Goal: Task Accomplishment & Management: Use online tool/utility

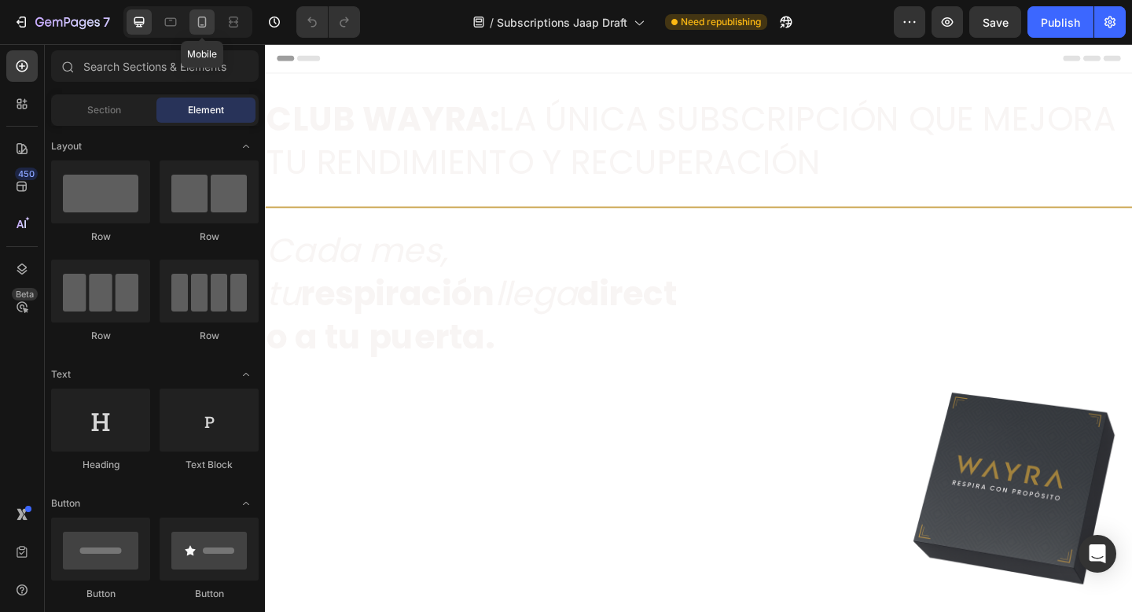
click at [206, 29] on icon at bounding box center [202, 22] width 16 height 16
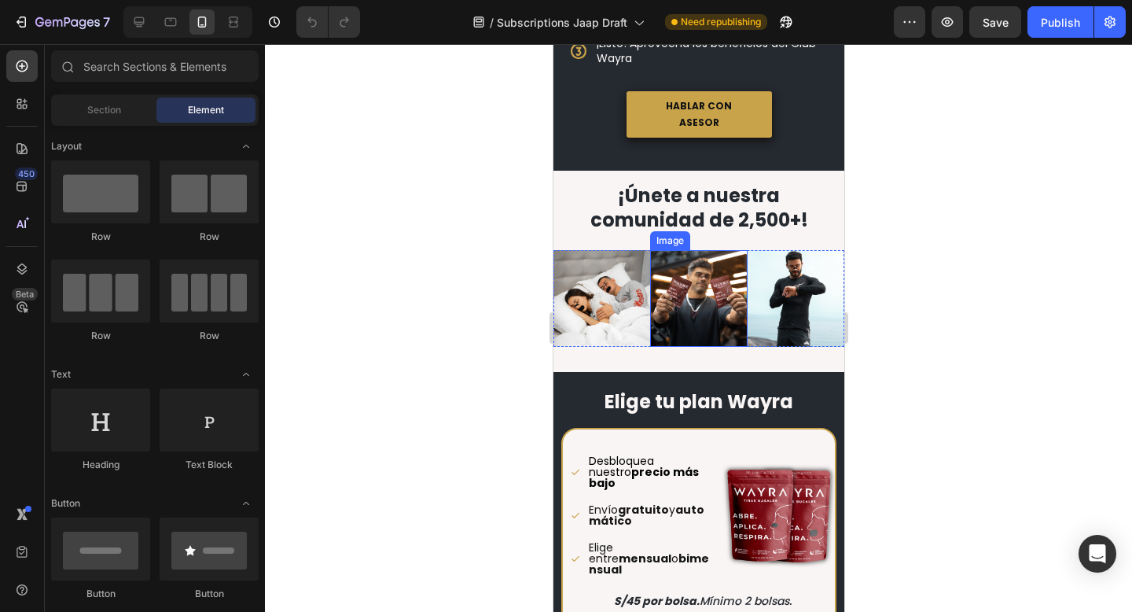
scroll to position [728, 0]
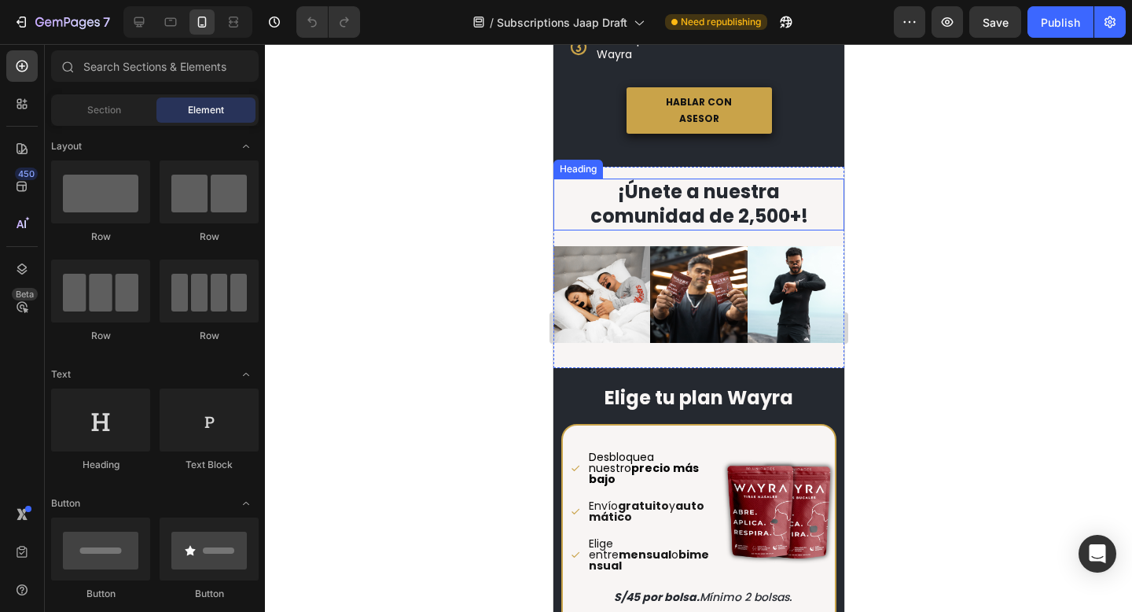
click at [759, 198] on strong "¡Únete a nuestra comunidad de 2,500+!" at bounding box center [699, 203] width 218 height 50
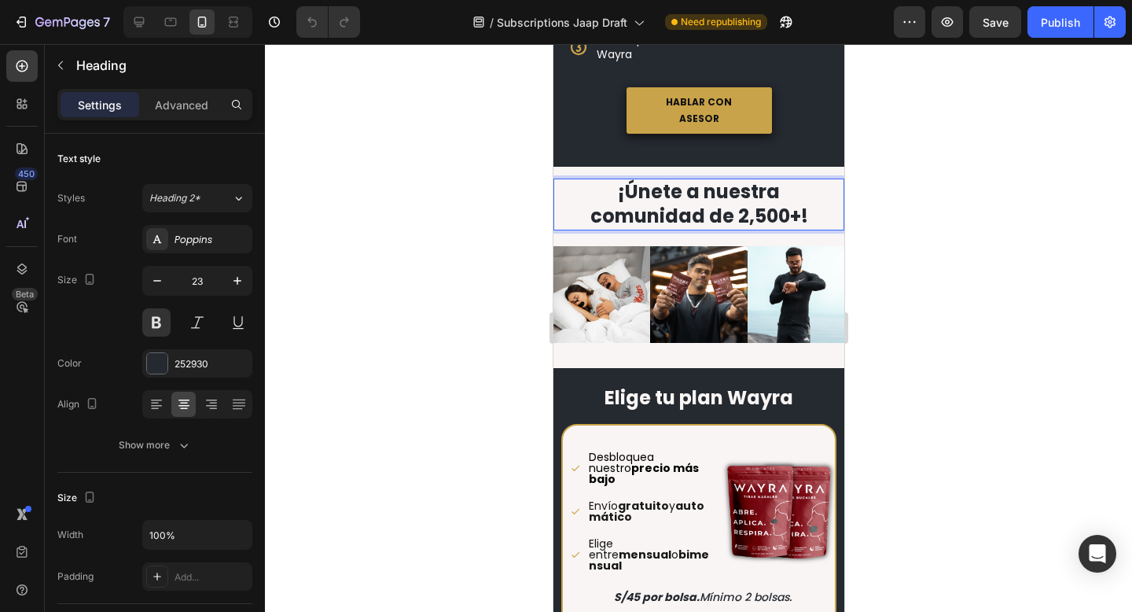
click at [758, 200] on strong "¡Únete a nuestra comunidad de 2,500+!" at bounding box center [699, 203] width 218 height 50
click at [136, 28] on icon at bounding box center [139, 22] width 16 height 16
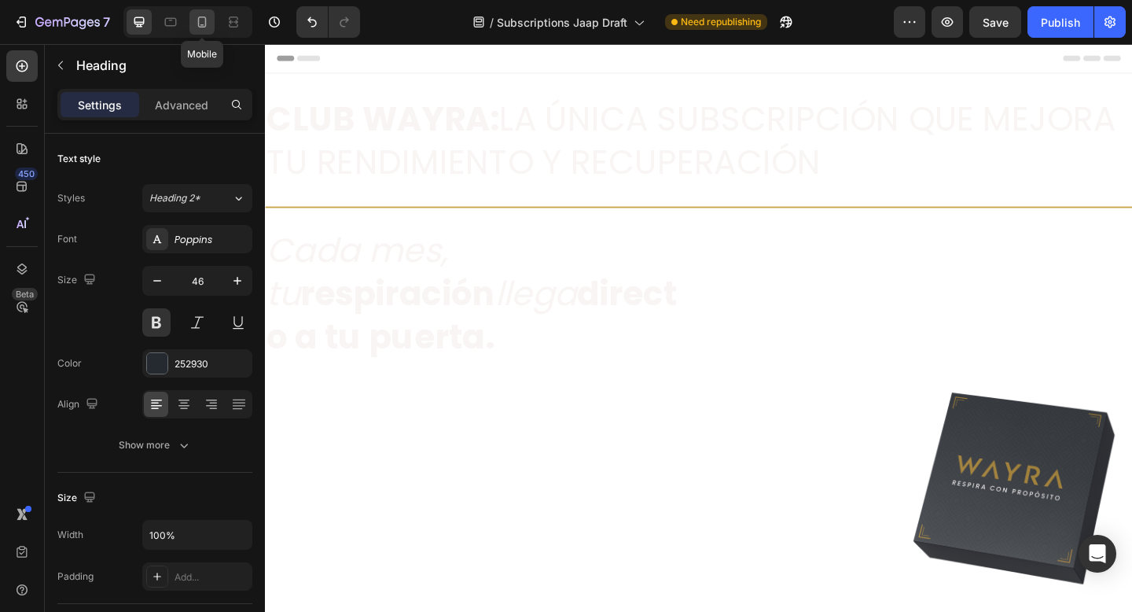
click at [197, 18] on icon at bounding box center [202, 22] width 16 height 16
type input "23"
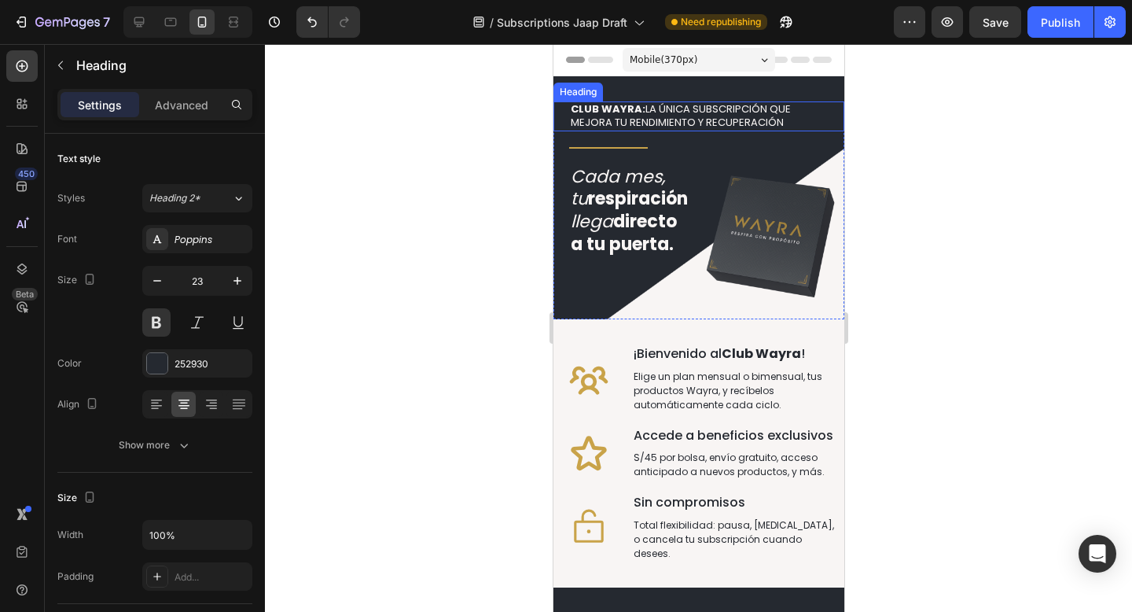
click at [664, 112] on h2 "CLUB WAYRA: LA ÚNICA SUBSCRIPCIÓN QUE MEJORA TU RENDIMIENTO Y RECUPERACIÓN" at bounding box center [686, 116] width 236 height 30
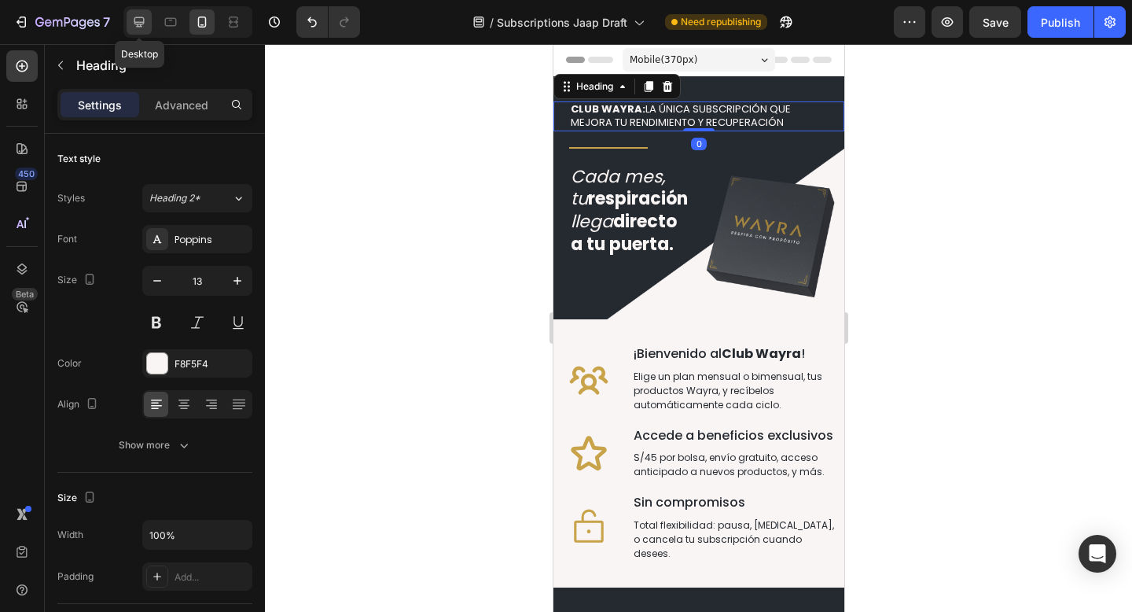
click at [134, 24] on icon at bounding box center [139, 22] width 16 height 16
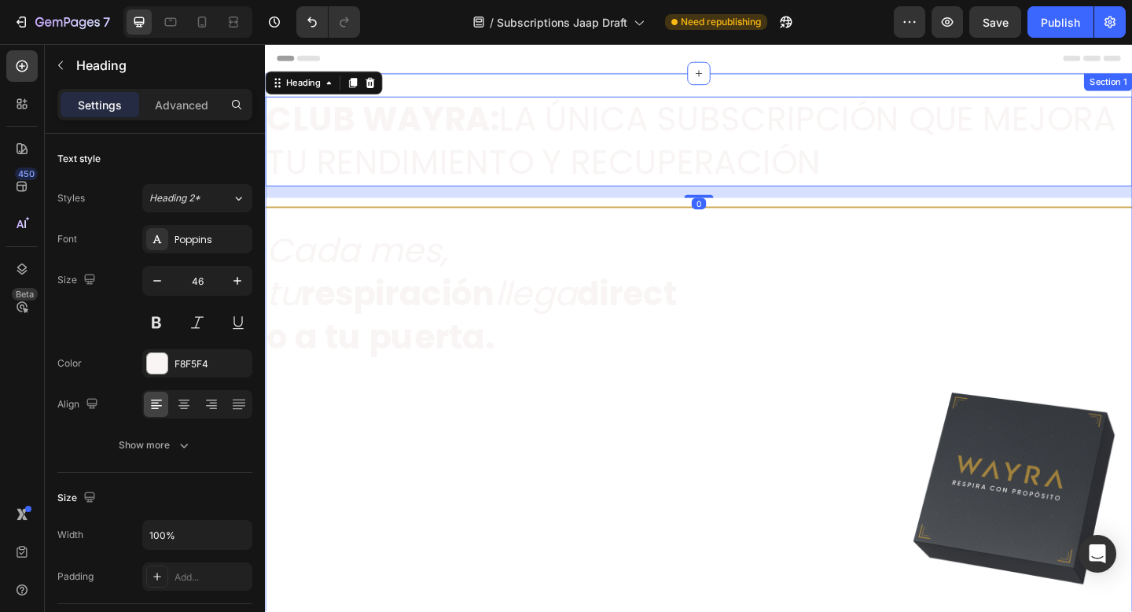
scroll to position [2, 0]
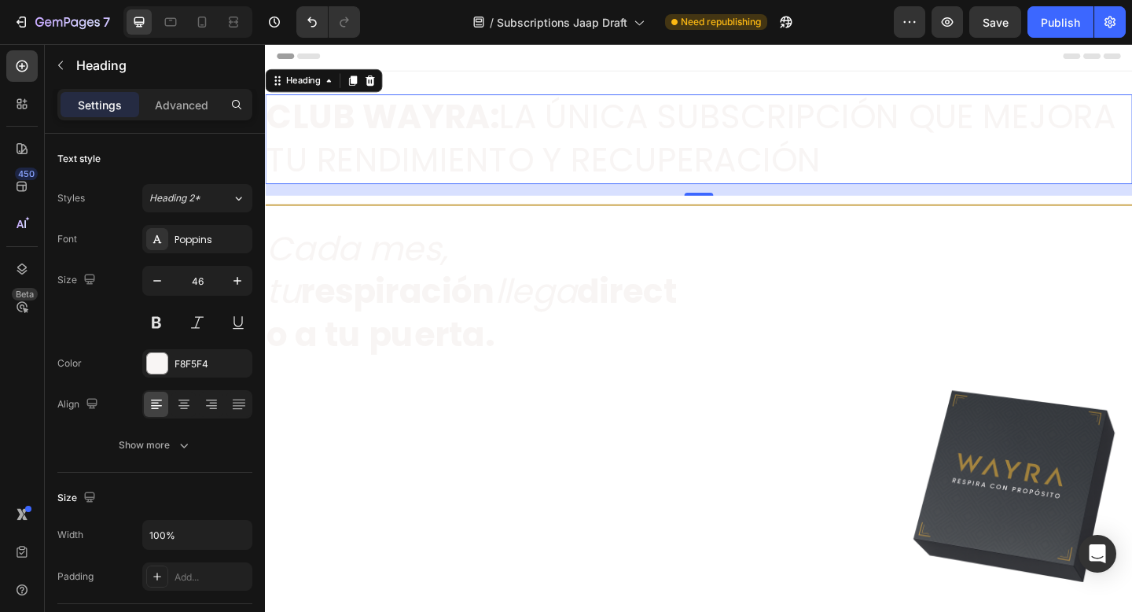
click at [519, 138] on h2 "CLUB WAYRA: LA ÚNICA SUBSCRIPCIÓN QUE MEJORA TU RENDIMIENTO Y RECUPERACIÓN" at bounding box center [736, 147] width 943 height 97
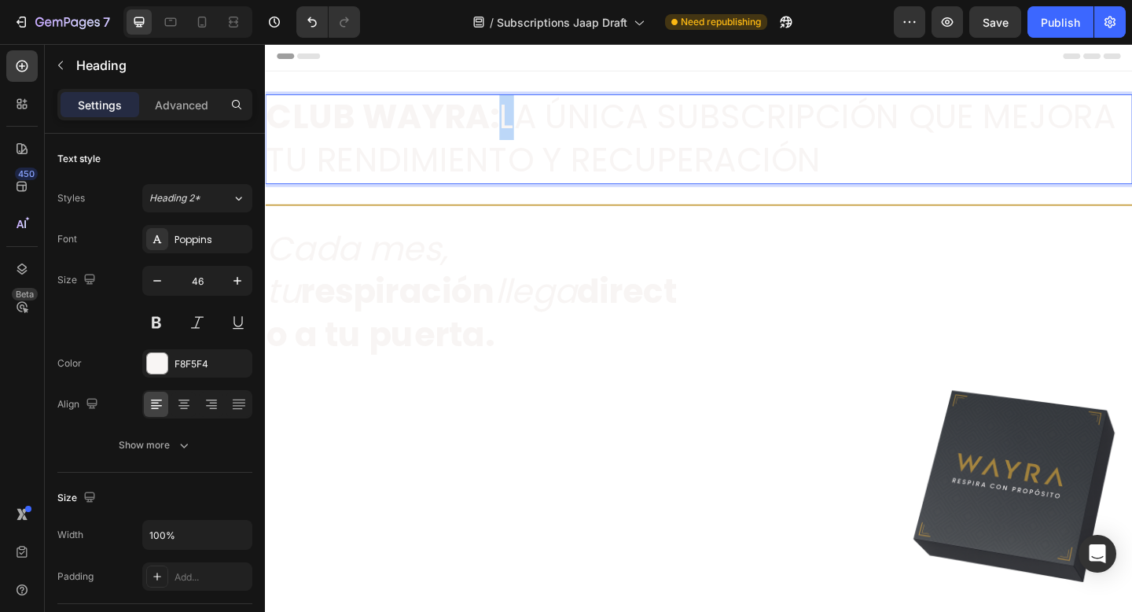
click at [519, 138] on p "CLUB WAYRA: LA ÚNICA SUBSCRIPCIÓN QUE MEJORA TU RENDIMIENTO Y RECUPERACIÓN" at bounding box center [736, 148] width 940 height 94
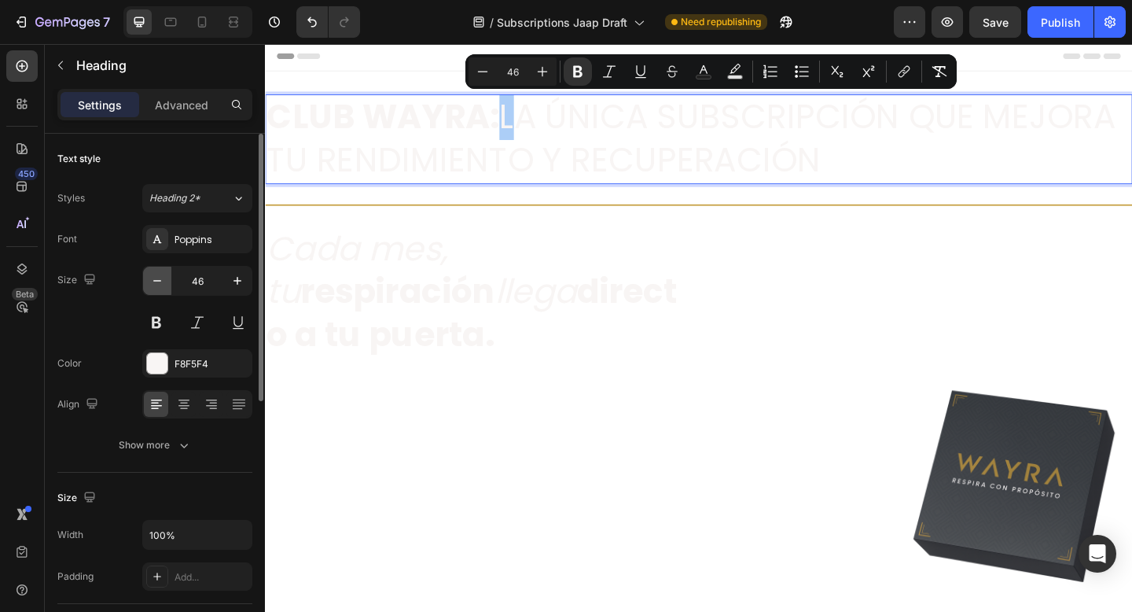
click at [163, 281] on icon "button" at bounding box center [157, 281] width 16 height 16
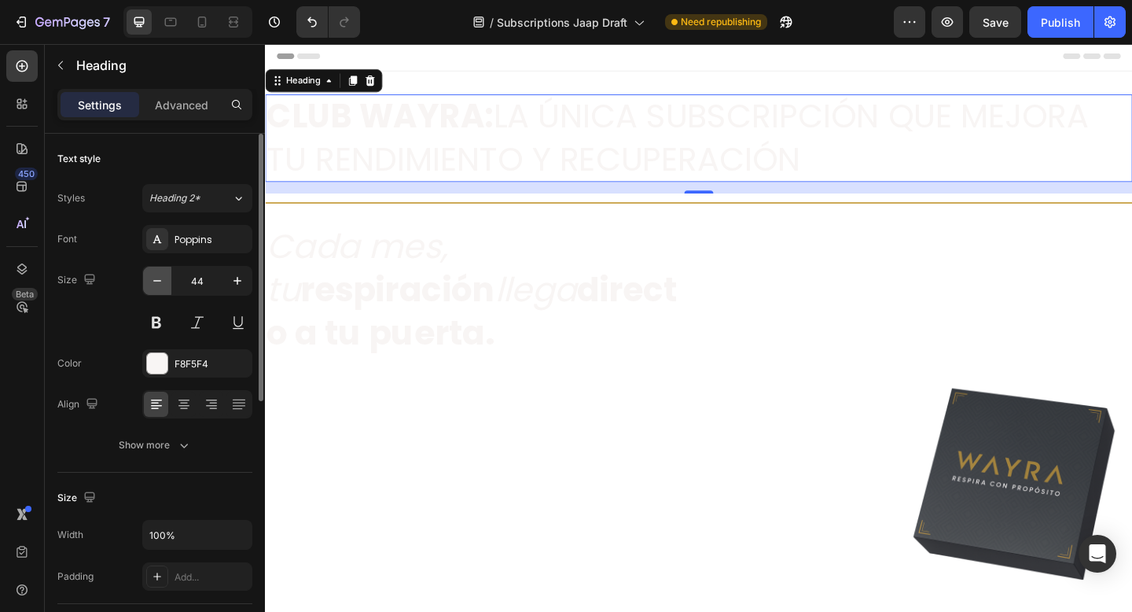
click at [163, 281] on icon "button" at bounding box center [157, 281] width 16 height 16
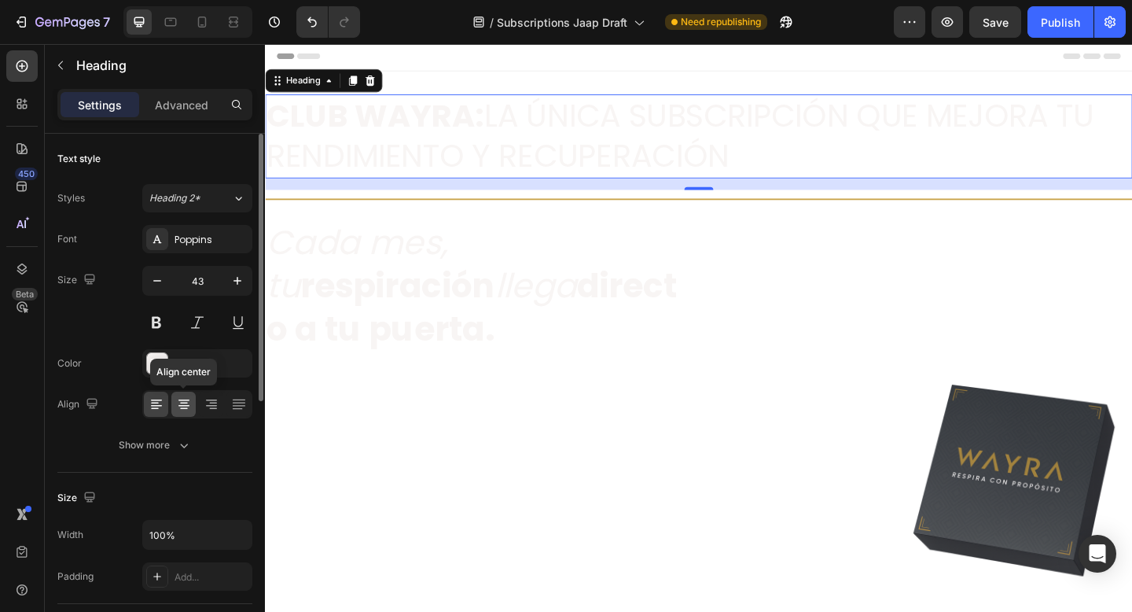
click at [176, 410] on icon at bounding box center [184, 404] width 16 height 16
click at [163, 283] on icon "button" at bounding box center [157, 281] width 16 height 16
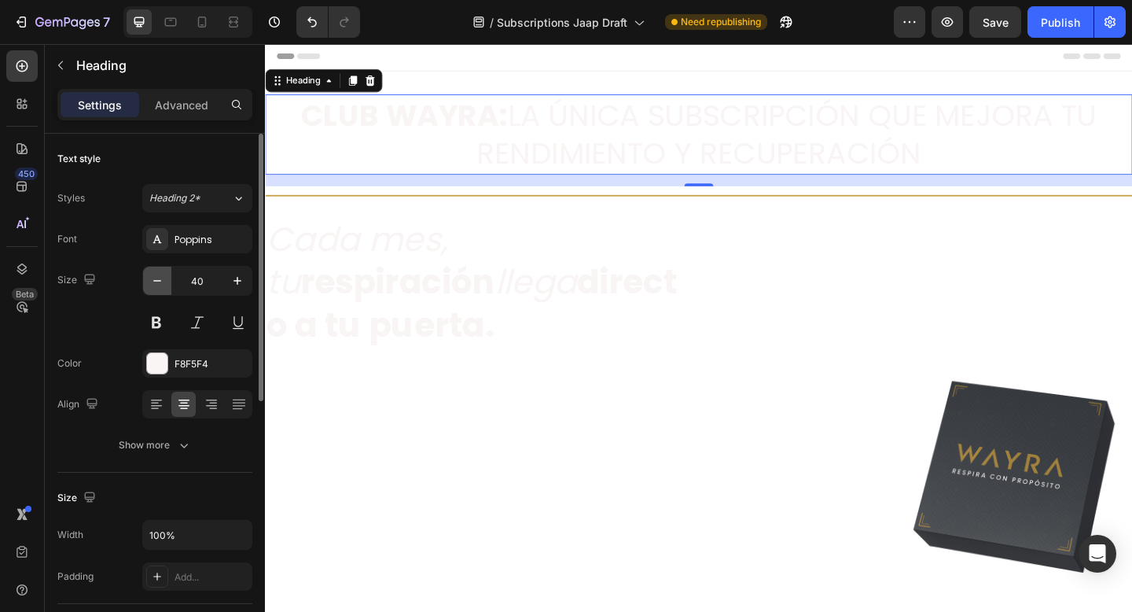
click at [163, 283] on icon "button" at bounding box center [157, 281] width 16 height 16
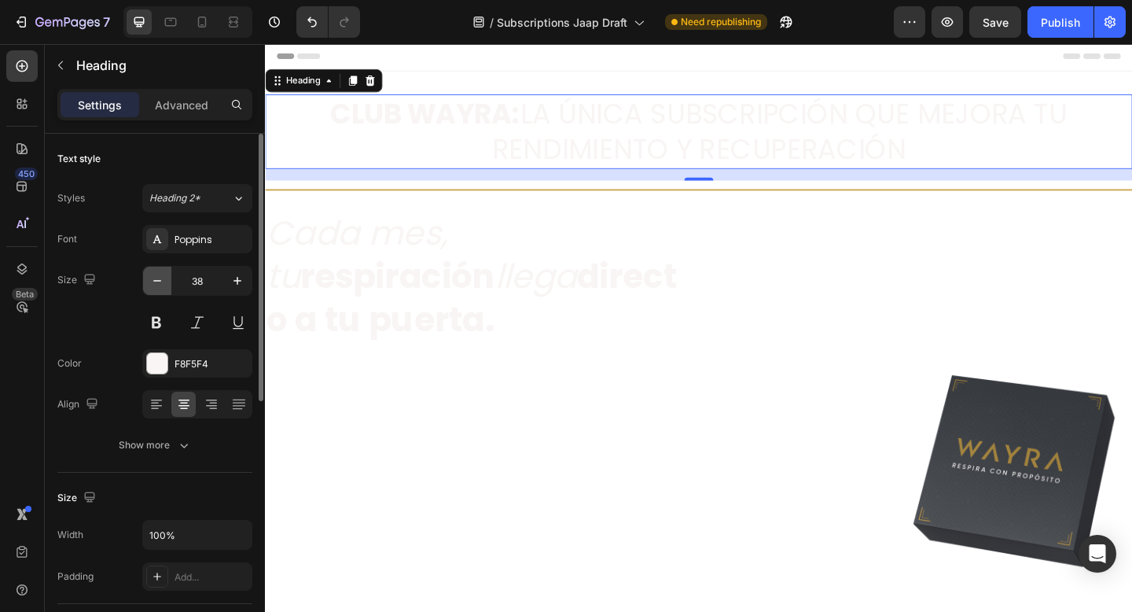
click at [163, 283] on icon "button" at bounding box center [157, 281] width 16 height 16
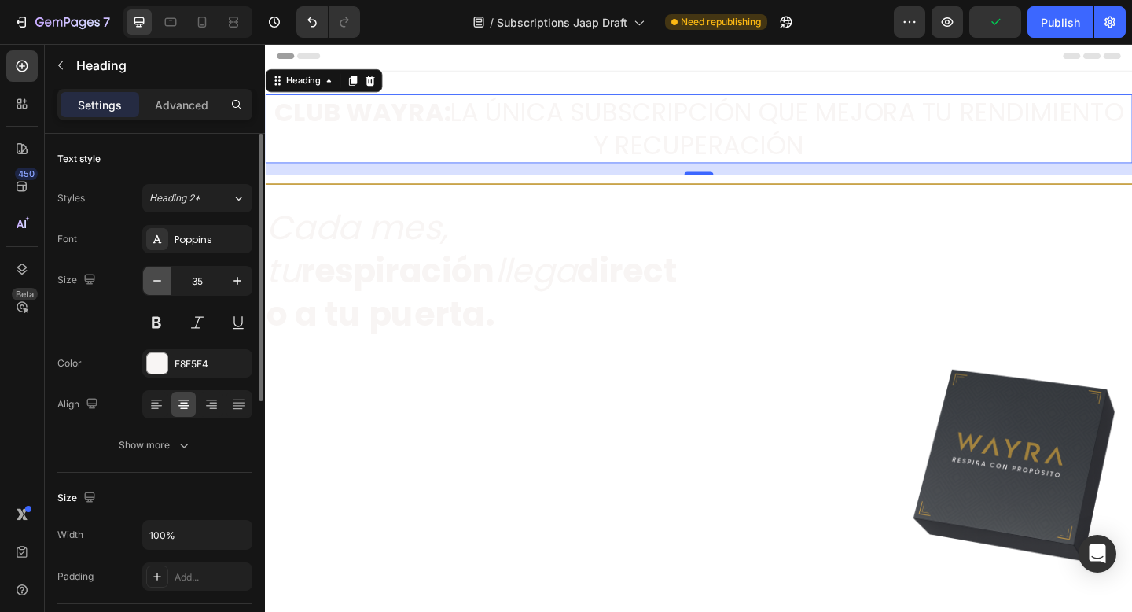
click at [163, 281] on icon "button" at bounding box center [157, 281] width 16 height 16
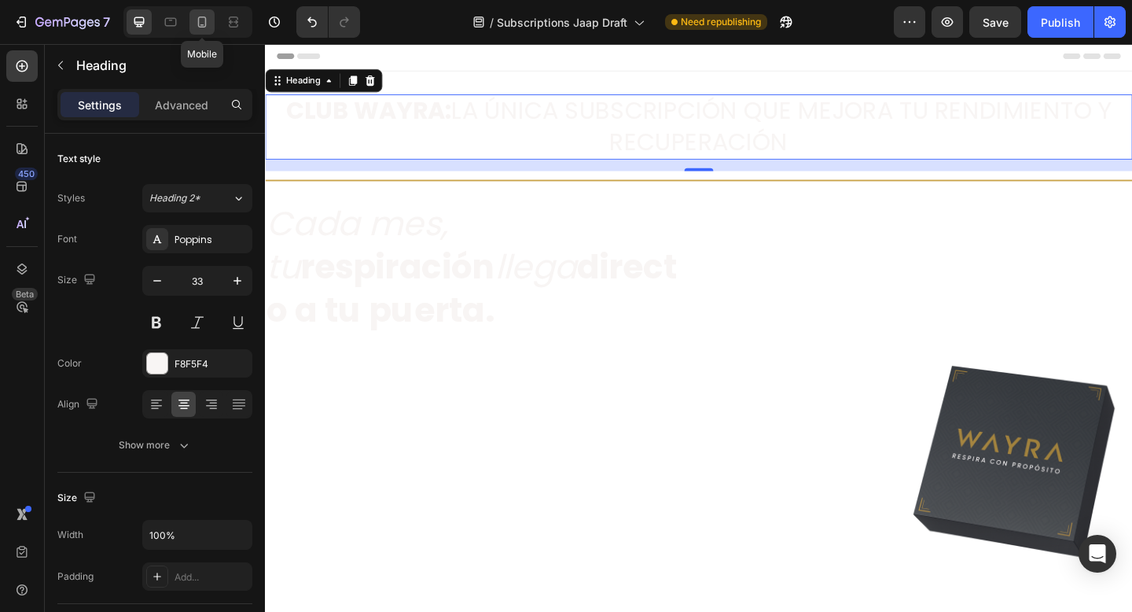
click at [200, 19] on icon at bounding box center [202, 22] width 16 height 16
type input "13"
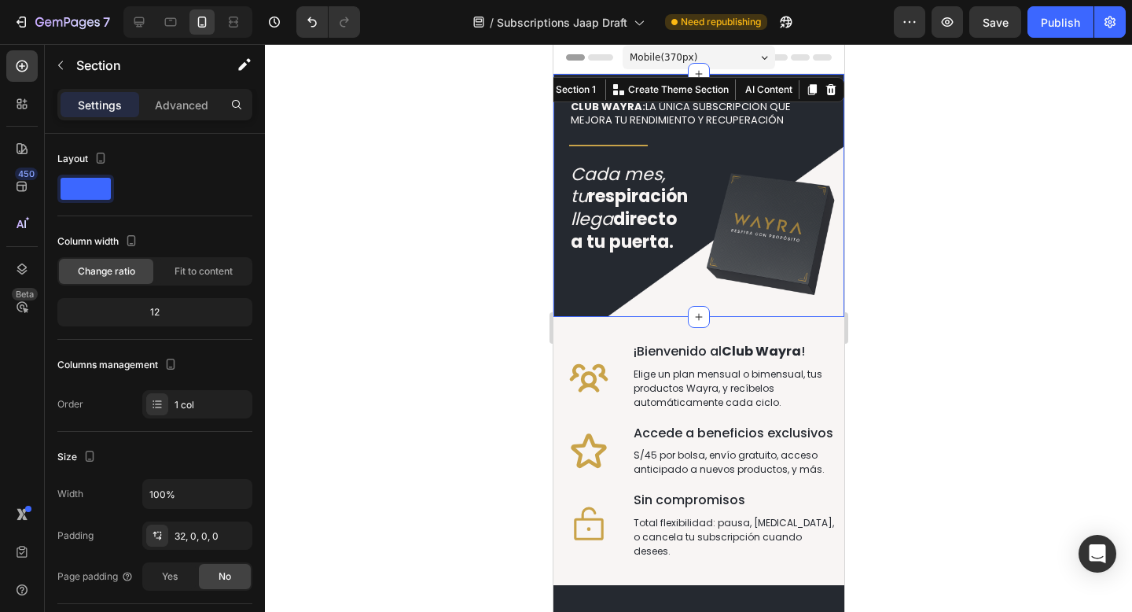
click at [725, 78] on div "⁠⁠⁠⁠⁠⁠⁠ CLUB WAYRA: LA ÚNICA SUBSCRIPCIÓN QUE MEJORA TU RENDIMIENTO Y RECUPERAC…" at bounding box center [698, 195] width 291 height 243
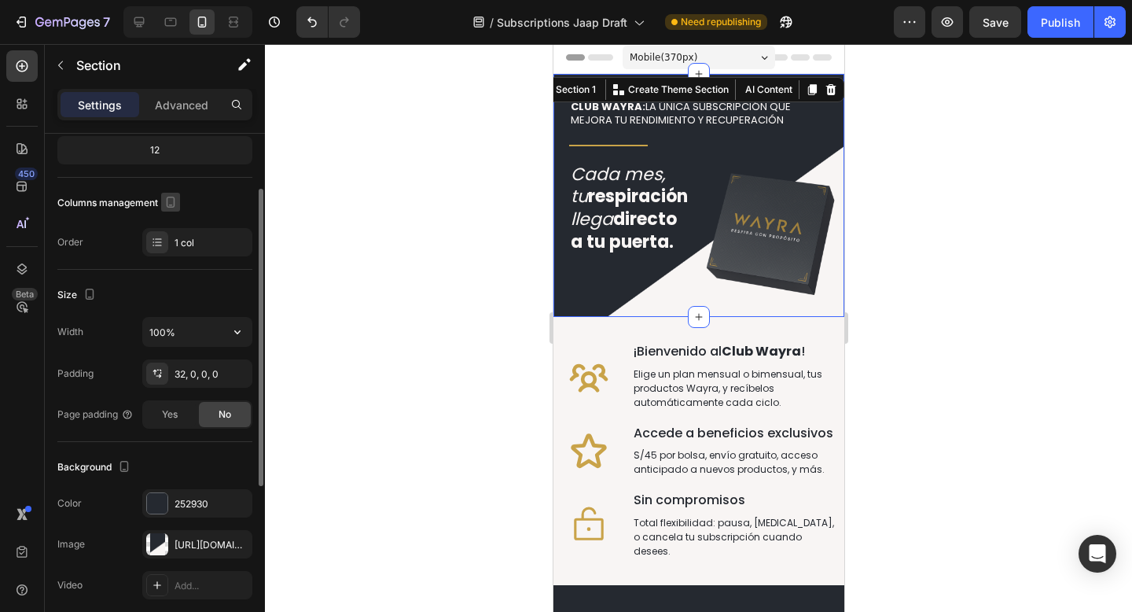
scroll to position [165, 0]
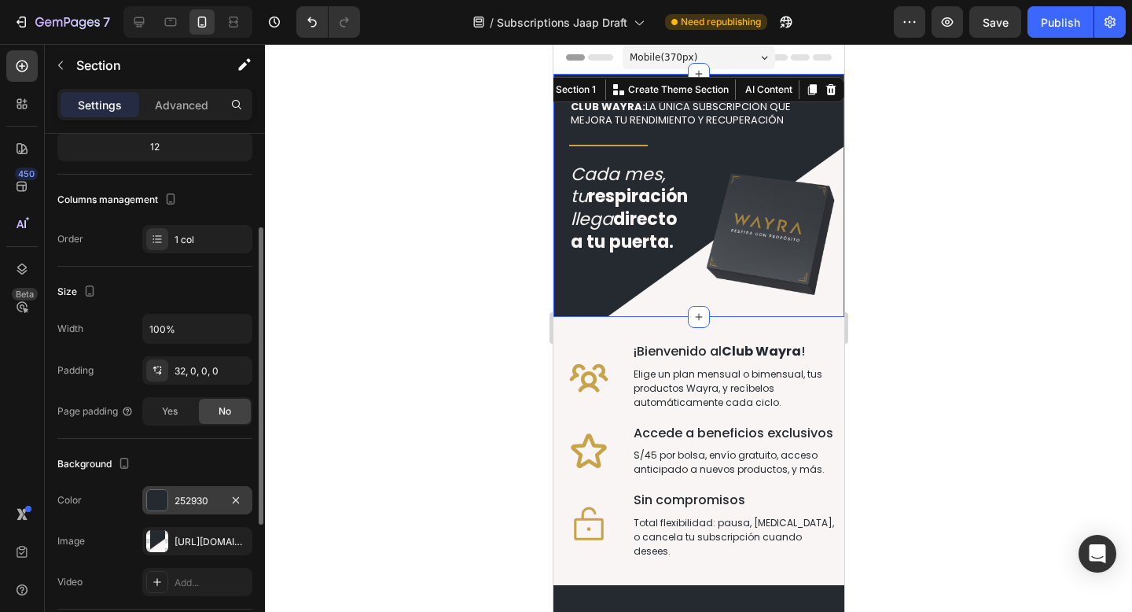
click at [186, 495] on div "252930" at bounding box center [198, 501] width 46 height 14
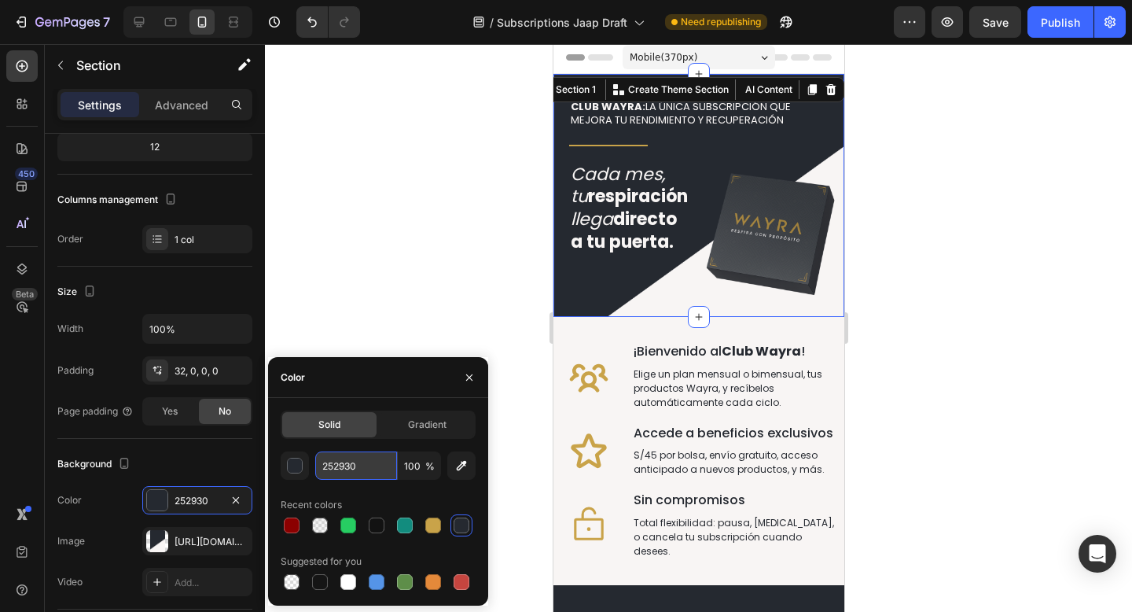
click at [327, 459] on input "252930" at bounding box center [356, 465] width 82 height 28
click at [333, 463] on input "252930" at bounding box center [356, 465] width 82 height 28
click at [130, 5] on div "7 Version history / Subscriptions Jaap Draft Need republishing Preview Publish" at bounding box center [566, 22] width 1132 height 45
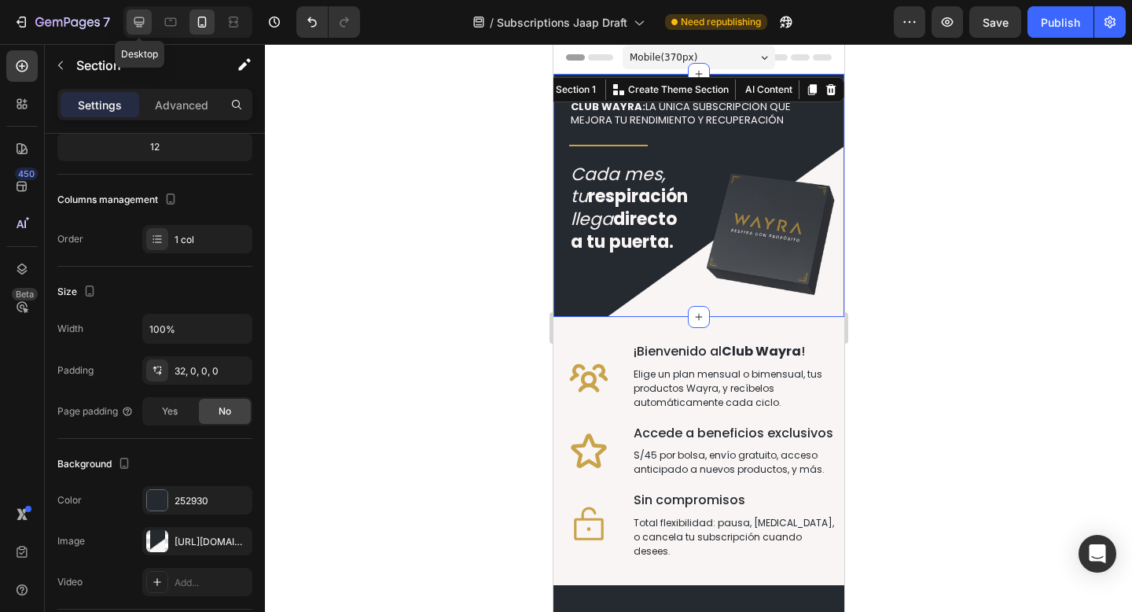
click at [133, 13] on div at bounding box center [139, 21] width 25 height 25
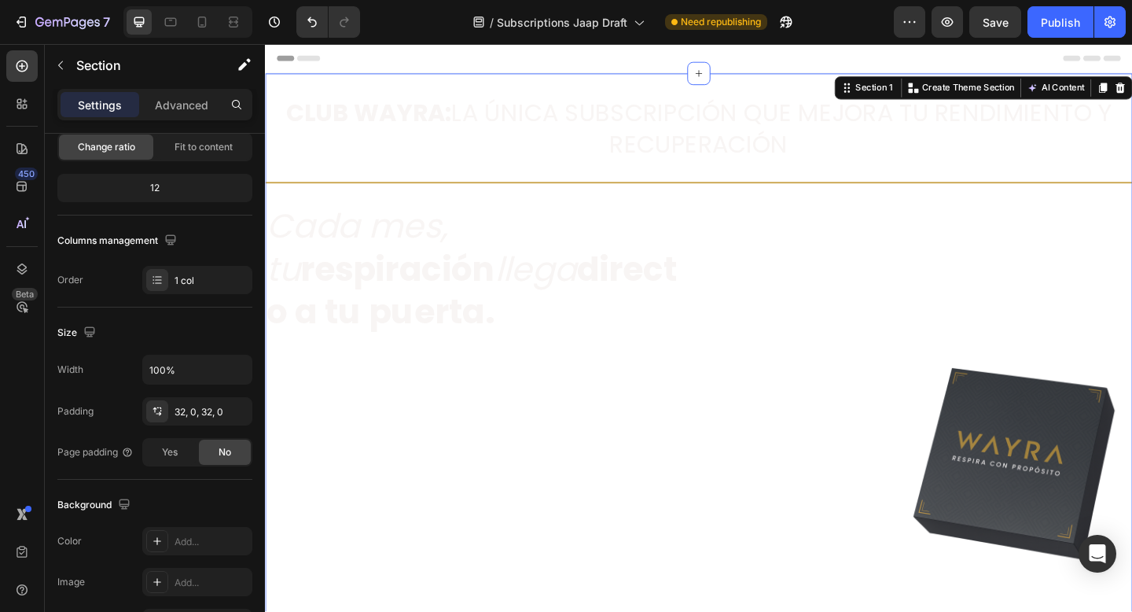
click at [347, 83] on div "⁠⁠⁠⁠⁠⁠⁠ CLUB WAYRA: LA ÚNICA SUBSCRIPCIÓN QUE MEJORA TU RENDIMIENTO Y RECUPERAC…" at bounding box center [736, 437] width 943 height 722
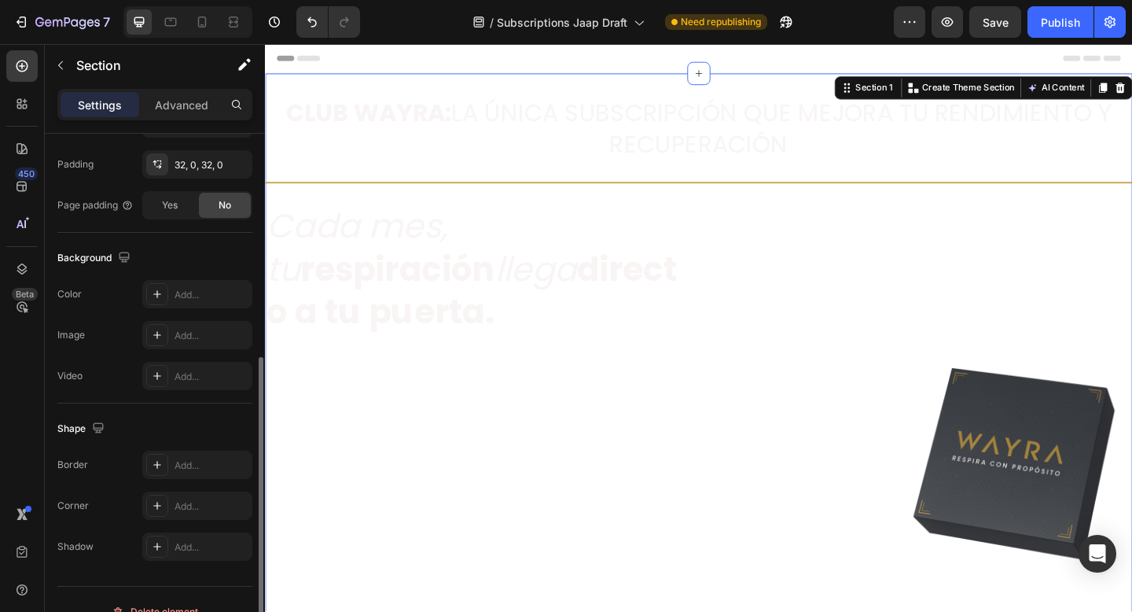
scroll to position [415, 0]
click at [199, 293] on div "Add..." at bounding box center [212, 292] width 74 height 14
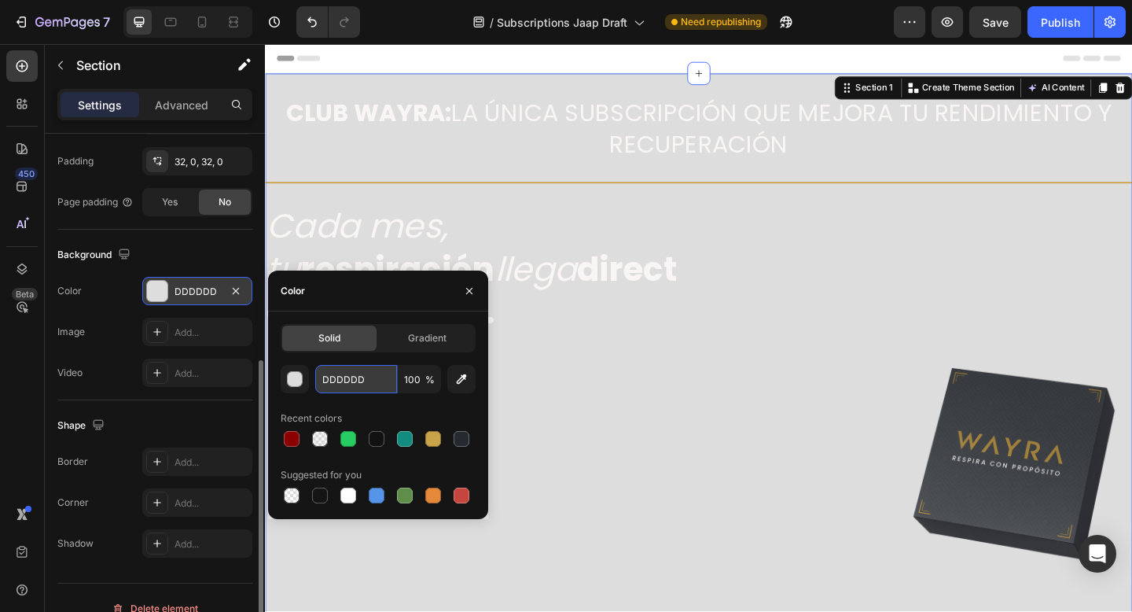
click at [323, 379] on input "DDDDDD" at bounding box center [356, 379] width 82 height 28
click at [324, 379] on input "DDDDDD" at bounding box center [356, 379] width 82 height 28
paste input "252930"
type input "252930"
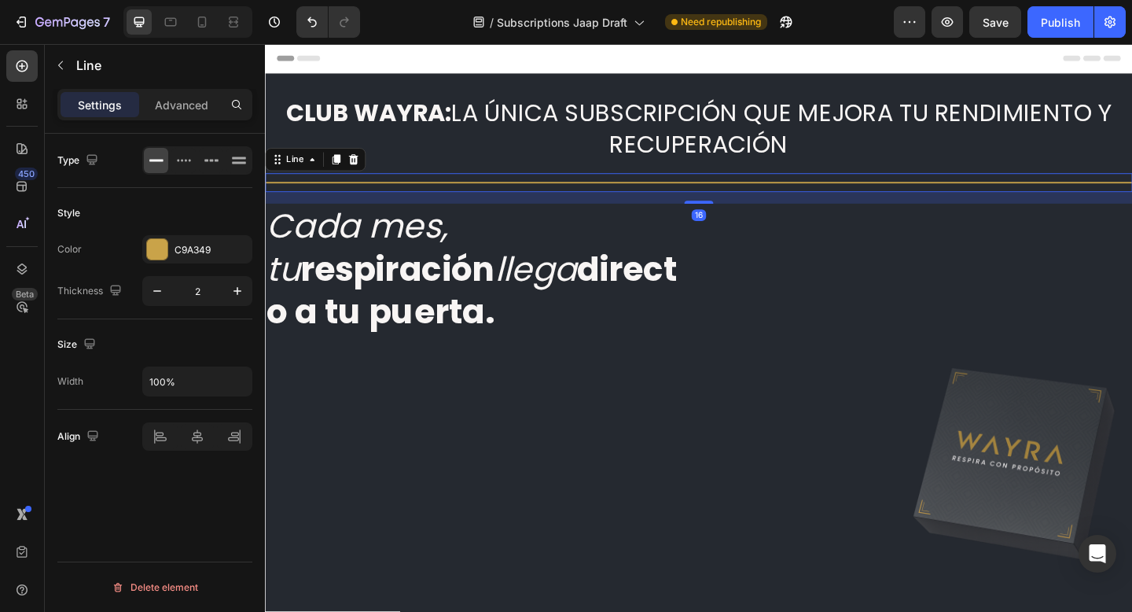
click at [468, 203] on div "Title Line 16" at bounding box center [736, 195] width 943 height 20
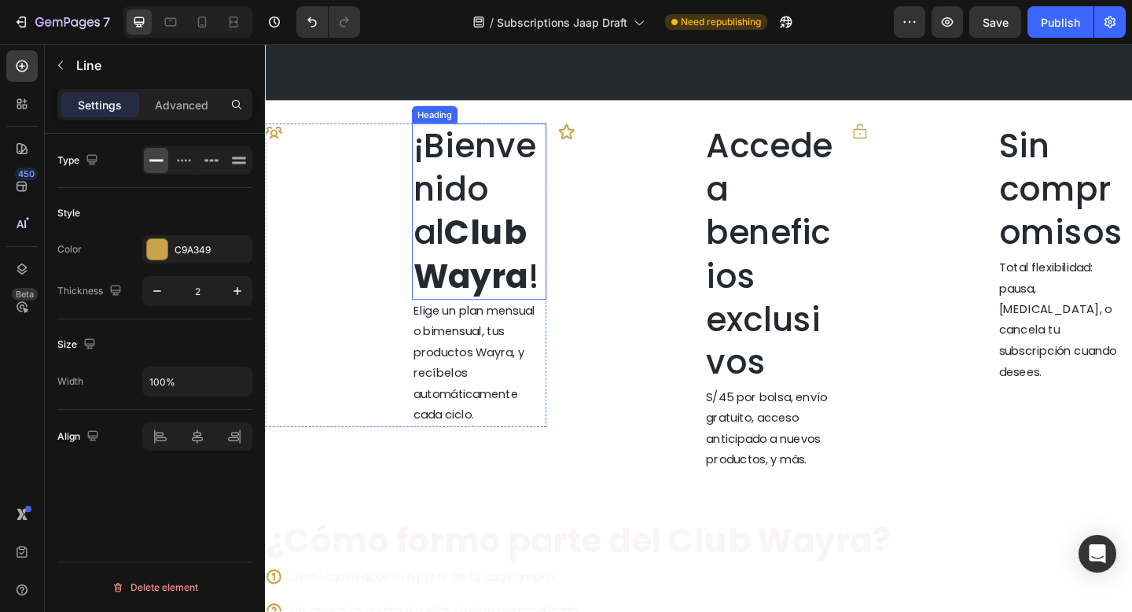
scroll to position [685, 0]
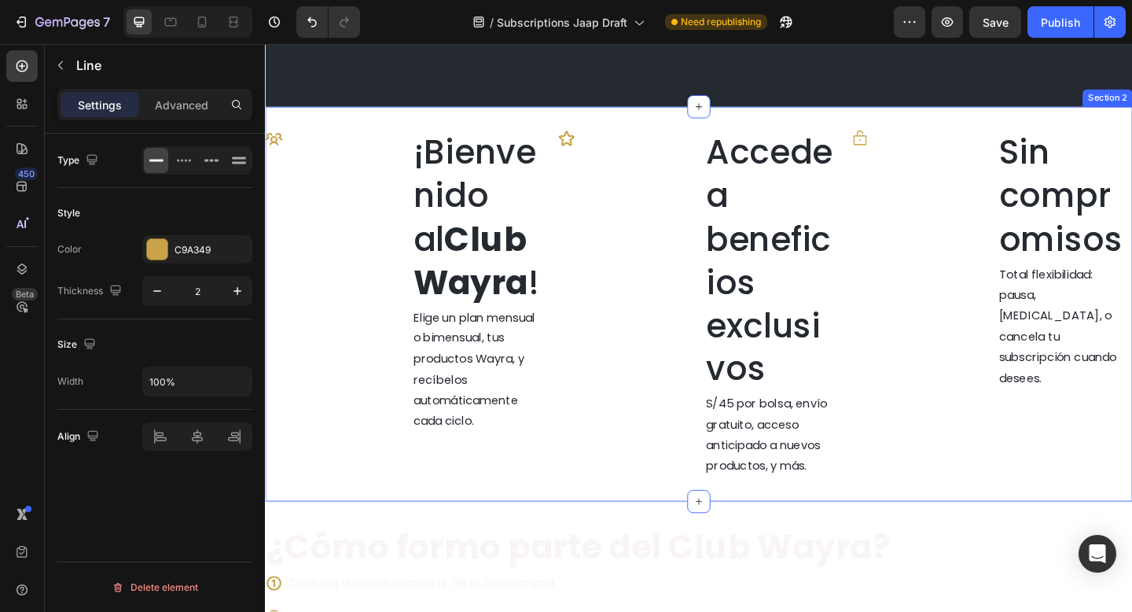
click at [376, 125] on div "Icon ¡Bienvenido al Club Wayra ! Heading Elige un plan mensual o bimensual, tus…" at bounding box center [736, 326] width 943 height 429
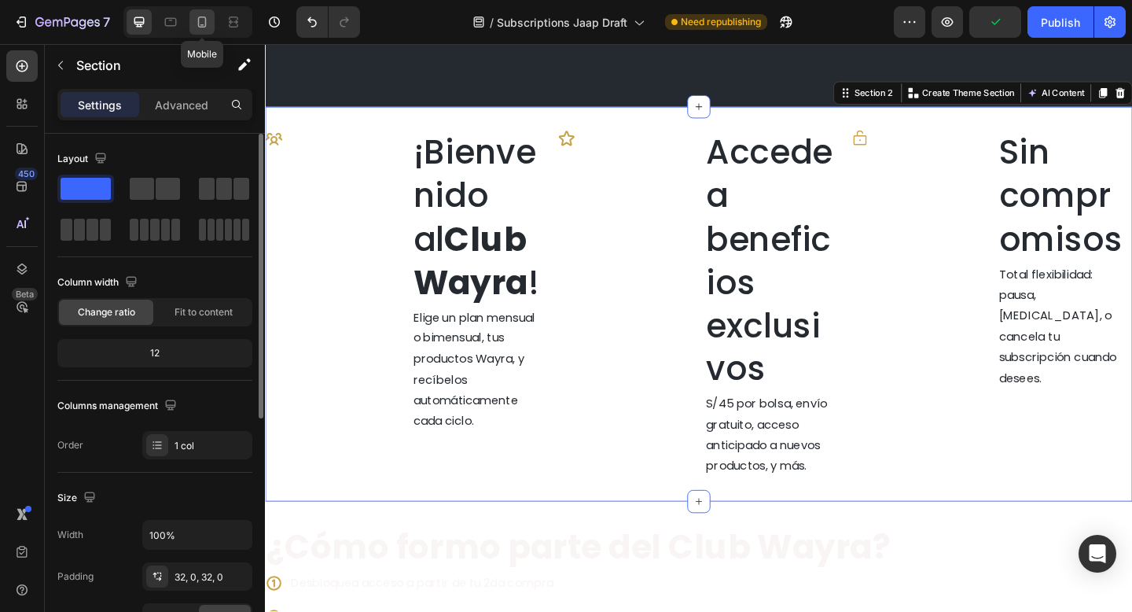
click at [200, 28] on icon at bounding box center [202, 22] width 16 height 16
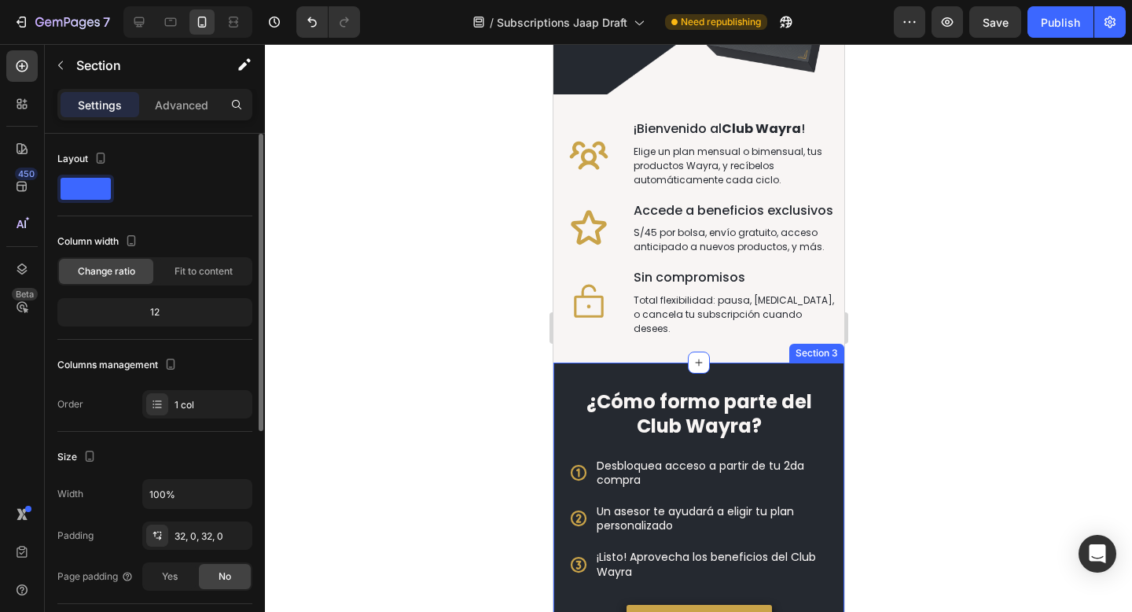
scroll to position [224, 0]
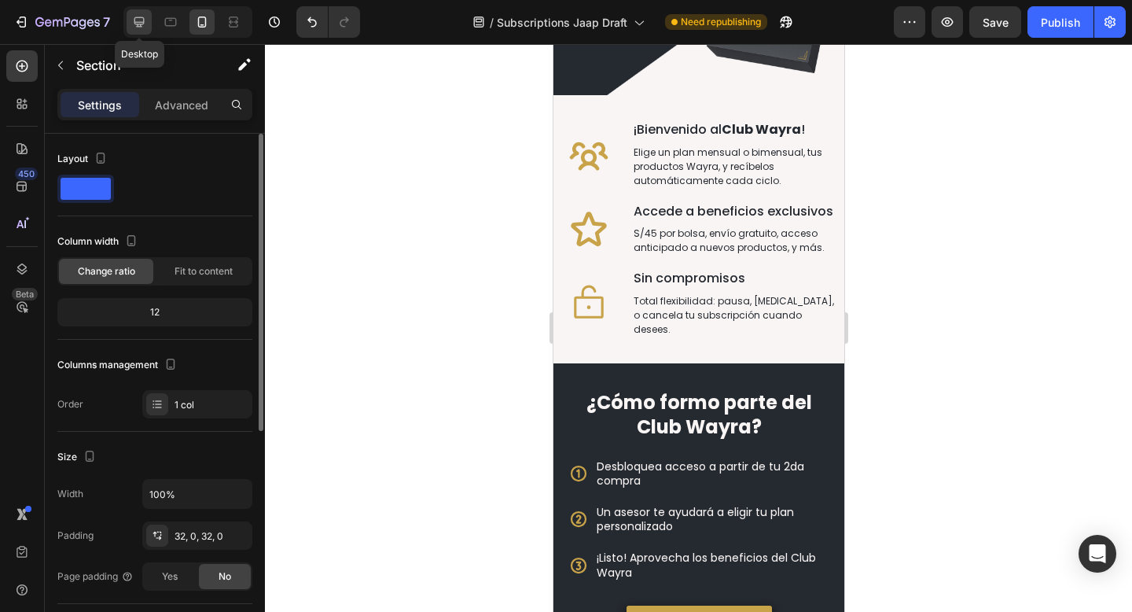
click at [140, 24] on icon at bounding box center [139, 22] width 10 height 10
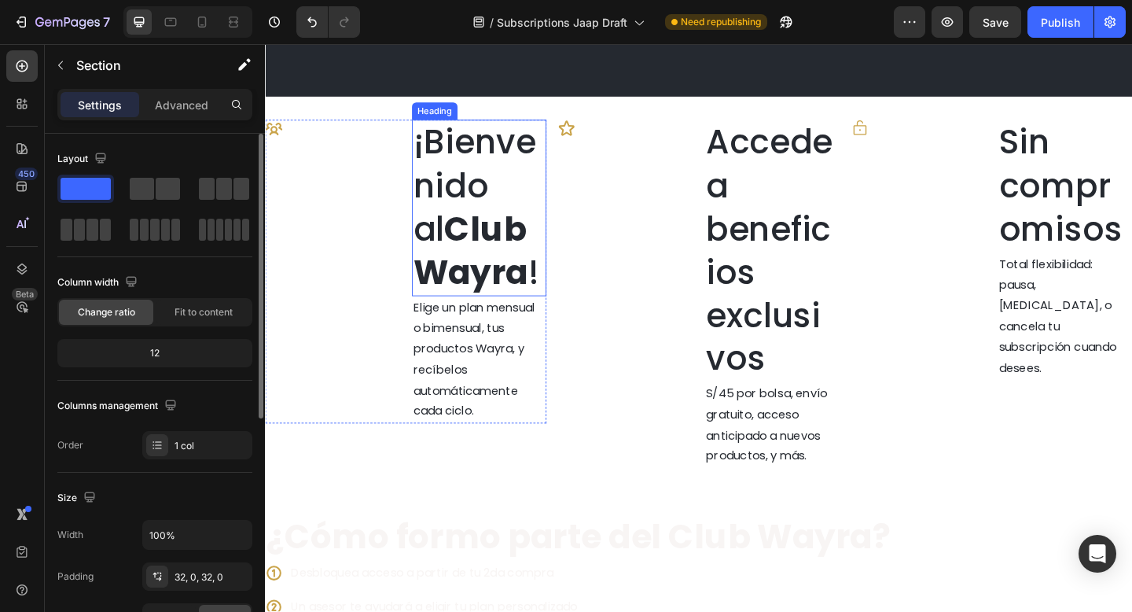
scroll to position [699, 0]
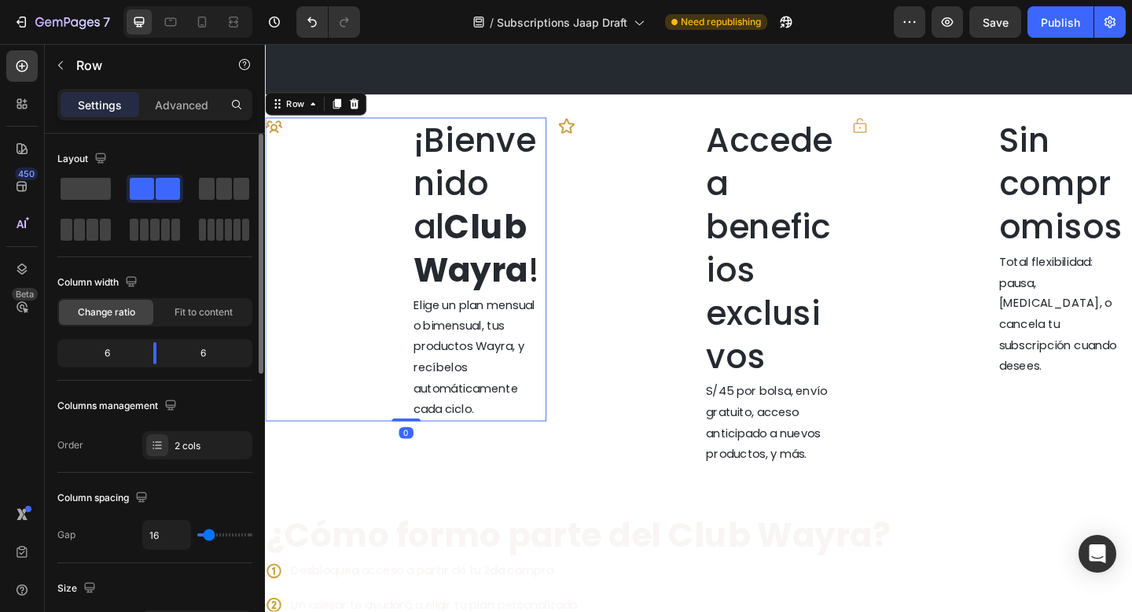
click at [345, 252] on div "Icon" at bounding box center [338, 289] width 147 height 330
click at [292, 140] on div "Icon" at bounding box center [338, 133] width 147 height 19
click at [392, 255] on div "Icon" at bounding box center [338, 289] width 147 height 330
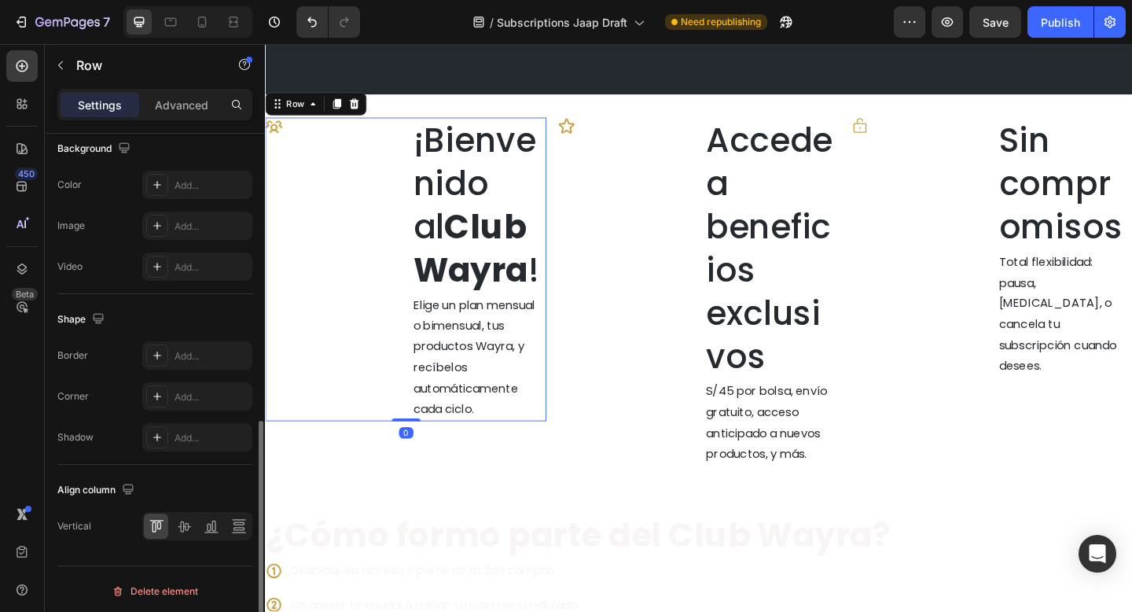
scroll to position [615, 0]
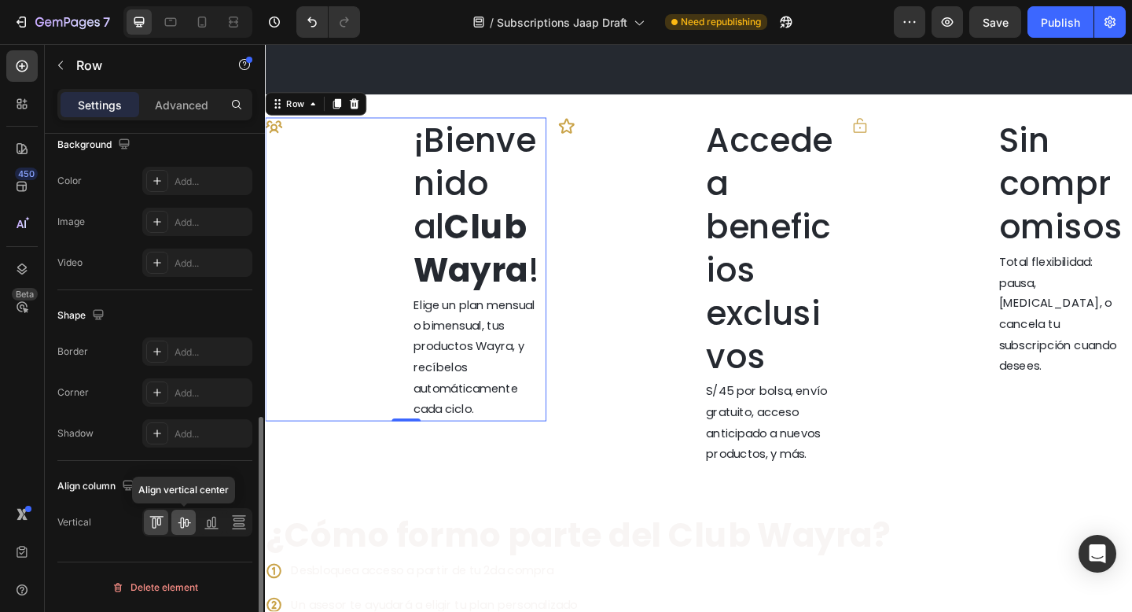
click at [186, 522] on icon at bounding box center [184, 522] width 16 height 16
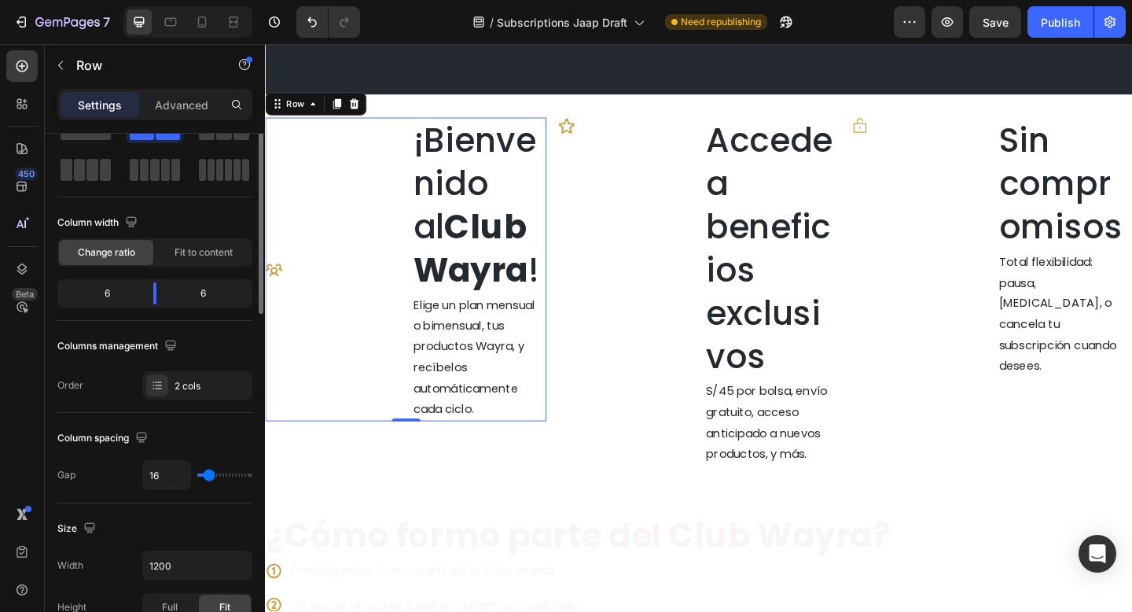
scroll to position [0, 0]
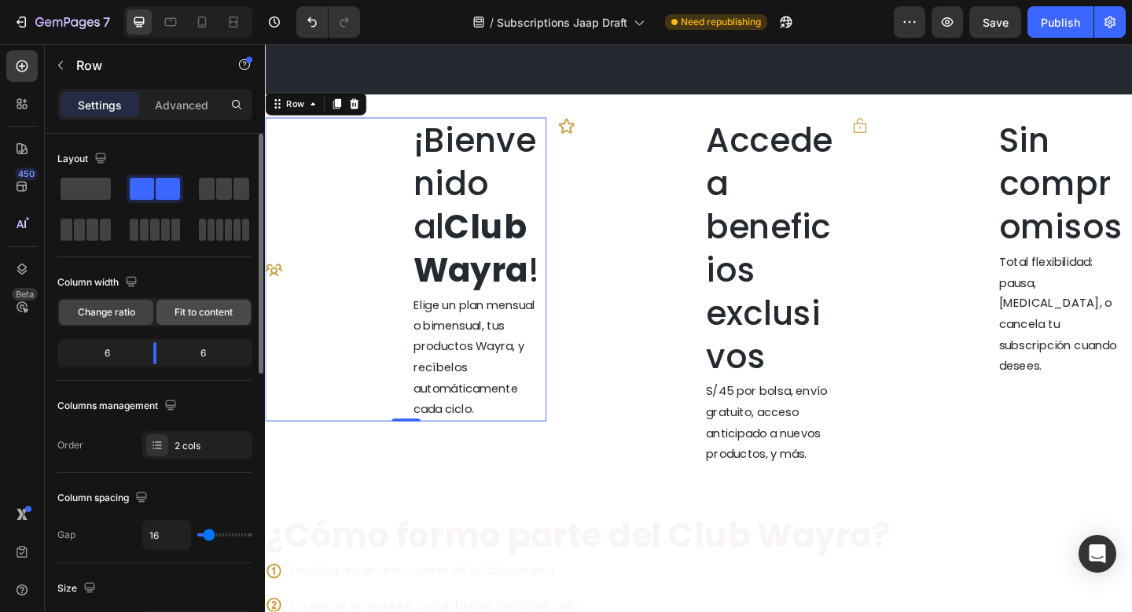
click at [194, 307] on span "Fit to content" at bounding box center [204, 312] width 58 height 14
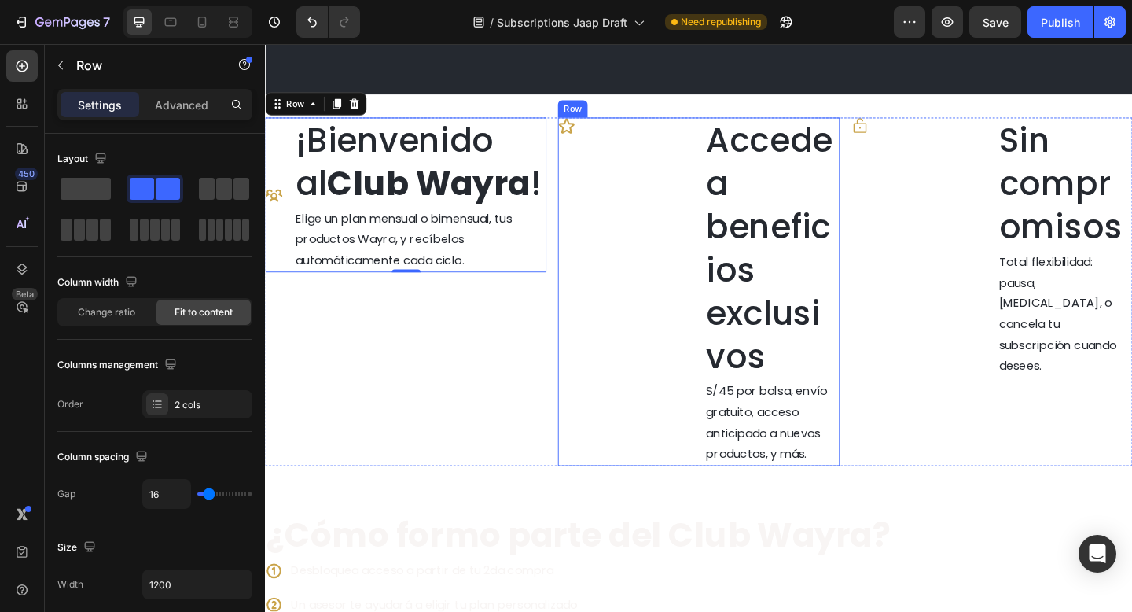
click at [694, 220] on div "Icon" at bounding box center [656, 313] width 147 height 379
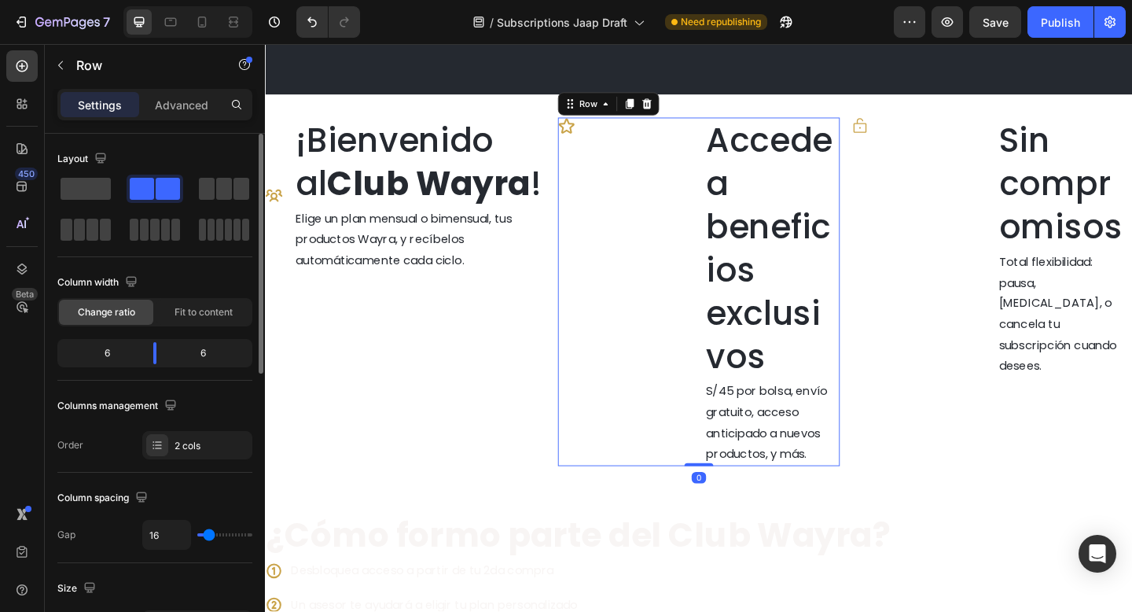
click at [224, 296] on div "Column width Change ratio Fit to content" at bounding box center [154, 298] width 195 height 57
click at [219, 313] on span "Fit to content" at bounding box center [204, 312] width 58 height 14
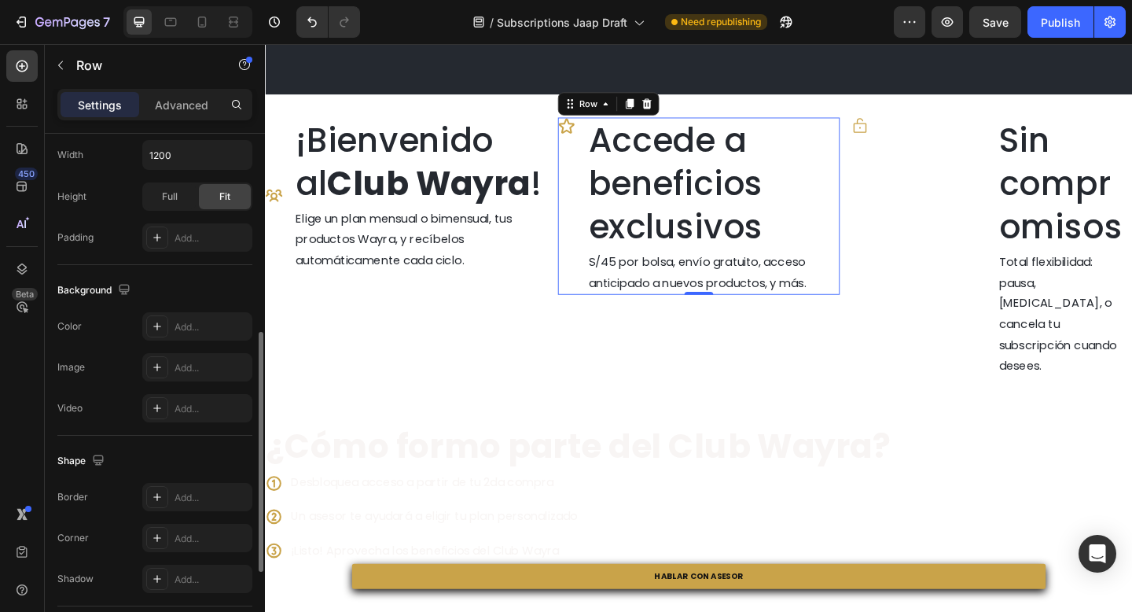
scroll to position [615, 0]
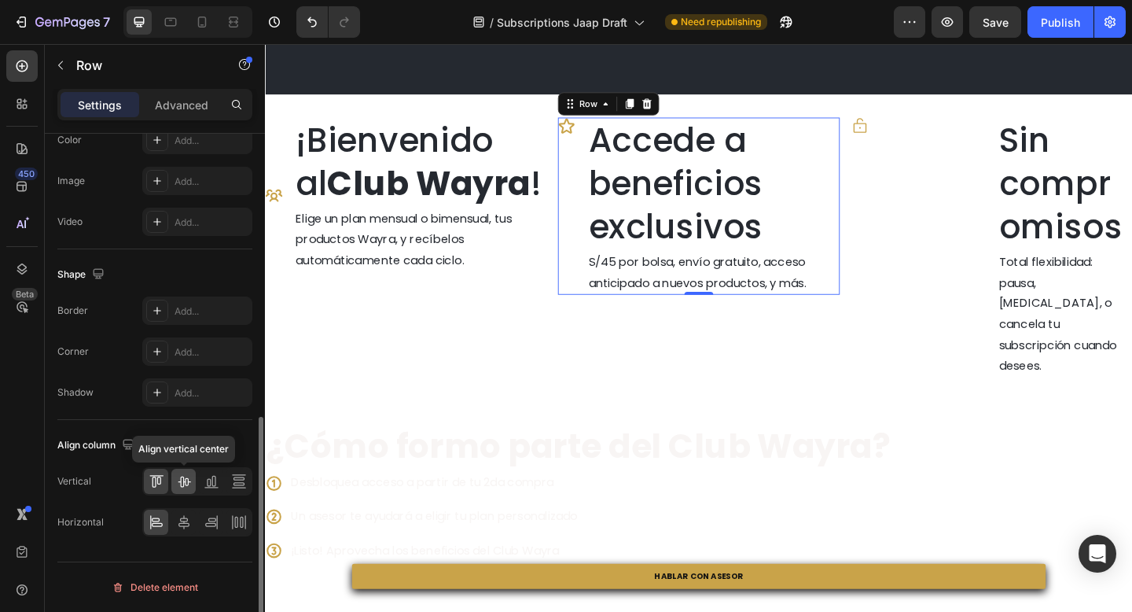
drag, startPoint x: 187, startPoint y: 479, endPoint x: 33, endPoint y: 353, distance: 198.9
click at [187, 479] on icon at bounding box center [184, 481] width 13 height 11
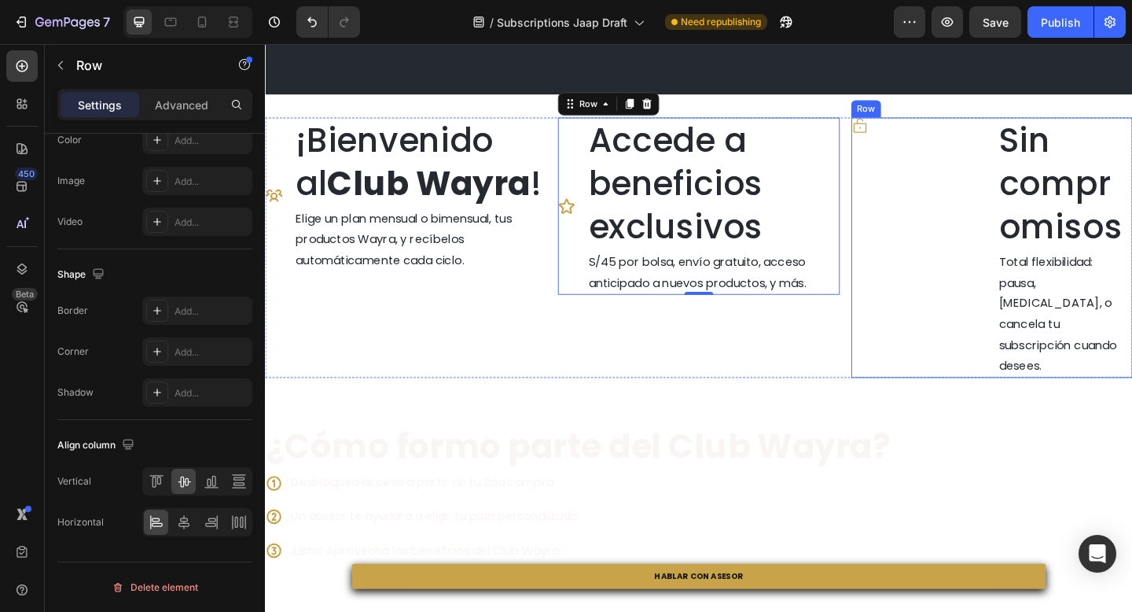
click at [955, 228] on div "Icon" at bounding box center [975, 265] width 147 height 283
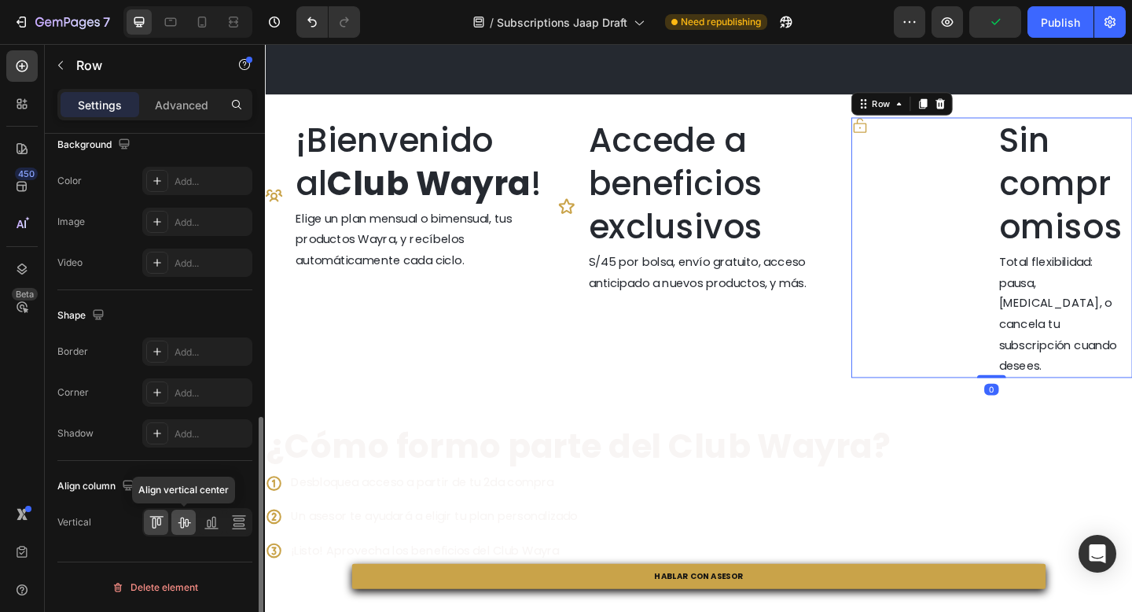
click at [181, 520] on icon at bounding box center [184, 522] width 16 height 16
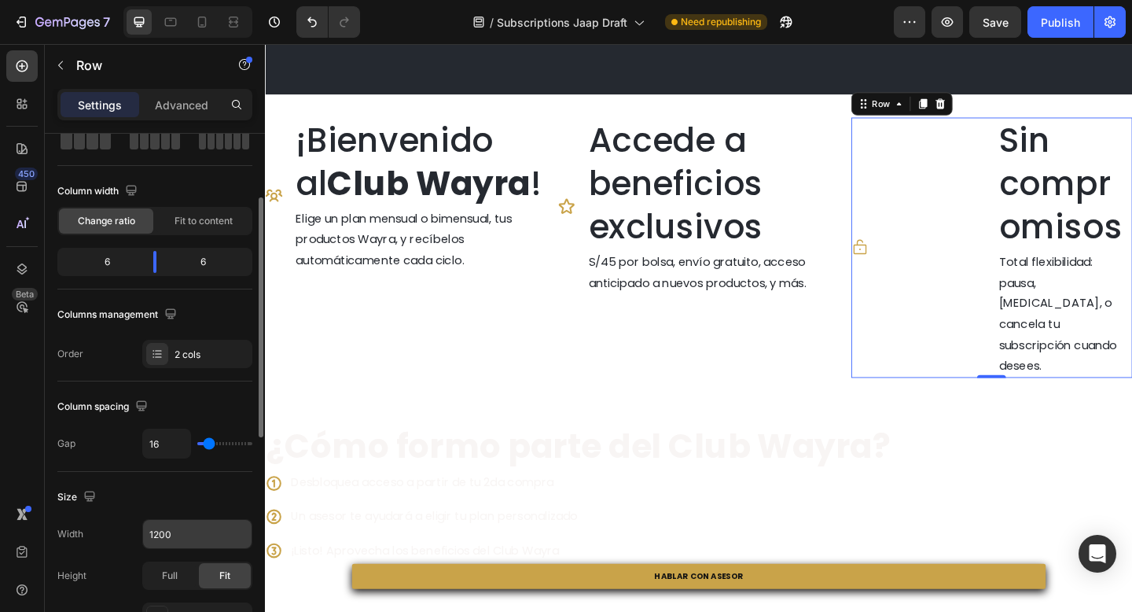
scroll to position [89, 0]
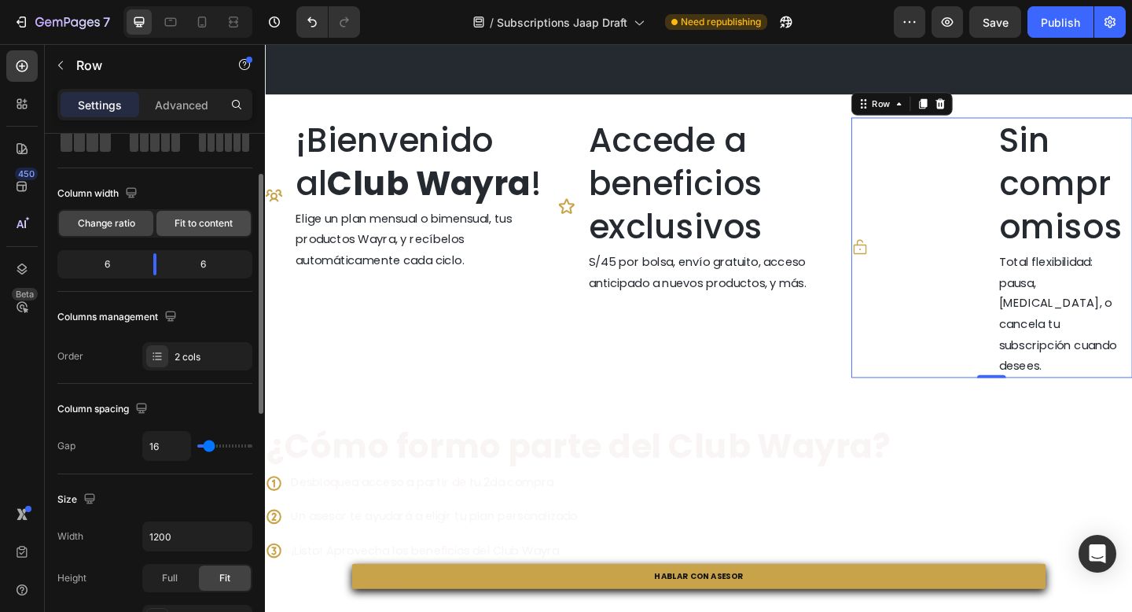
click at [190, 216] on span "Fit to content" at bounding box center [204, 223] width 58 height 14
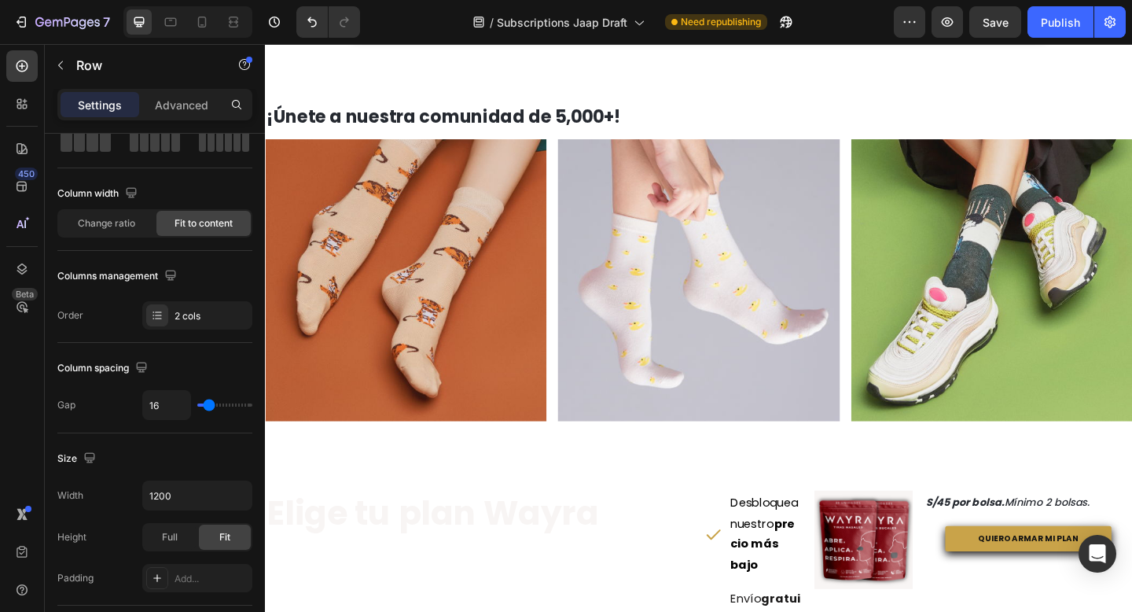
scroll to position [1206, 0]
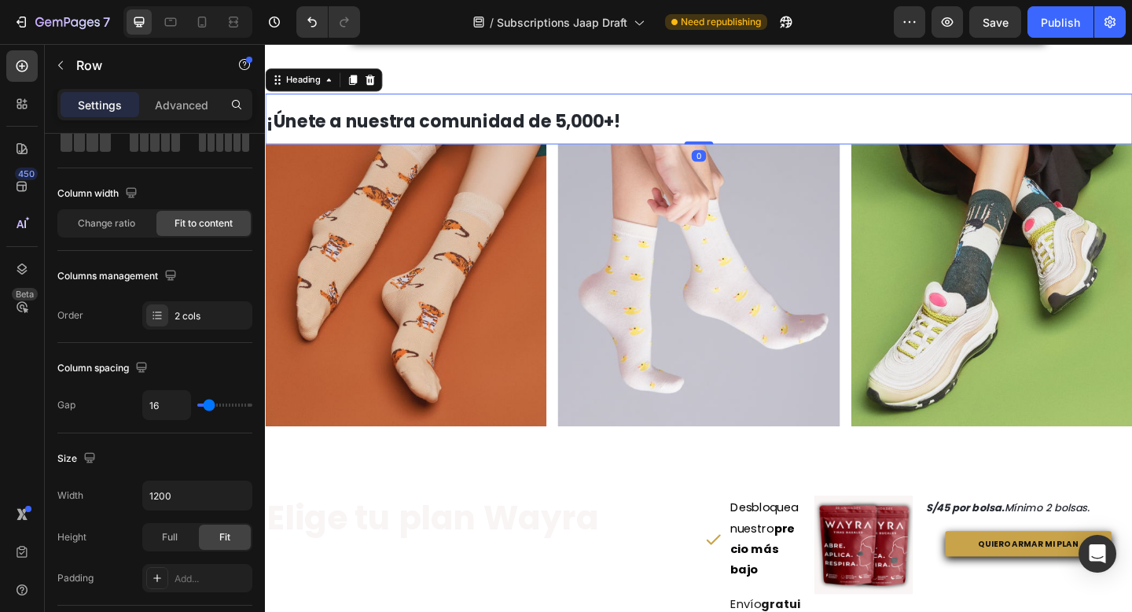
click at [403, 130] on strong "¡Únete a nuestra comunidad de 5,000+!" at bounding box center [458, 129] width 384 height 26
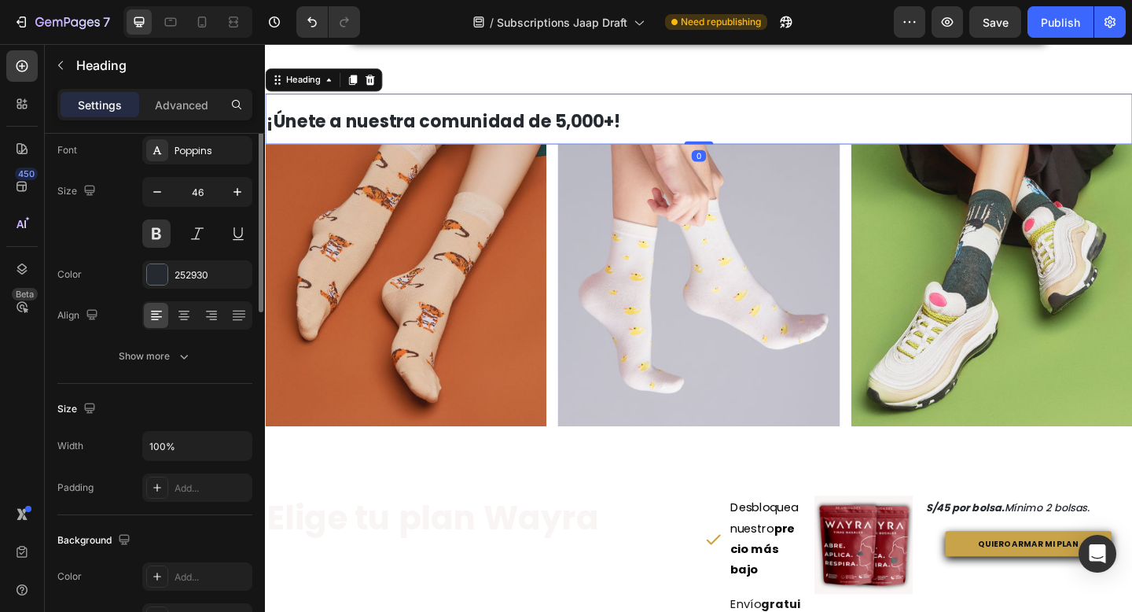
scroll to position [0, 0]
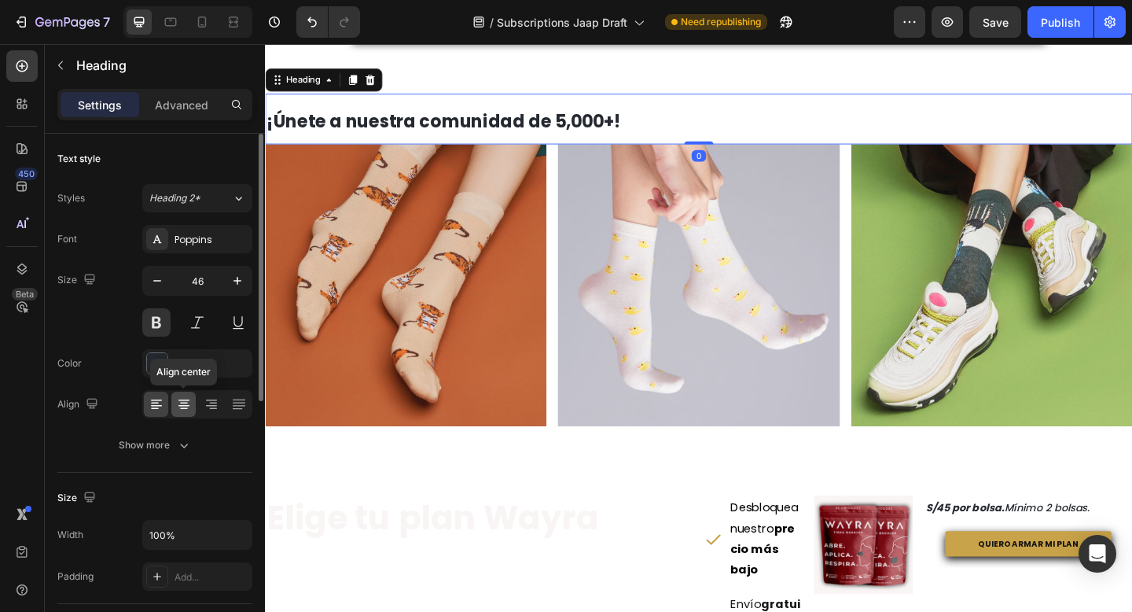
click at [189, 400] on icon at bounding box center [184, 404] width 16 height 16
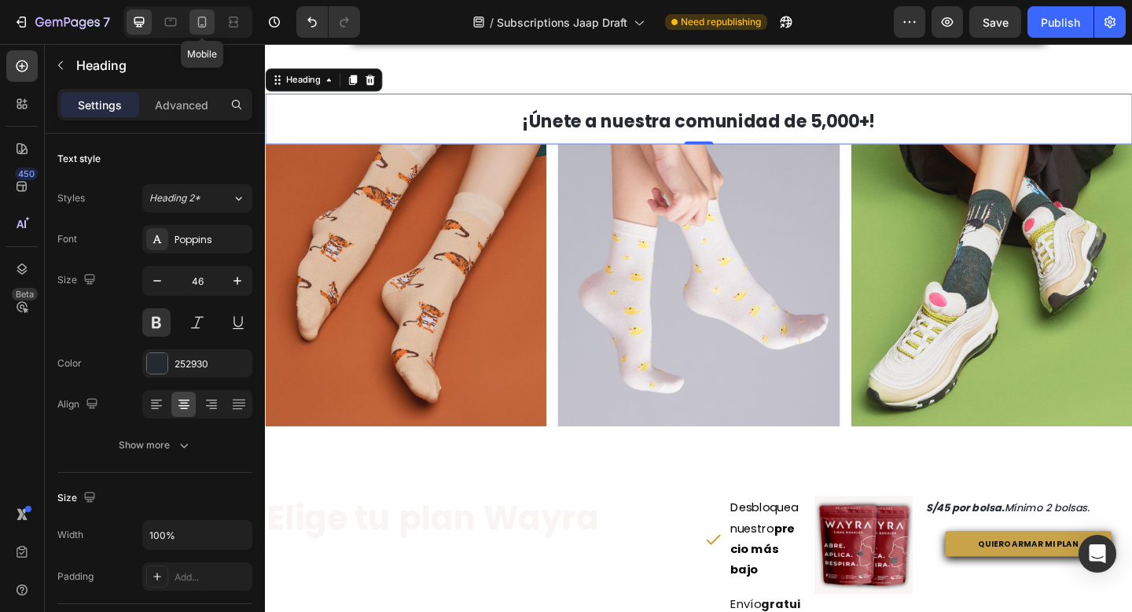
click at [200, 20] on icon at bounding box center [202, 22] width 16 height 16
type input "23"
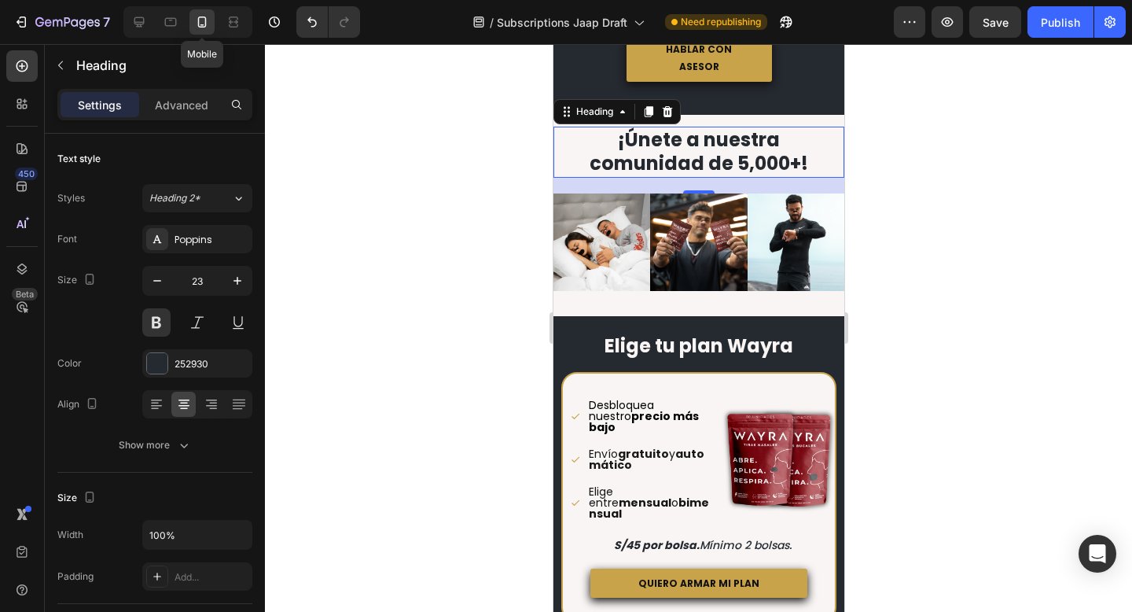
scroll to position [1258, 0]
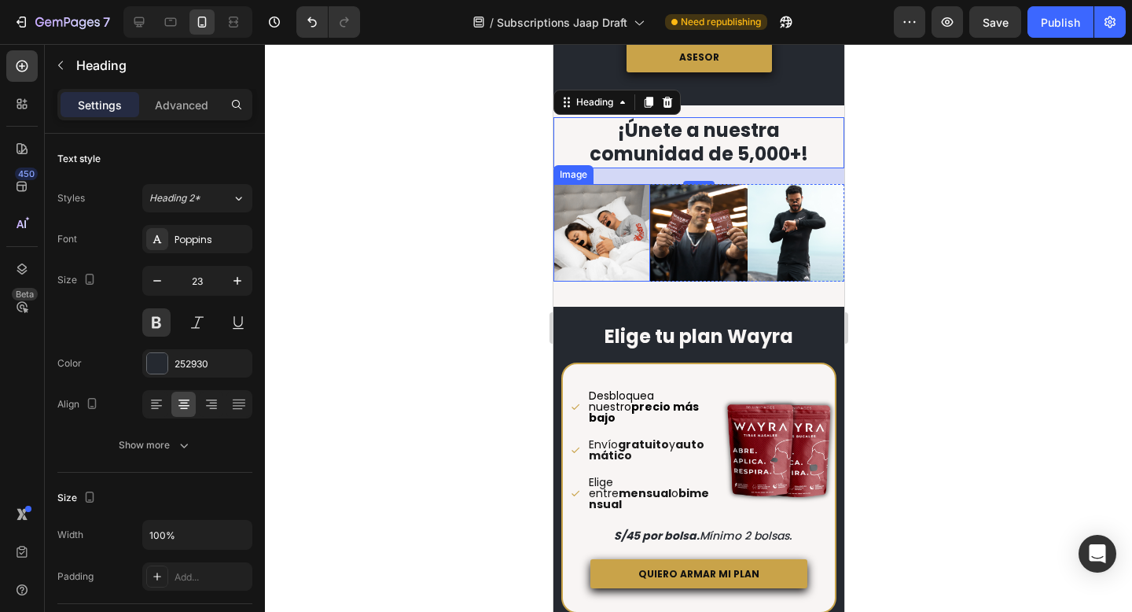
click at [604, 205] on img at bounding box center [601, 232] width 97 height 97
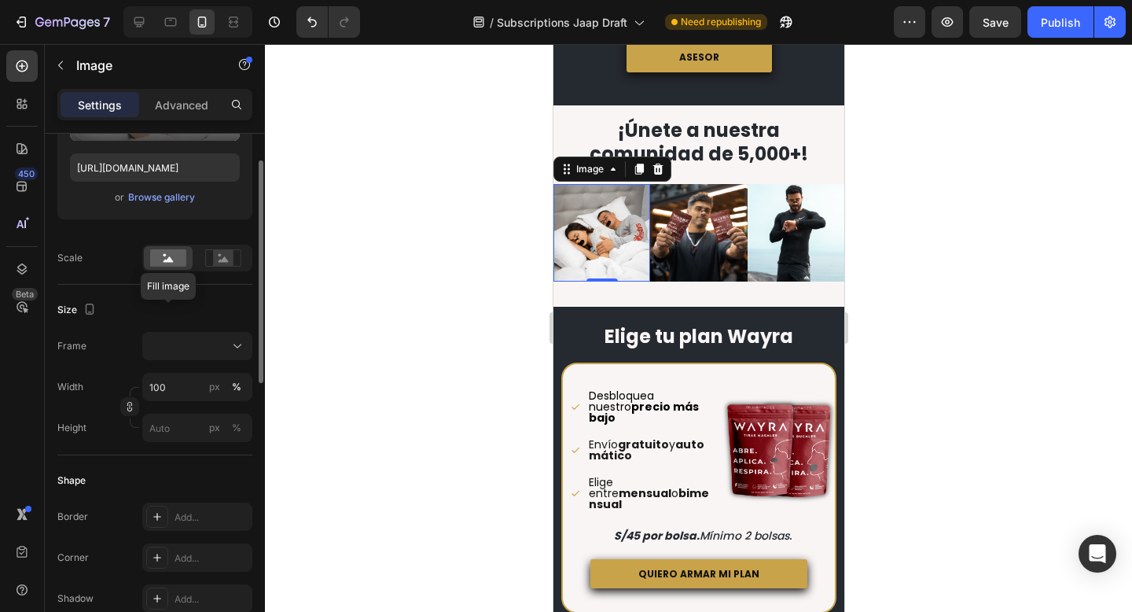
scroll to position [196, 0]
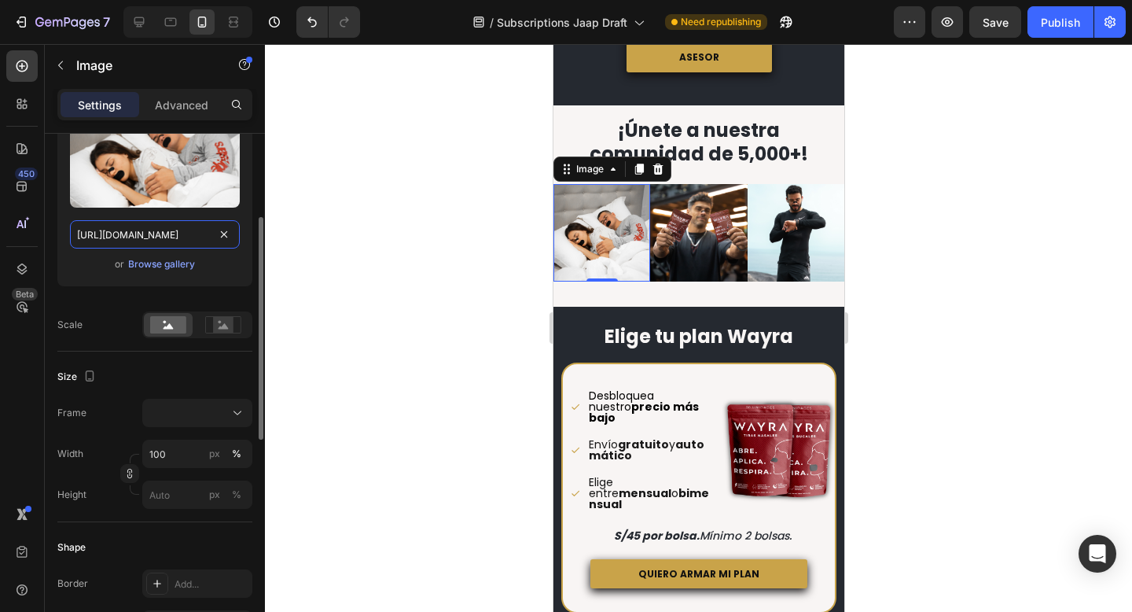
click at [160, 232] on input "[URL][DOMAIN_NAME]" at bounding box center [155, 234] width 170 height 28
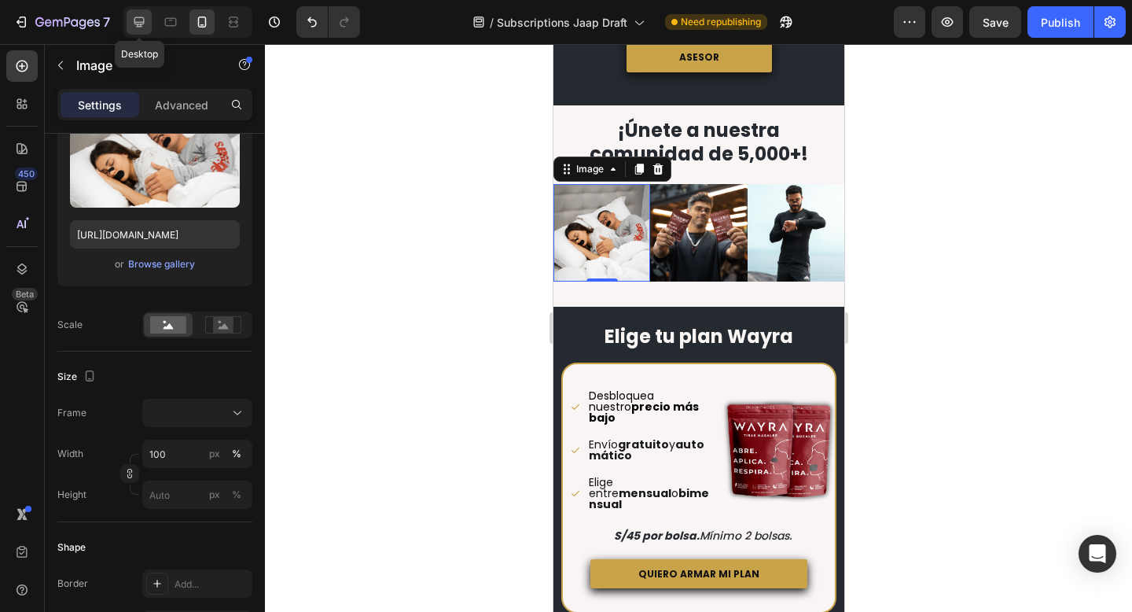
click at [140, 23] on icon at bounding box center [139, 22] width 16 height 16
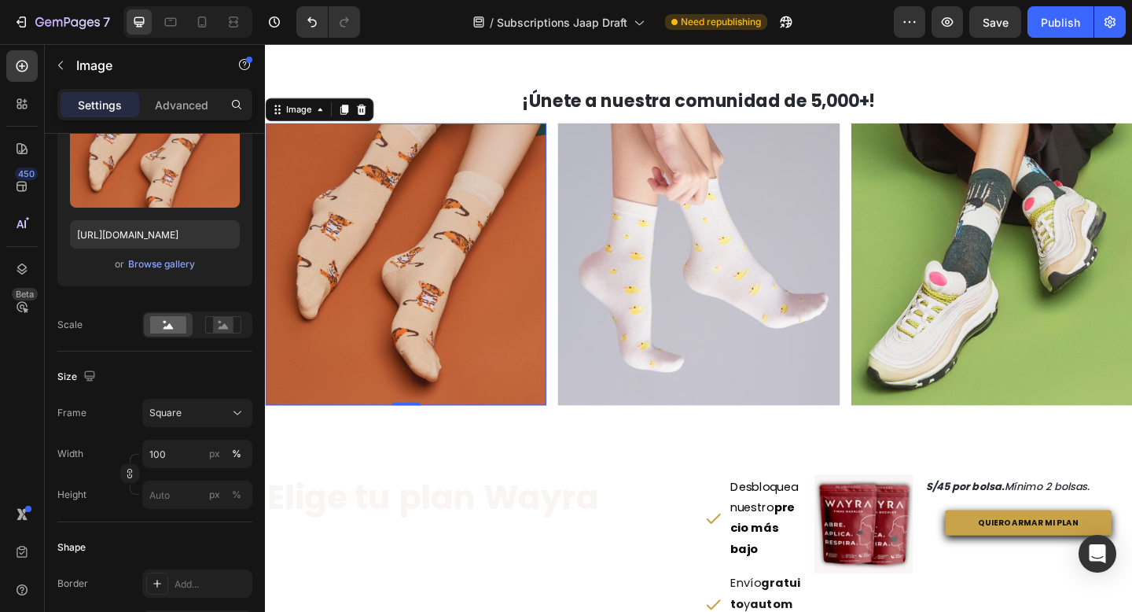
scroll to position [1261, 0]
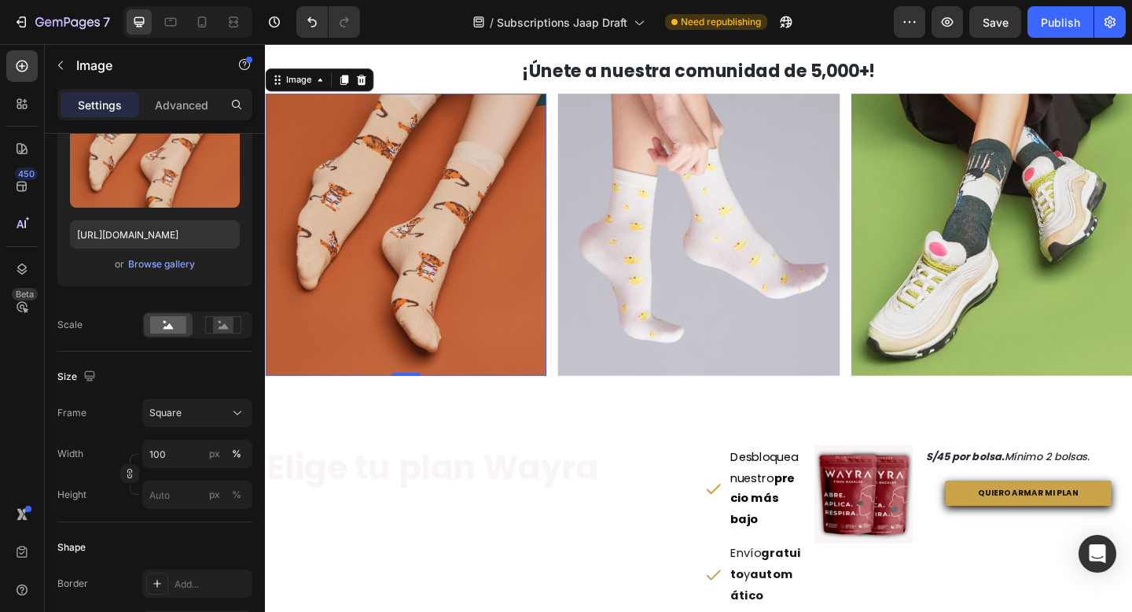
click at [433, 317] on img at bounding box center [418, 251] width 306 height 306
click at [144, 235] on input "[URL][DOMAIN_NAME]" at bounding box center [155, 234] width 170 height 28
paste input "[DOMAIN_NAME][URL]"
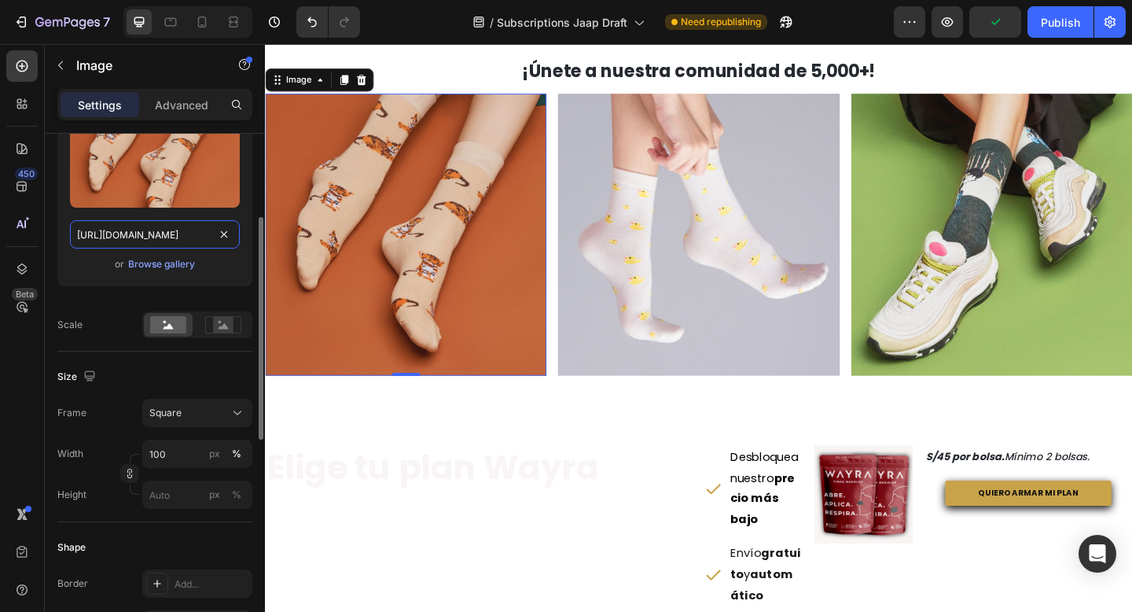
type input "[URL][DOMAIN_NAME]"
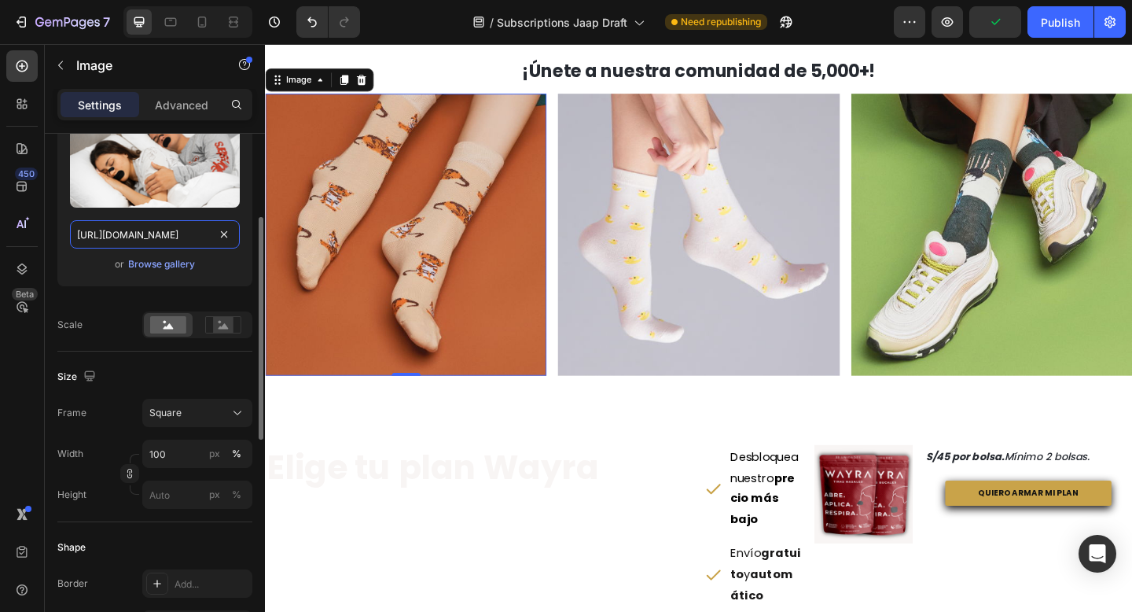
scroll to position [0, 487]
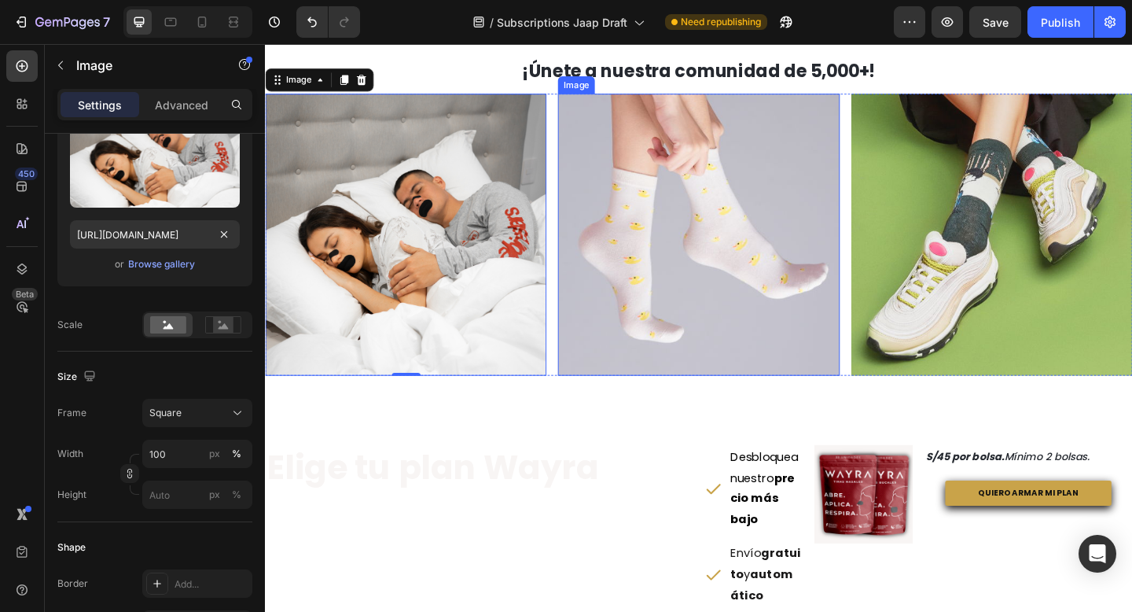
click at [672, 239] on img at bounding box center [736, 251] width 306 height 306
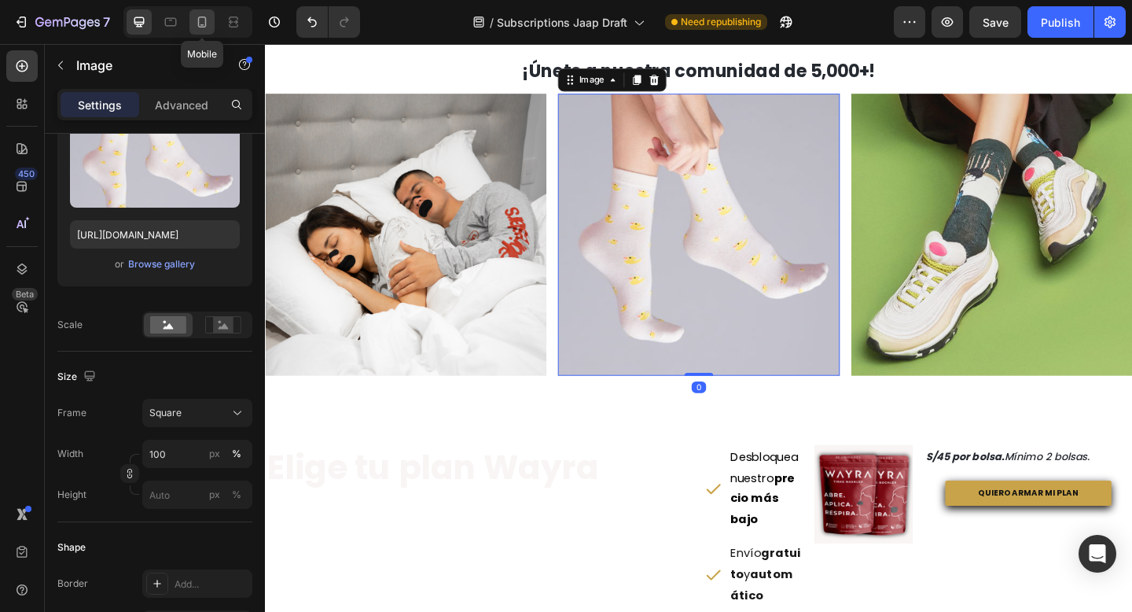
click at [211, 28] on div at bounding box center [201, 21] width 25 height 25
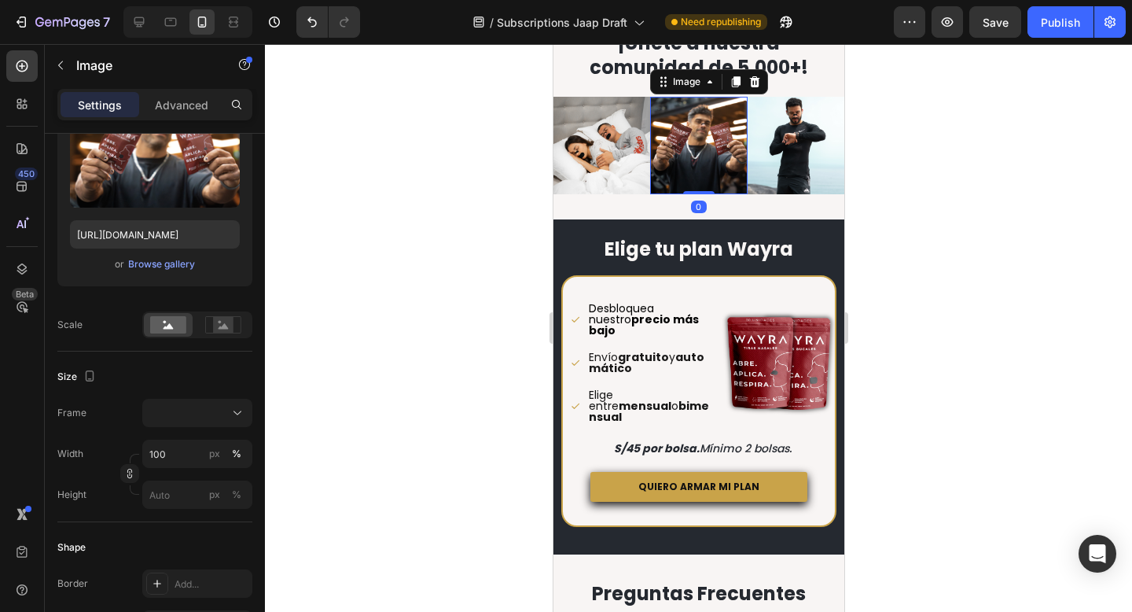
scroll to position [1258, 0]
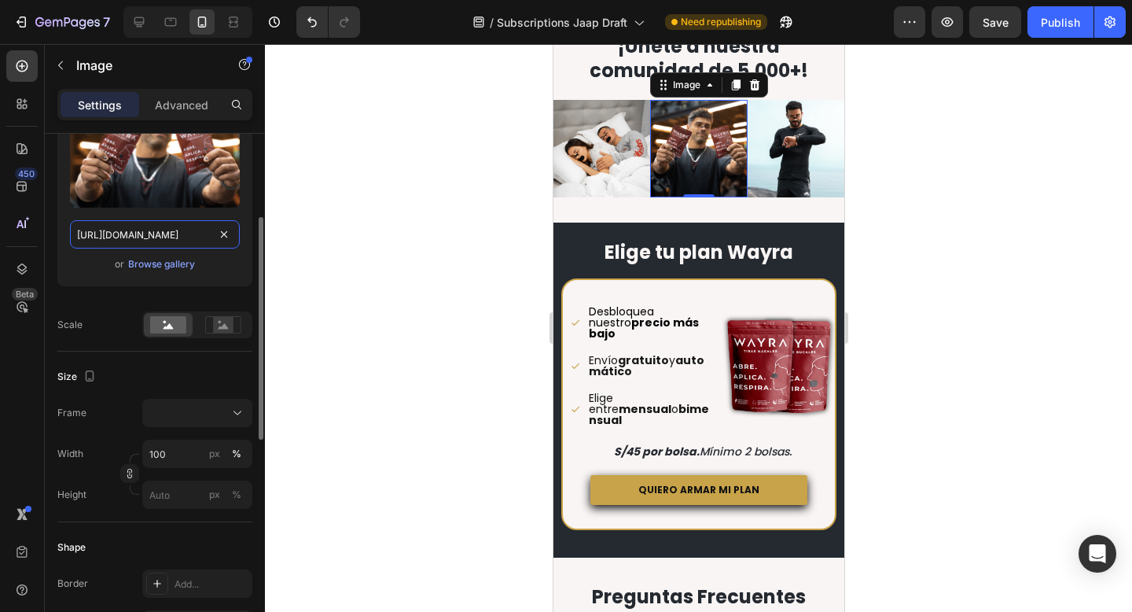
click at [141, 231] on input "[URL][DOMAIN_NAME]" at bounding box center [155, 234] width 170 height 28
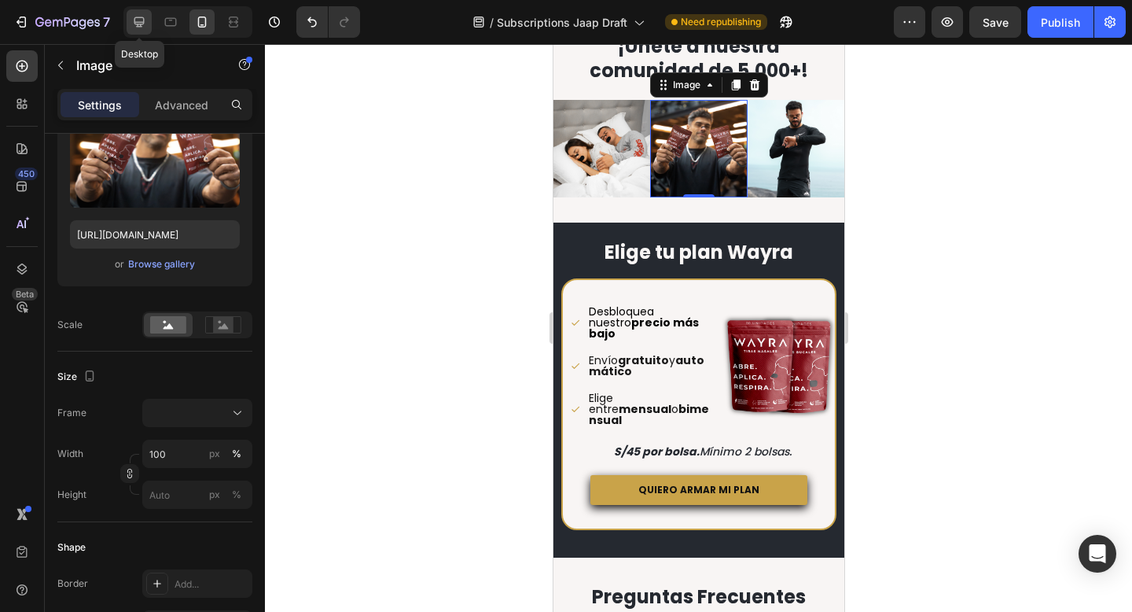
click at [138, 20] on icon at bounding box center [139, 22] width 16 height 16
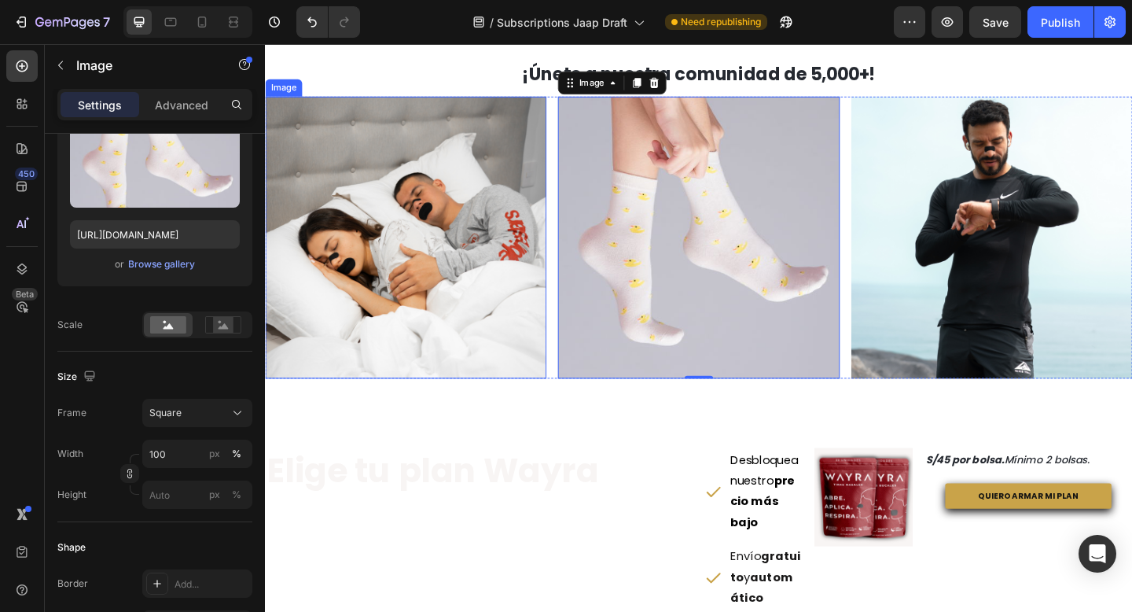
scroll to position [1261, 0]
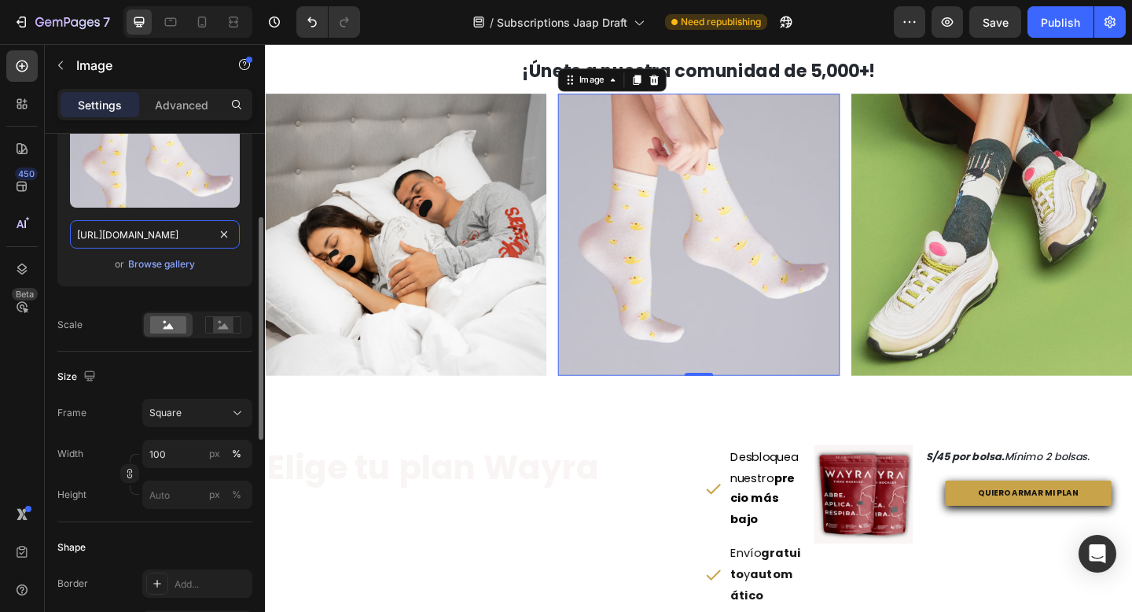
click at [156, 238] on input "[URL][DOMAIN_NAME]" at bounding box center [155, 234] width 170 height 28
paste input "[DOMAIN_NAME][URL]"
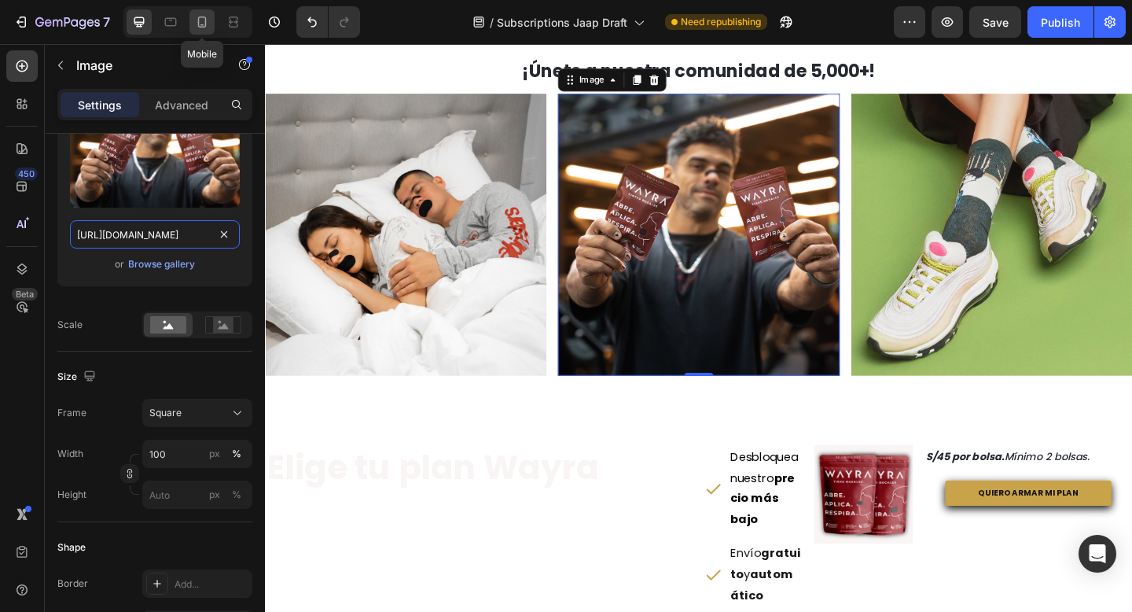
type input "[URL][DOMAIN_NAME]"
click at [198, 29] on icon at bounding box center [202, 22] width 16 height 16
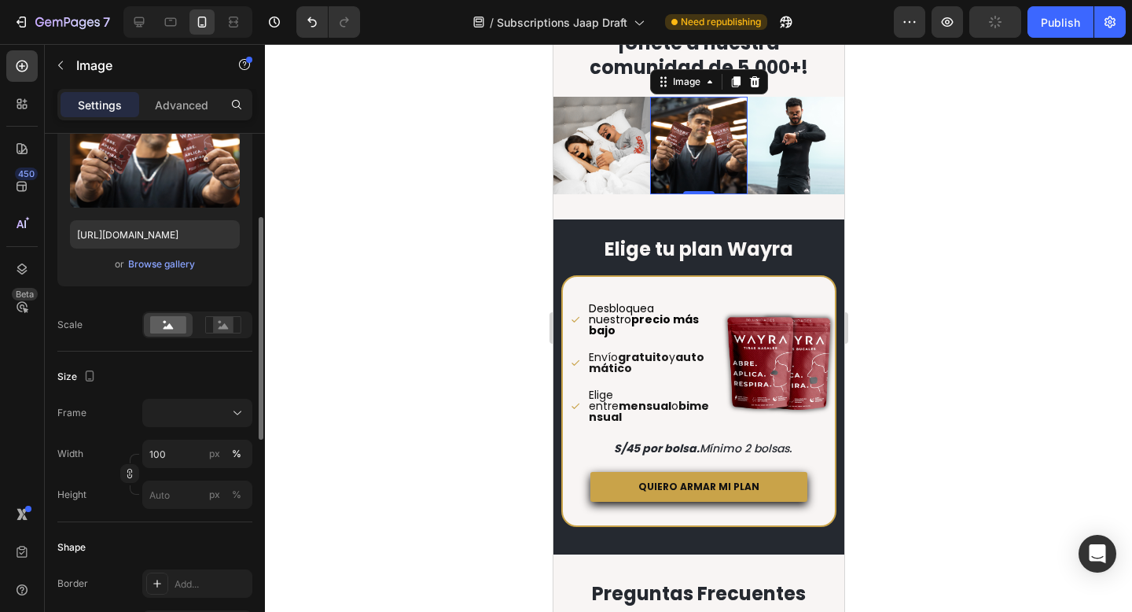
scroll to position [1258, 0]
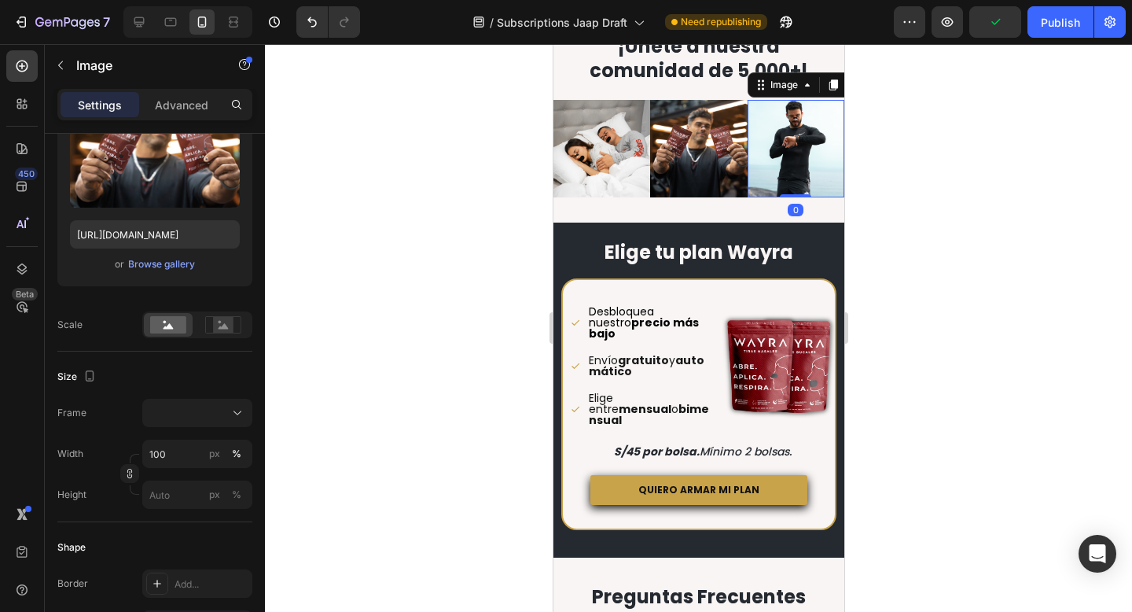
click at [781, 141] on img at bounding box center [795, 148] width 97 height 97
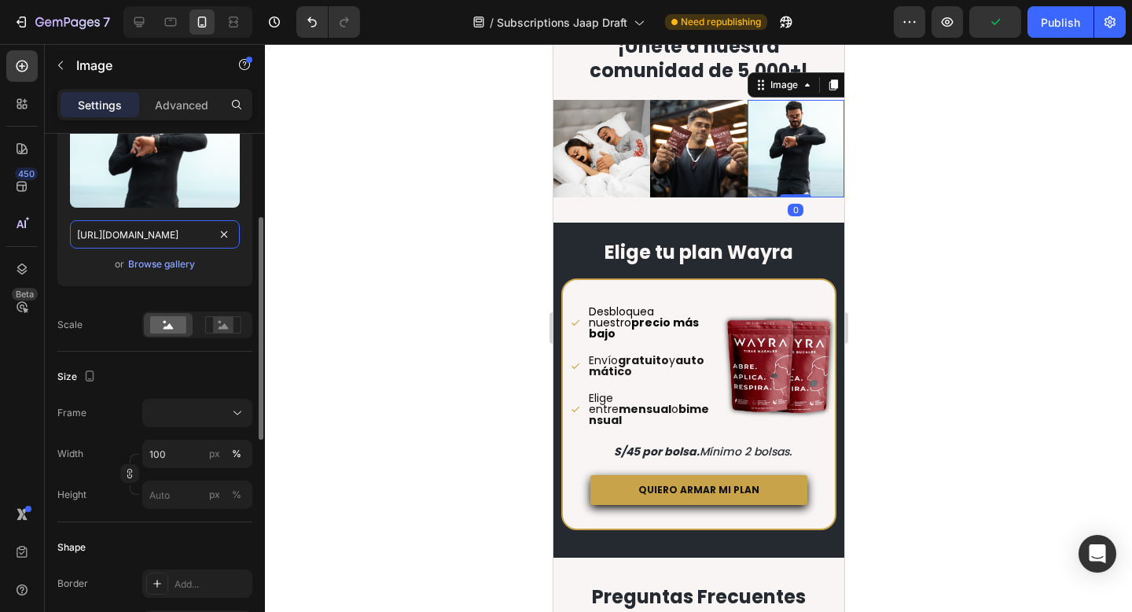
click at [163, 233] on input "[URL][DOMAIN_NAME]" at bounding box center [155, 234] width 170 height 28
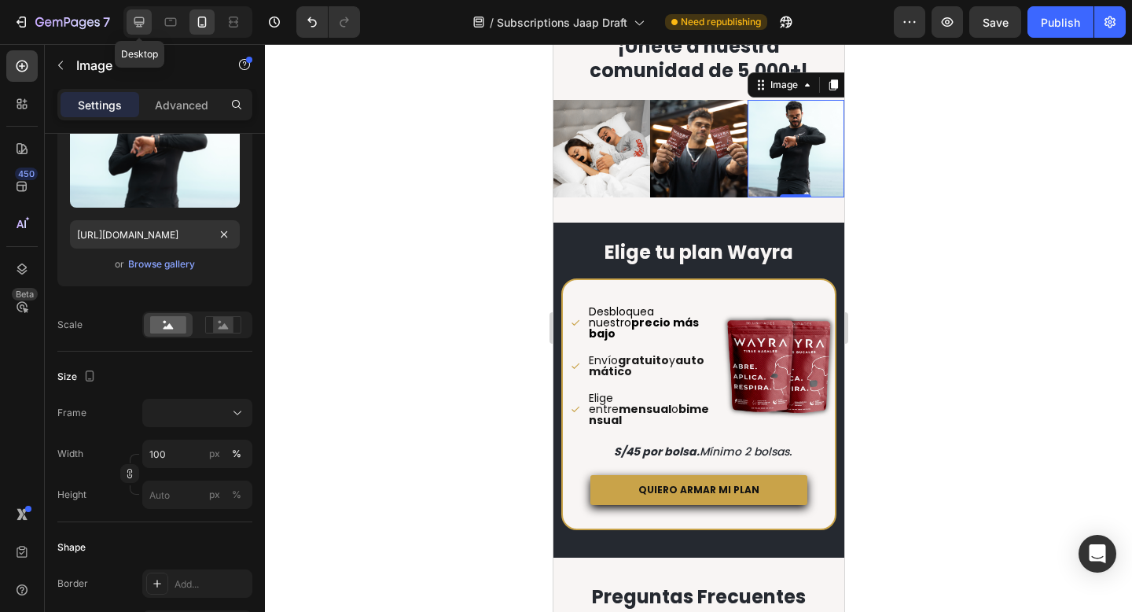
click at [135, 17] on icon at bounding box center [139, 22] width 16 height 16
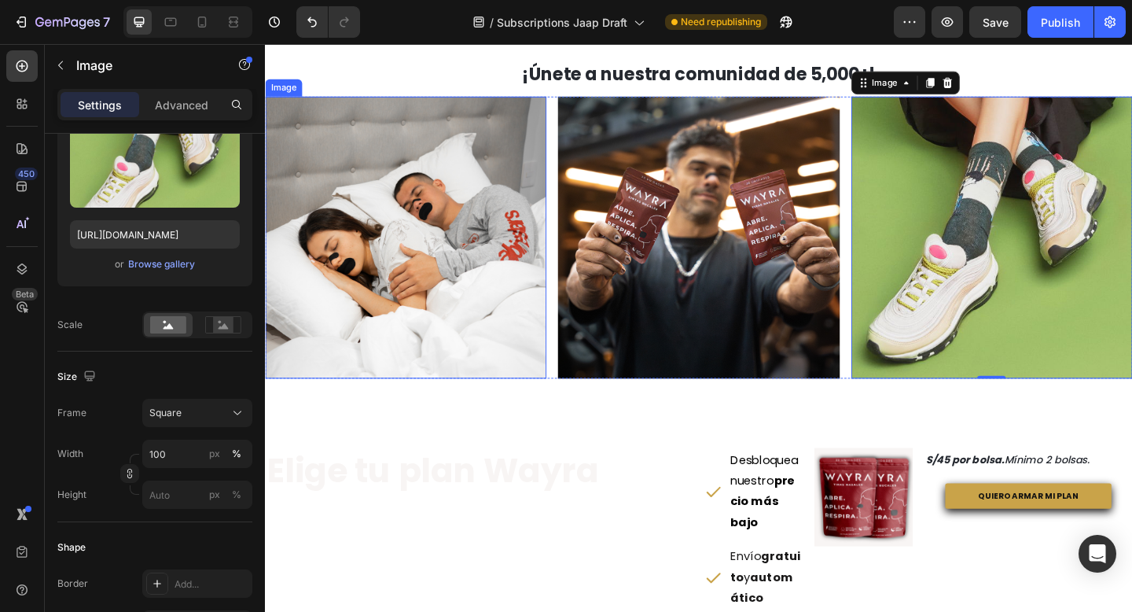
scroll to position [1261, 0]
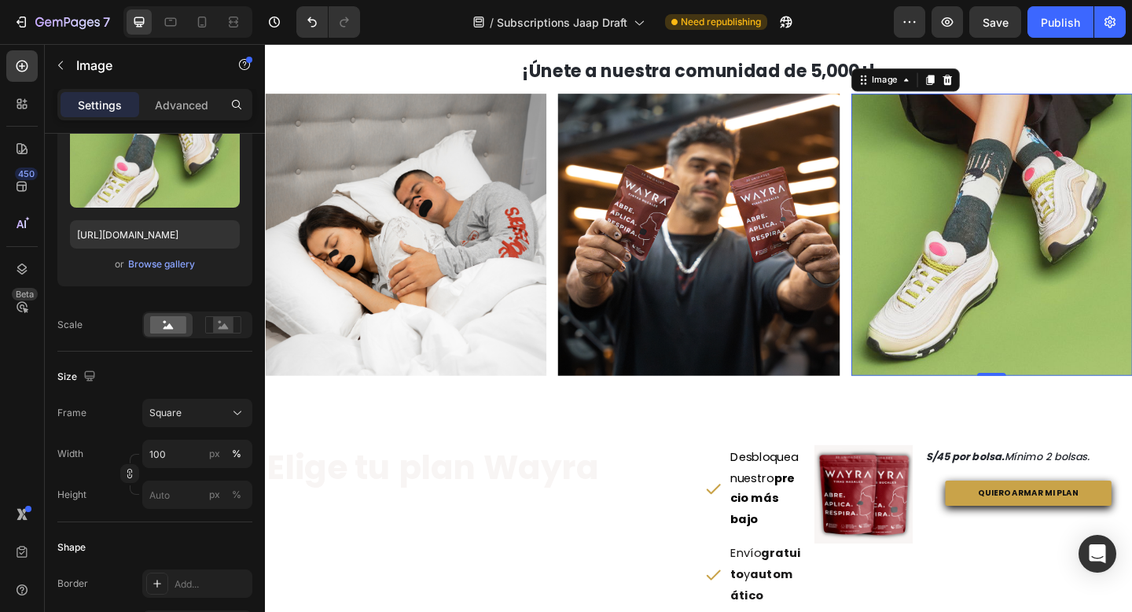
click at [1007, 258] on img at bounding box center [1055, 251] width 306 height 306
click at [148, 230] on input "[URL][DOMAIN_NAME]" at bounding box center [155, 234] width 170 height 28
paste input "[DOMAIN_NAME][URL]"
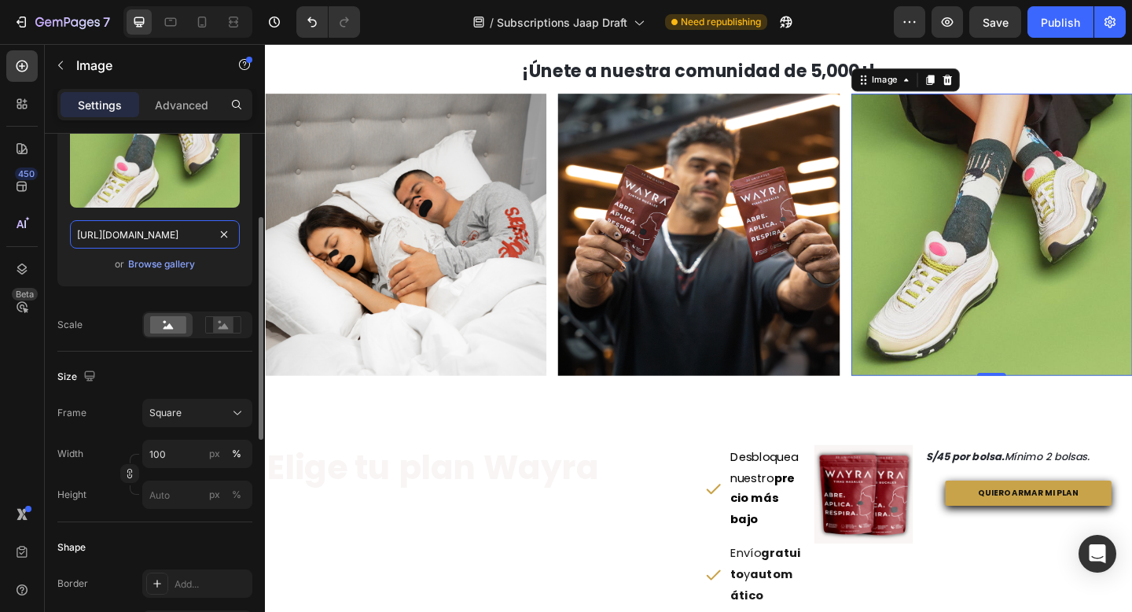
type input "[URL][DOMAIN_NAME]"
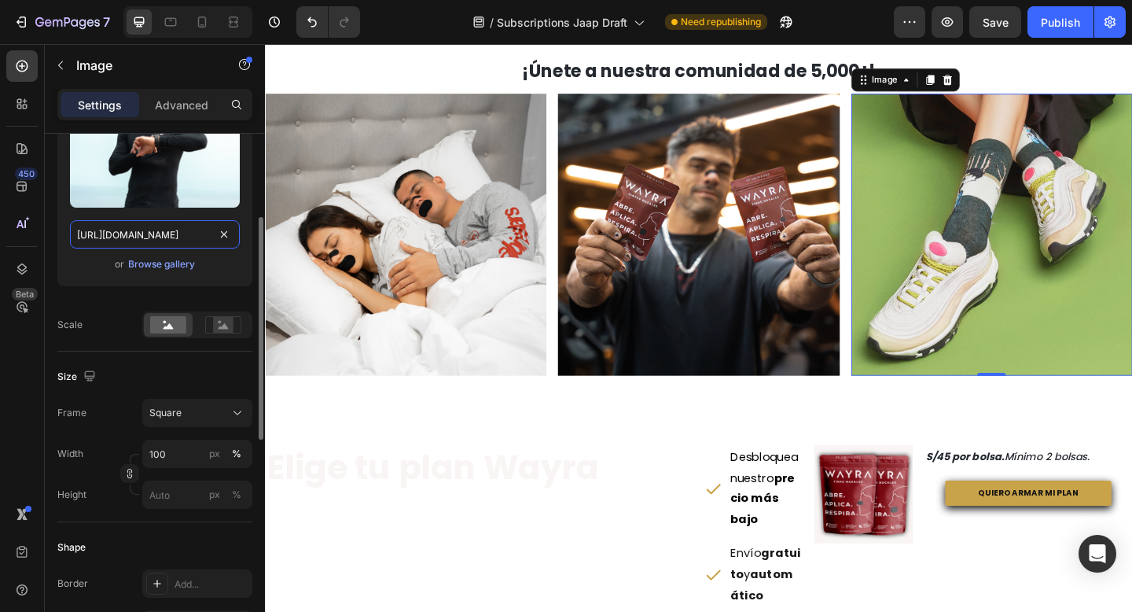
scroll to position [0, 490]
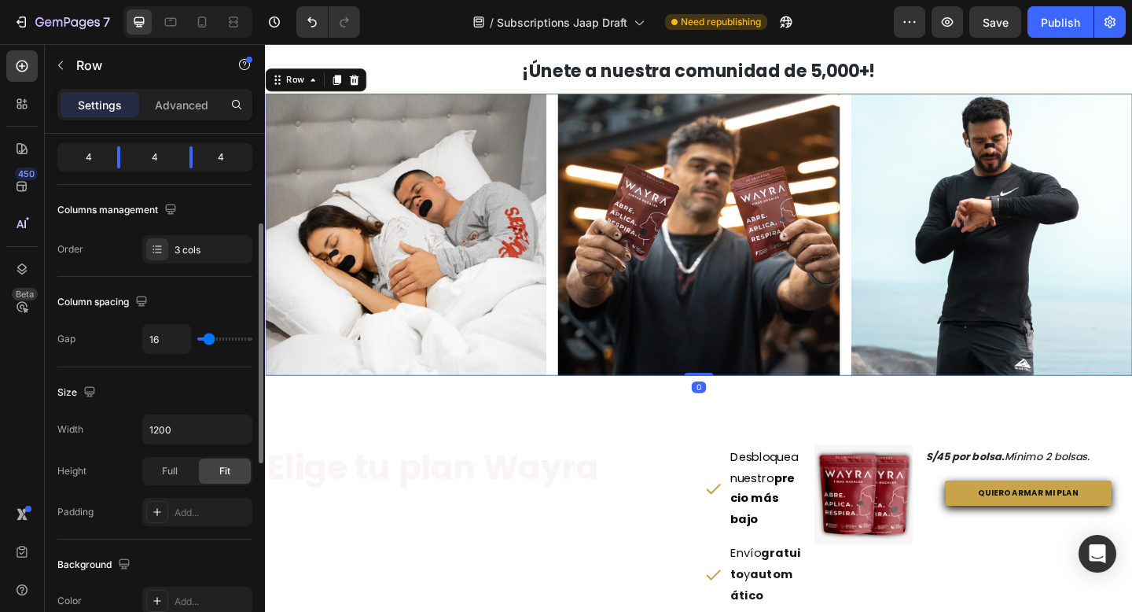
click at [575, 233] on div "Image Image Image Row 0" at bounding box center [736, 251] width 943 height 306
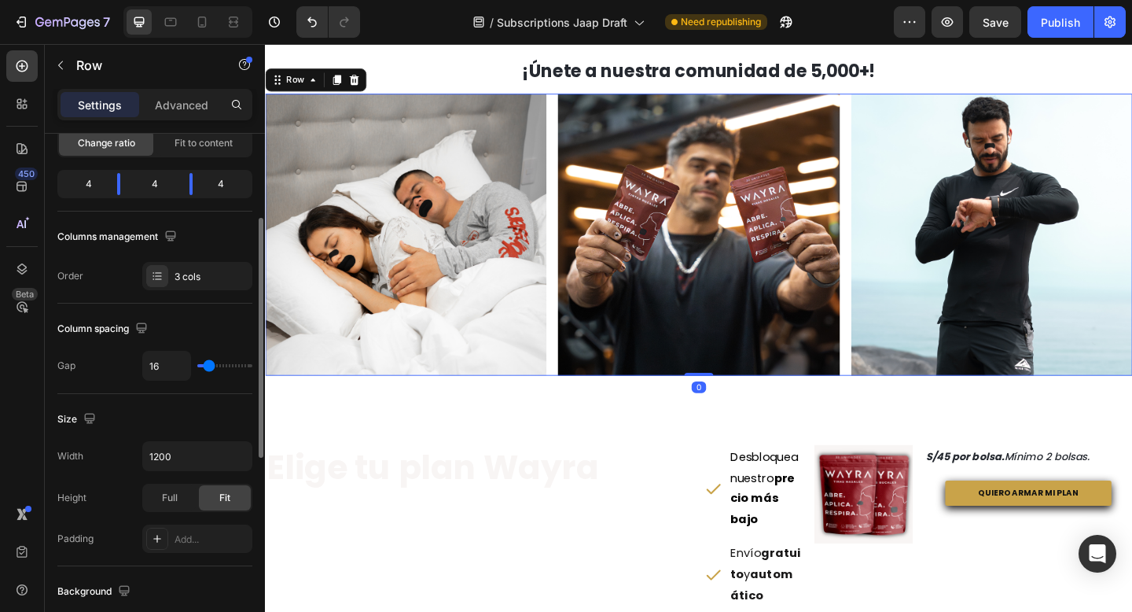
scroll to position [175, 0]
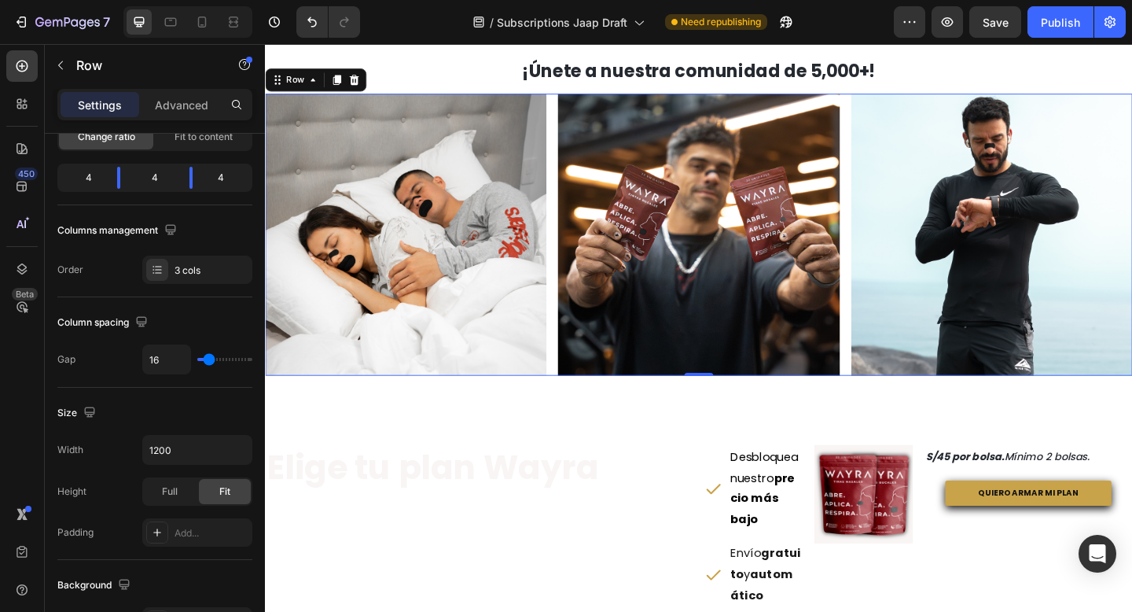
type input "0"
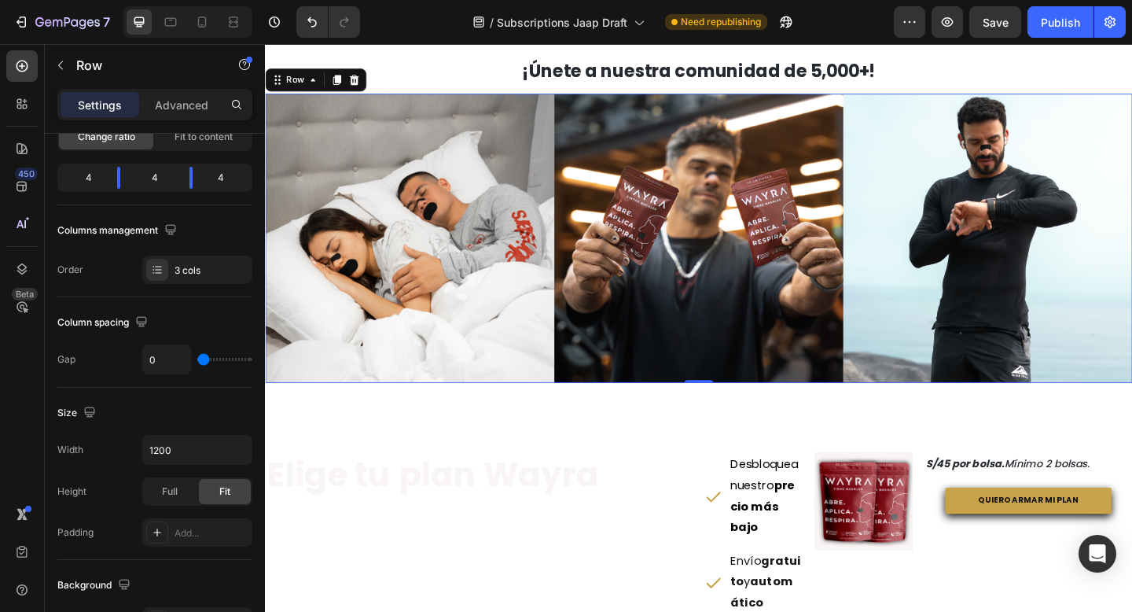
drag, startPoint x: 207, startPoint y: 356, endPoint x: 134, endPoint y: 366, distance: 72.9
type input "0"
click at [197, 361] on input "range" at bounding box center [224, 359] width 55 height 3
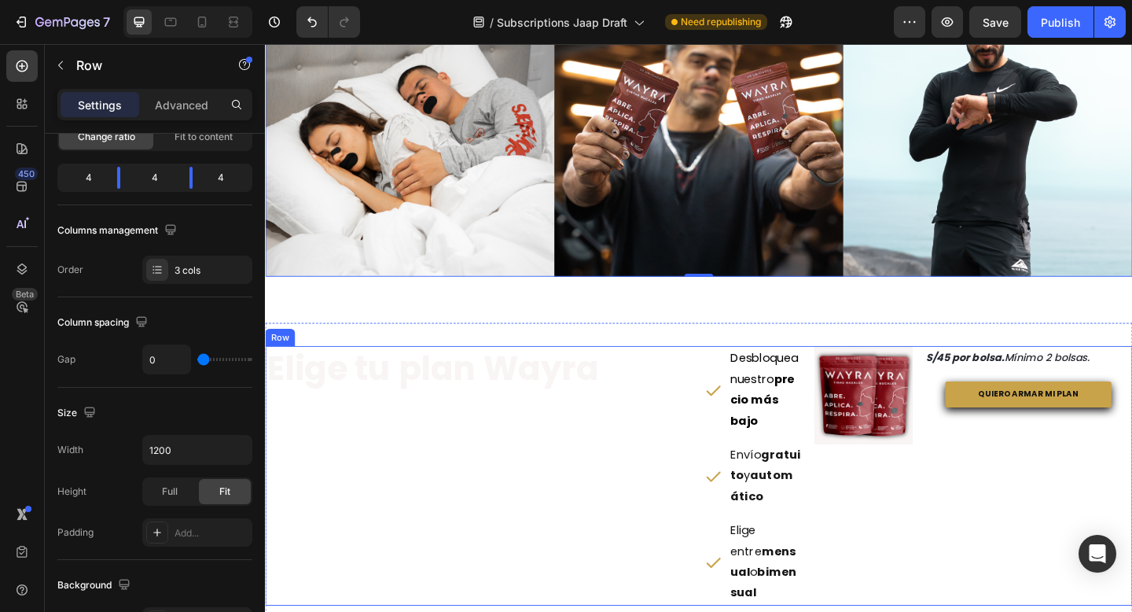
scroll to position [1375, 0]
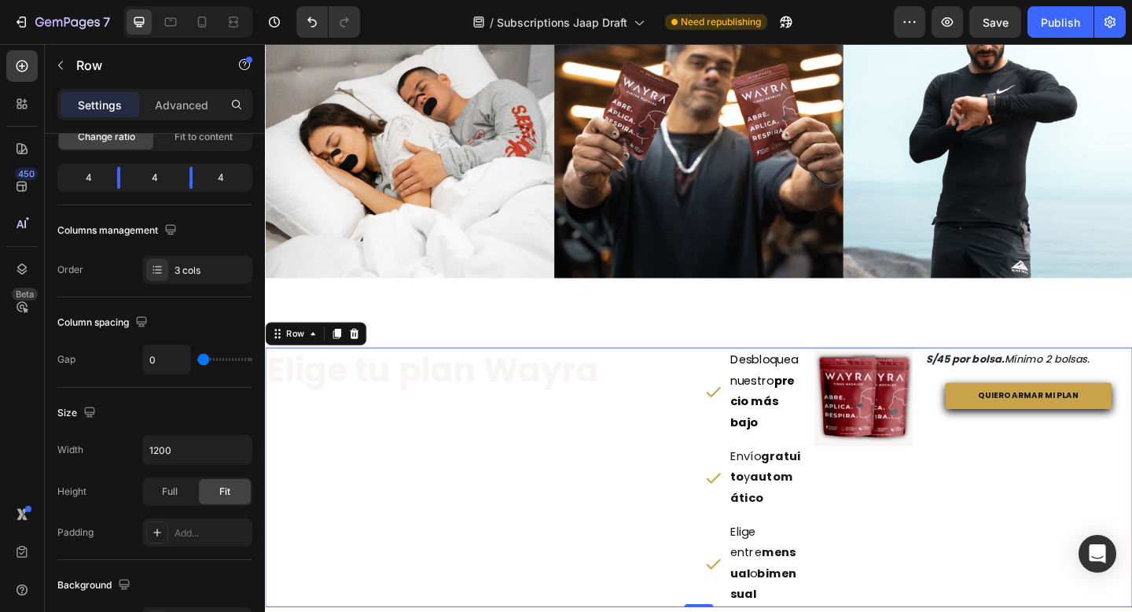
click at [641, 439] on div "Elige tu plan Wayra Heading" at bounding box center [497, 515] width 465 height 282
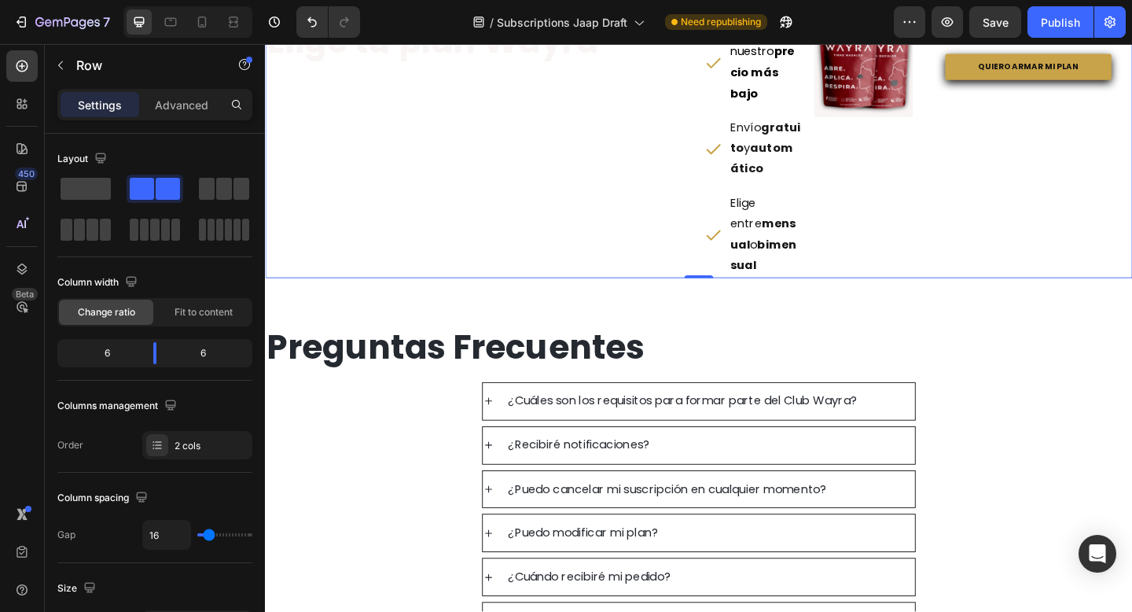
scroll to position [1837, 0]
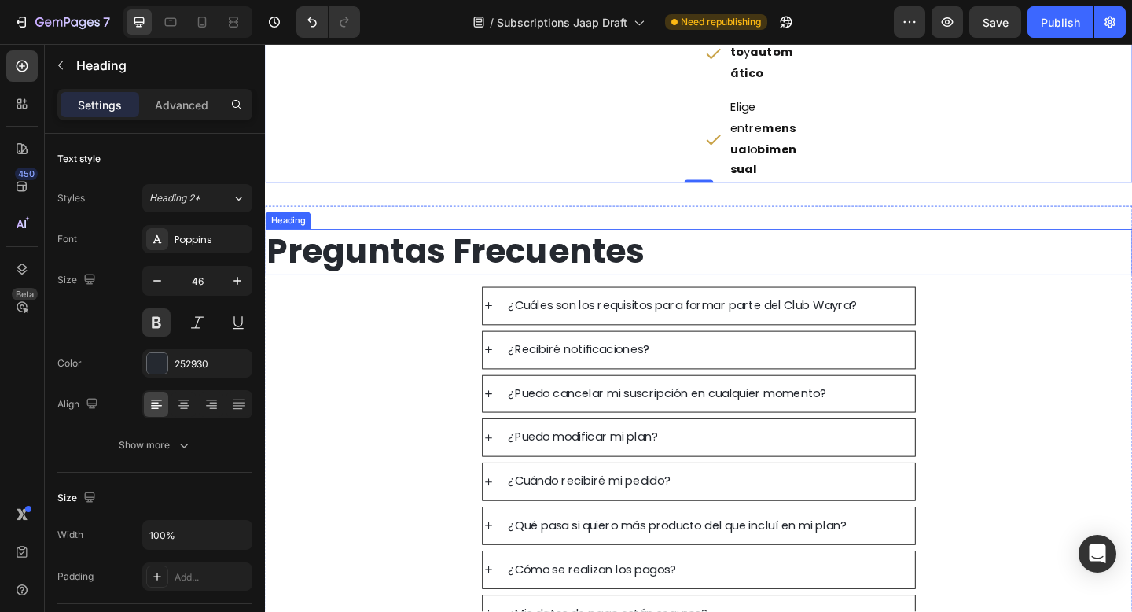
click at [553, 244] on strong "Preguntas Frecuentes" at bounding box center [471, 269] width 410 height 50
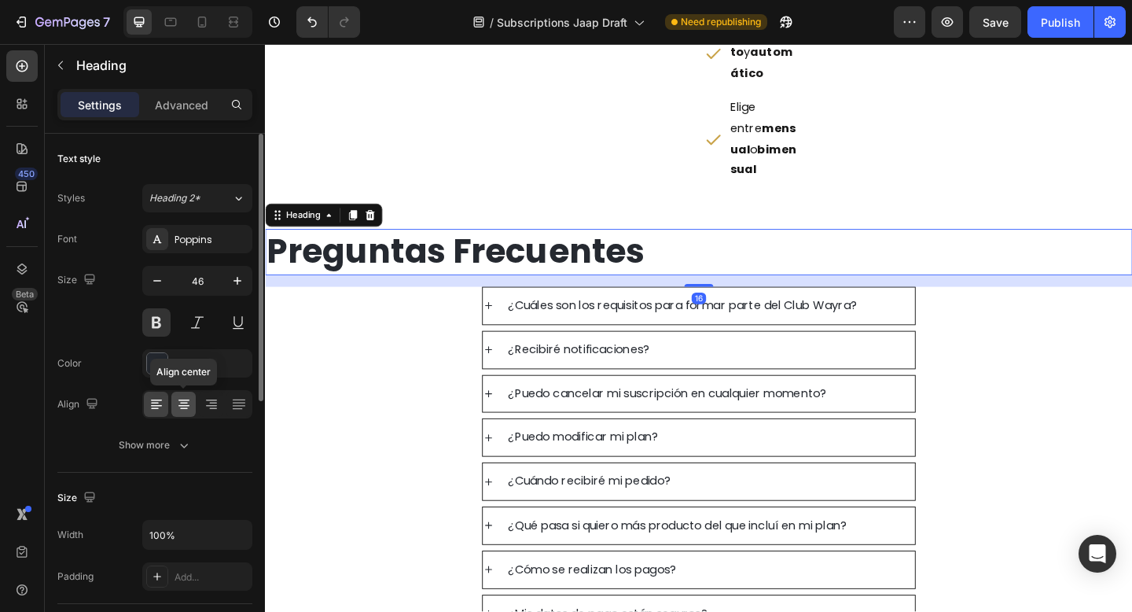
click at [180, 402] on icon at bounding box center [184, 403] width 8 height 2
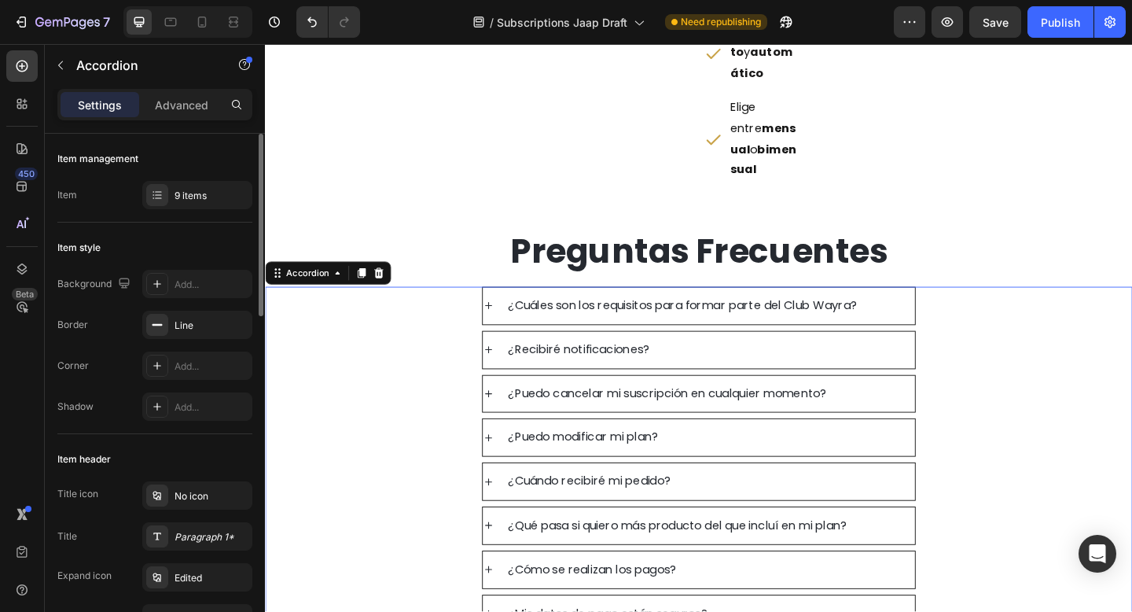
click at [457, 356] on div "¿Recibiré notificaciones?" at bounding box center [737, 377] width 942 height 42
click at [186, 101] on p "Advanced" at bounding box center [181, 105] width 53 height 17
type input "100%"
type input "100"
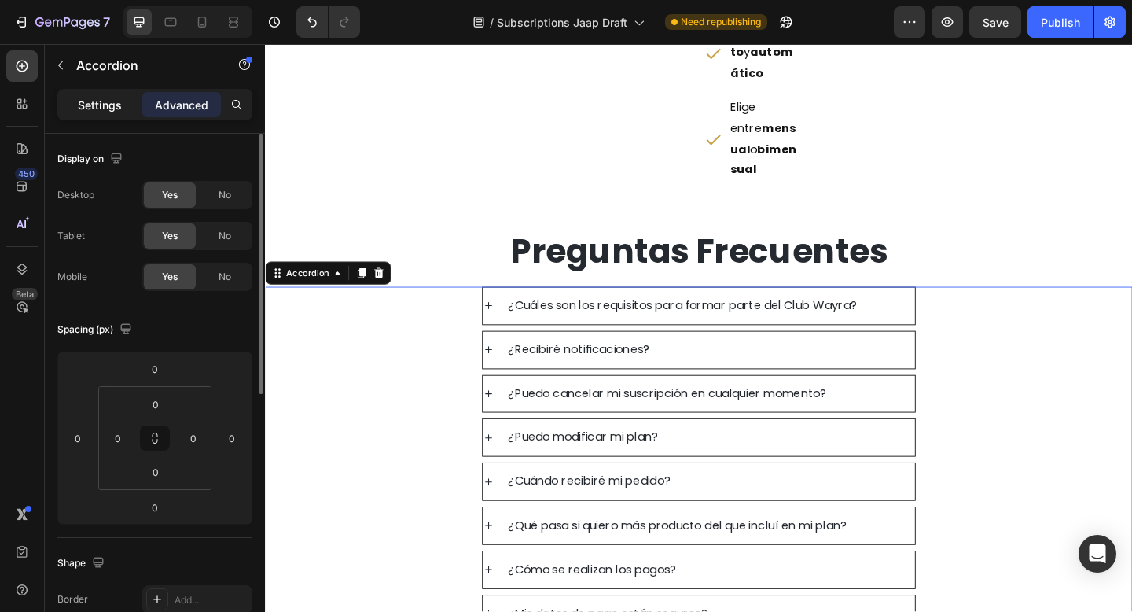
click at [116, 97] on p "Settings" at bounding box center [100, 105] width 44 height 17
type input "8"
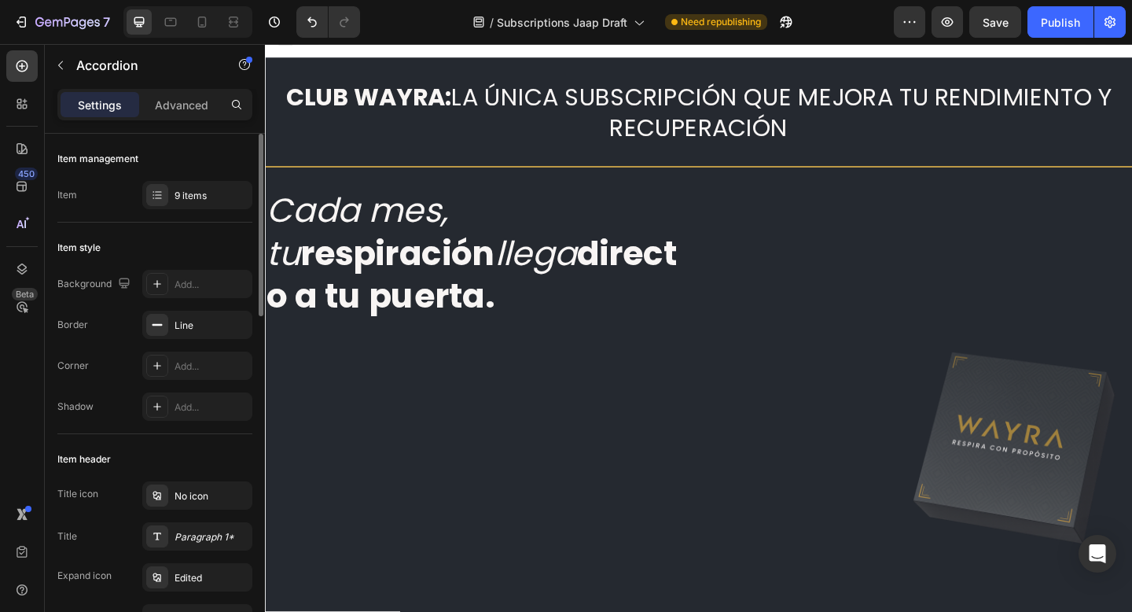
scroll to position [0, 0]
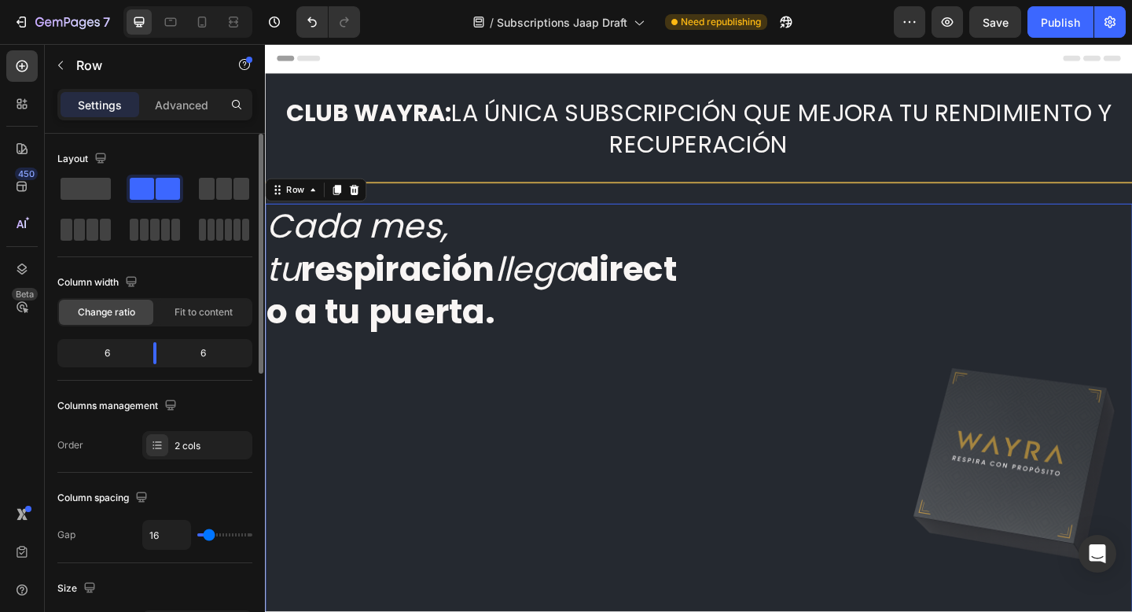
click at [460, 421] on div "Cada mes, tu respiración llega directo a tu puerta. Heading" at bounding box center [497, 496] width 465 height 556
click at [194, 25] on icon at bounding box center [202, 22] width 16 height 16
type input "100%"
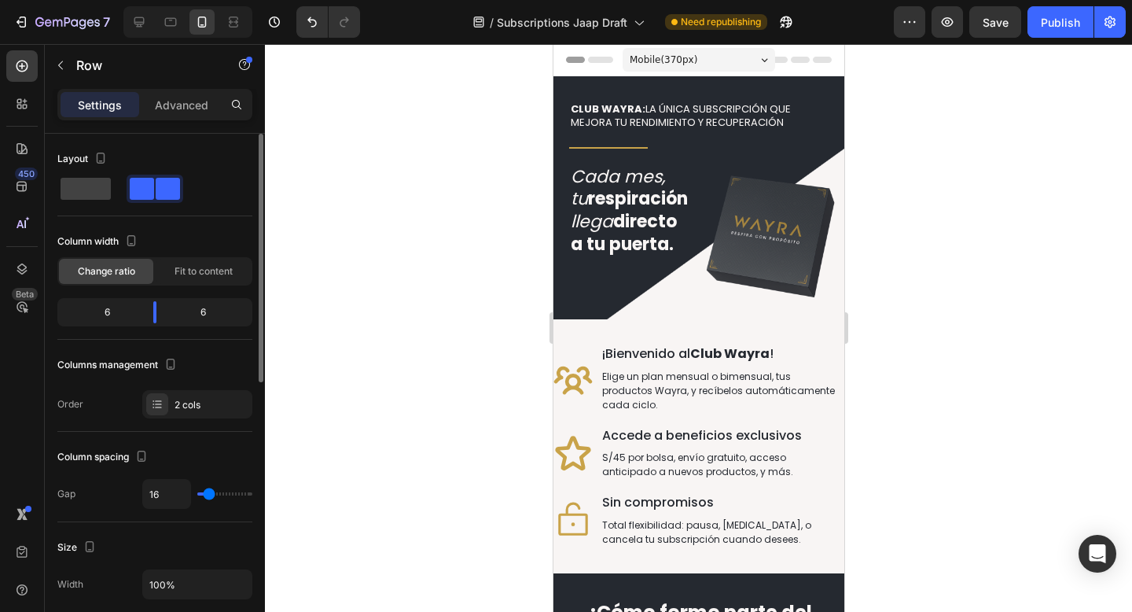
click at [600, 293] on div "Cada mes, tu respiración llega directo a tu puerta. Heading" at bounding box center [622, 229] width 139 height 147
click at [567, 307] on div "Cada mes, tu respiración llega directo a tu puerta. Heading Custom Code Row" at bounding box center [698, 237] width 291 height 163
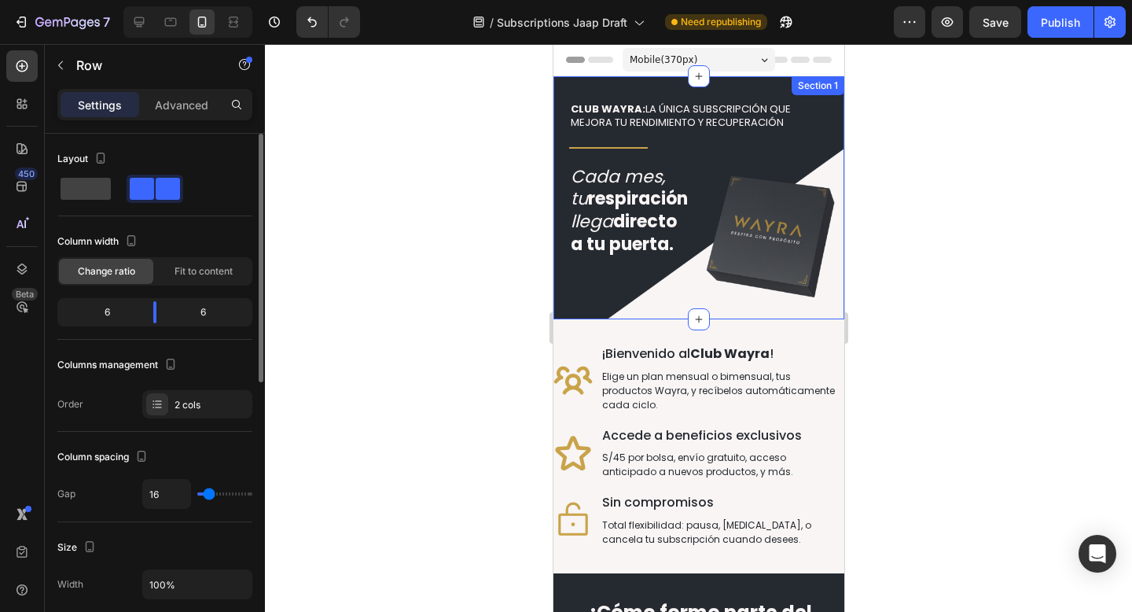
click at [759, 85] on div "CLUB WAYRA: LA ÚNICA SUBSCRIPCIÓN QUE MEJORA TU RENDIMIENTO Y RECUPERACIÓN Head…" at bounding box center [698, 197] width 291 height 243
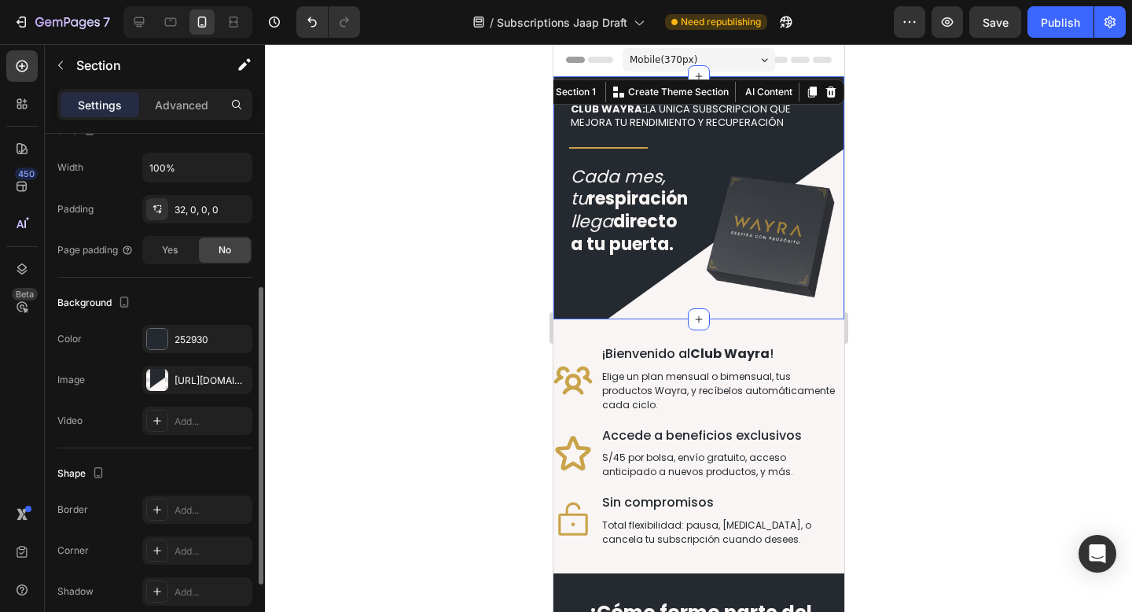
scroll to position [340, 0]
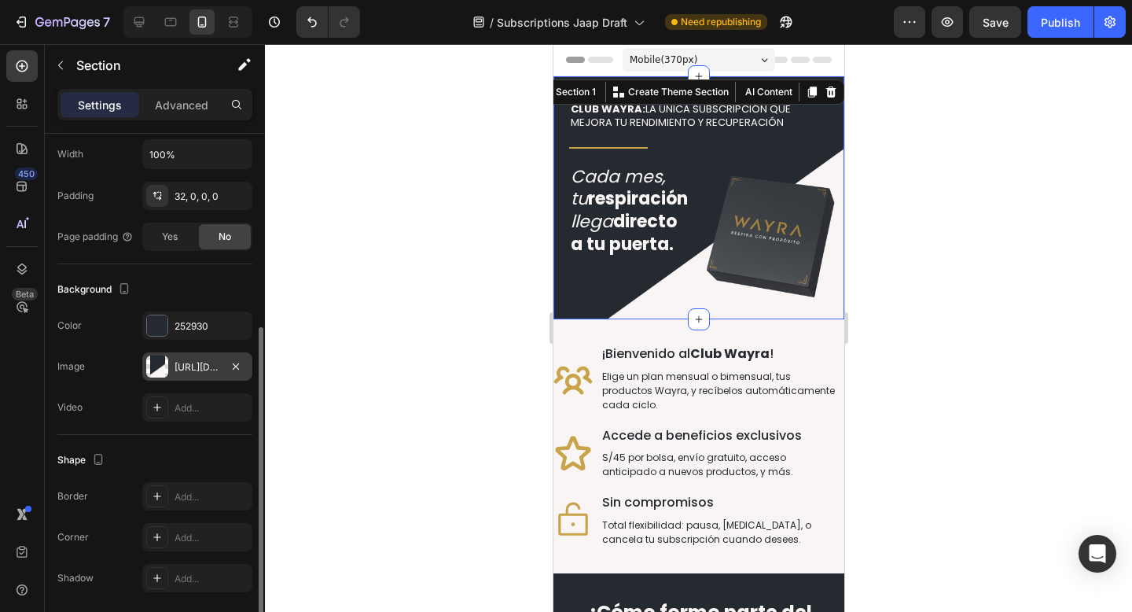
click at [187, 376] on div "[URL][DOMAIN_NAME]" at bounding box center [197, 366] width 110 height 28
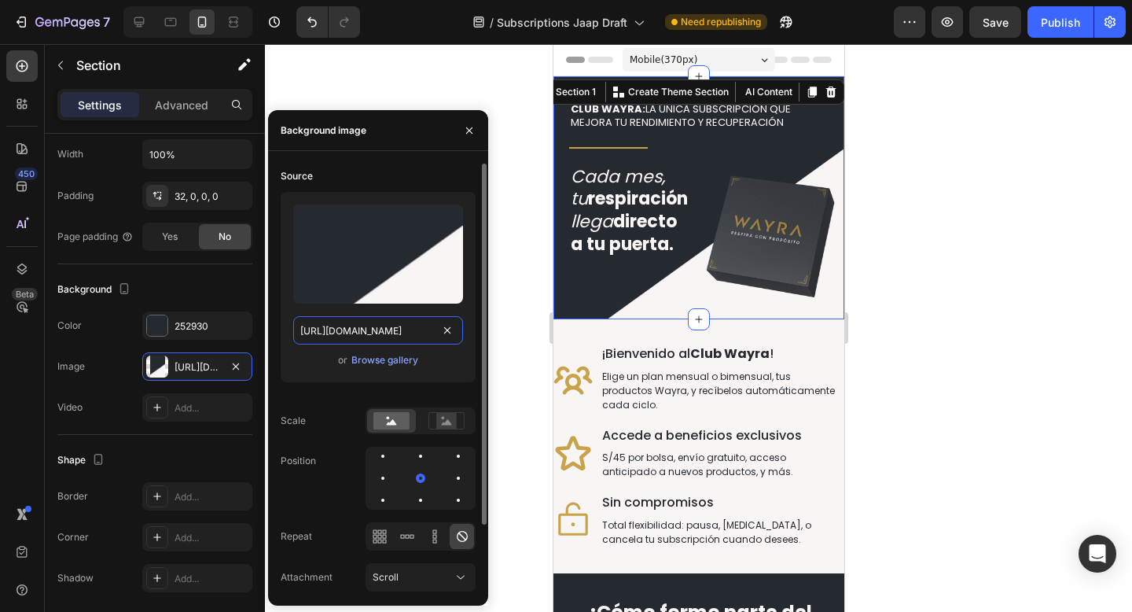
click at [355, 334] on input "[URL][DOMAIN_NAME]" at bounding box center [378, 330] width 170 height 28
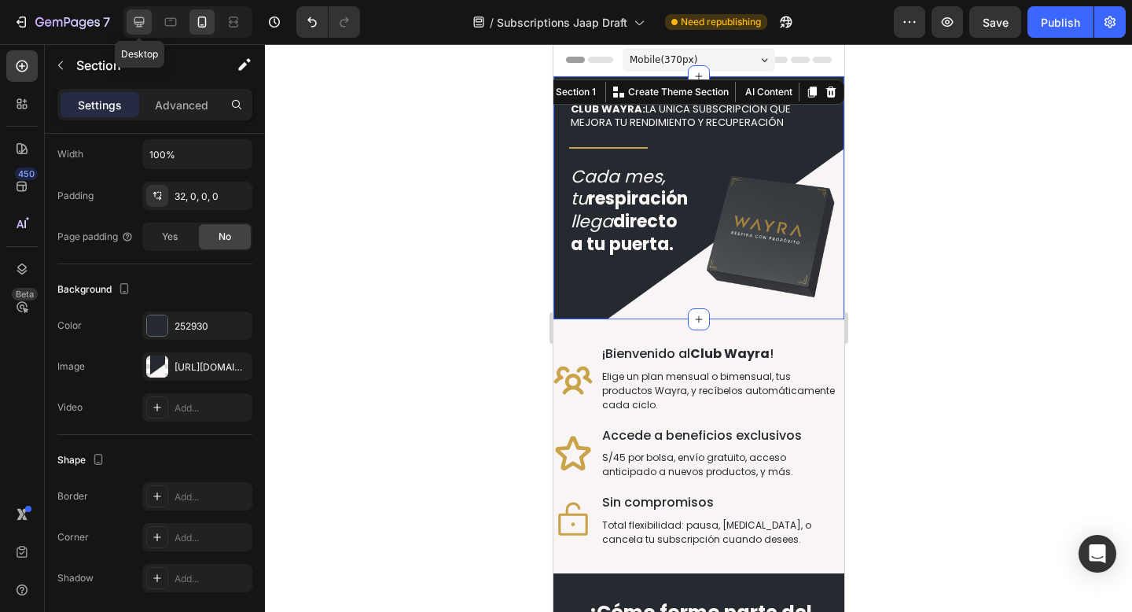
click at [134, 23] on icon at bounding box center [139, 22] width 16 height 16
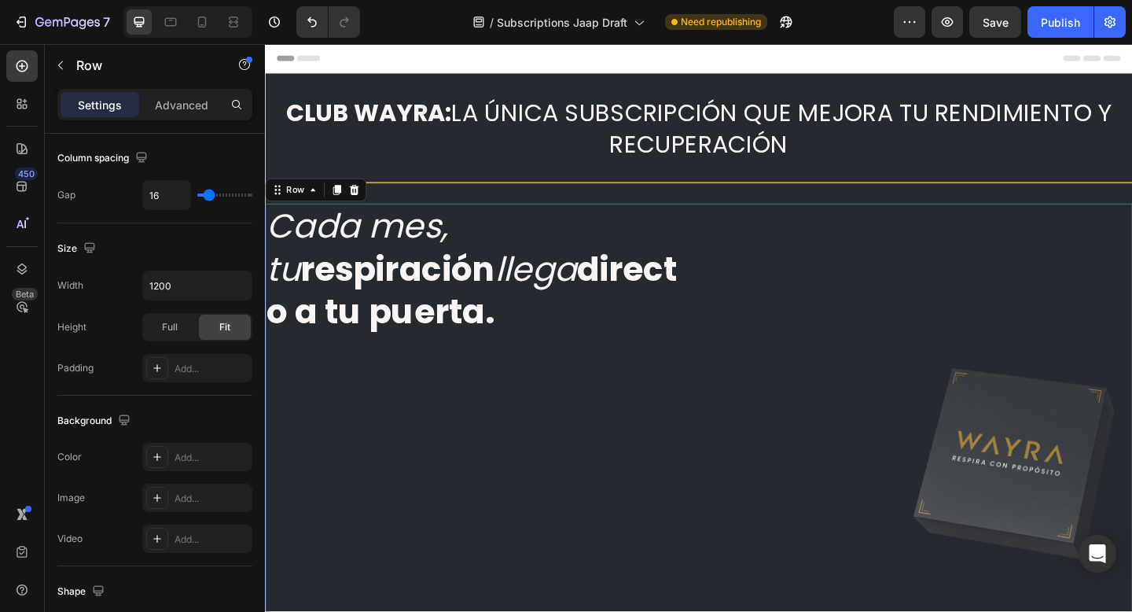
click at [446, 443] on div "Cada mes, tu respiración llega directo a tu puerta. Heading" at bounding box center [497, 496] width 465 height 556
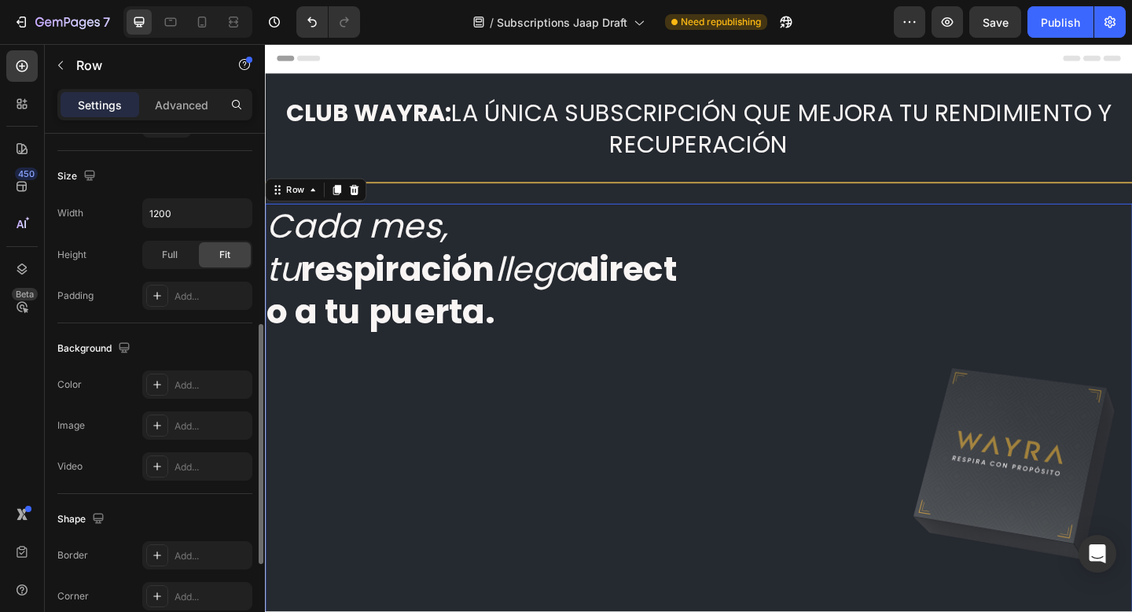
scroll to position [413, 0]
click at [190, 422] on div "Add..." at bounding box center [212, 425] width 74 height 14
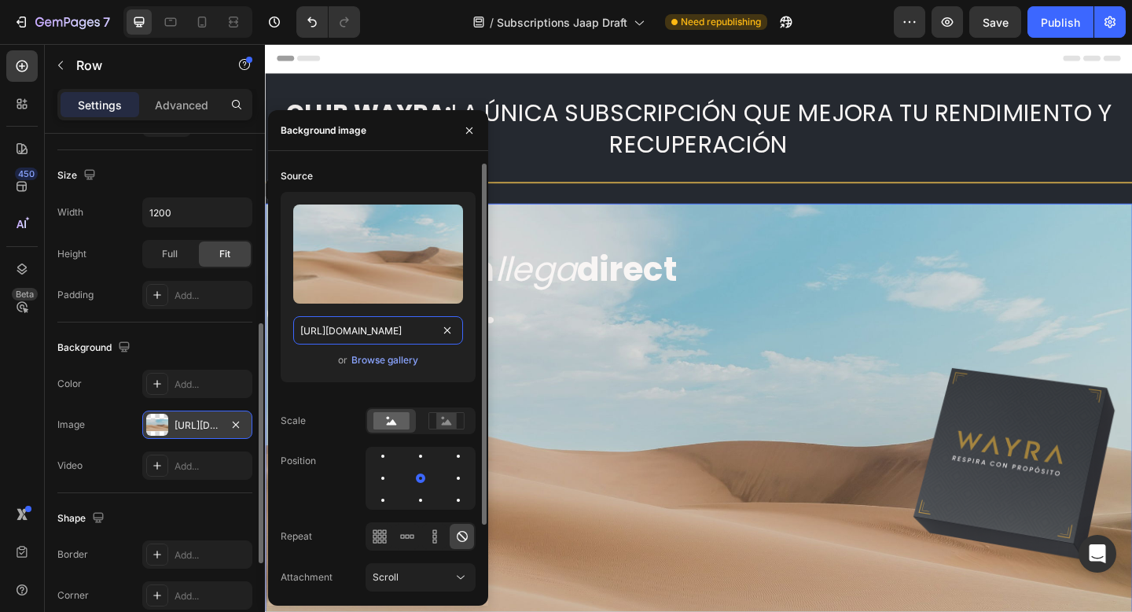
click at [328, 328] on input "[URL][DOMAIN_NAME]" at bounding box center [378, 330] width 170 height 28
paste input "0718/3666/4040/files/Subscription_Page_Hero_Background_f87ae409-1242-4a70-99b3-…"
type input "[URL][DOMAIN_NAME]"
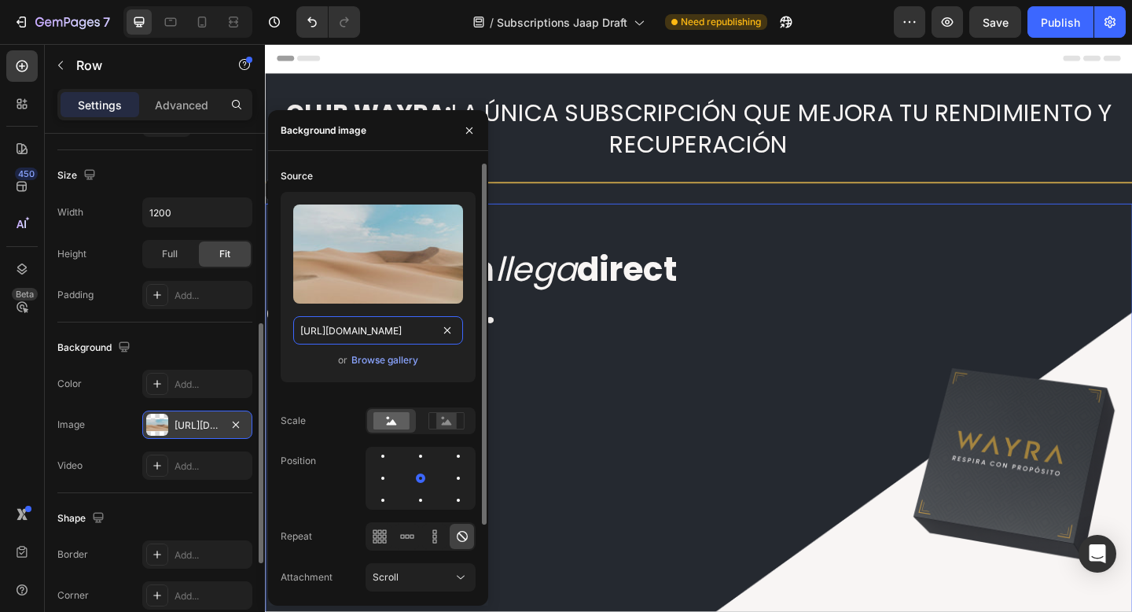
scroll to position [0, 570]
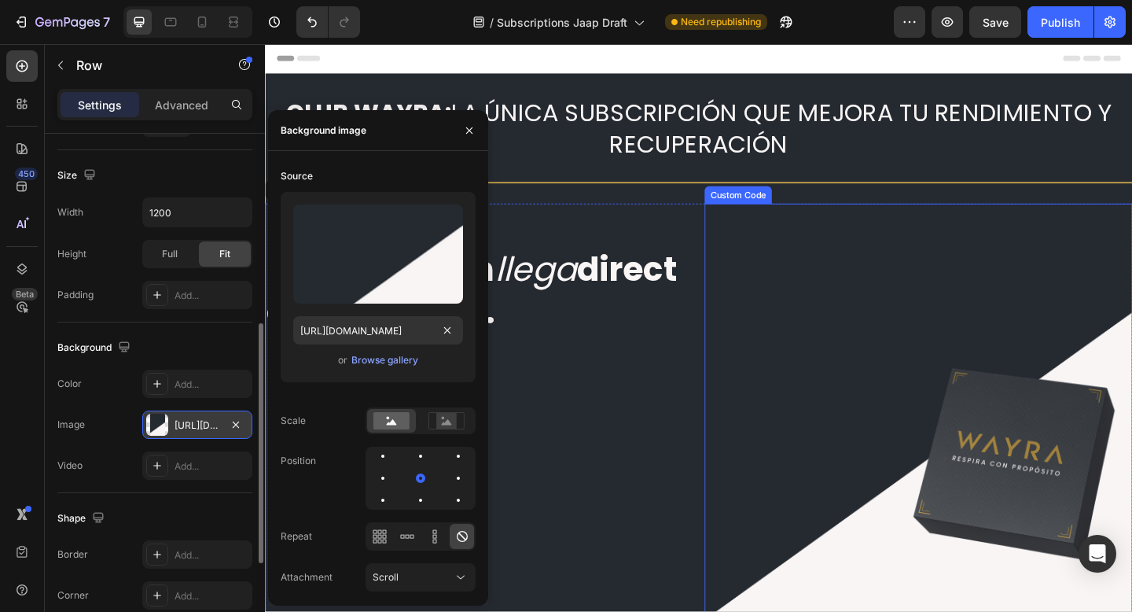
click at [778, 224] on div at bounding box center [975, 496] width 465 height 556
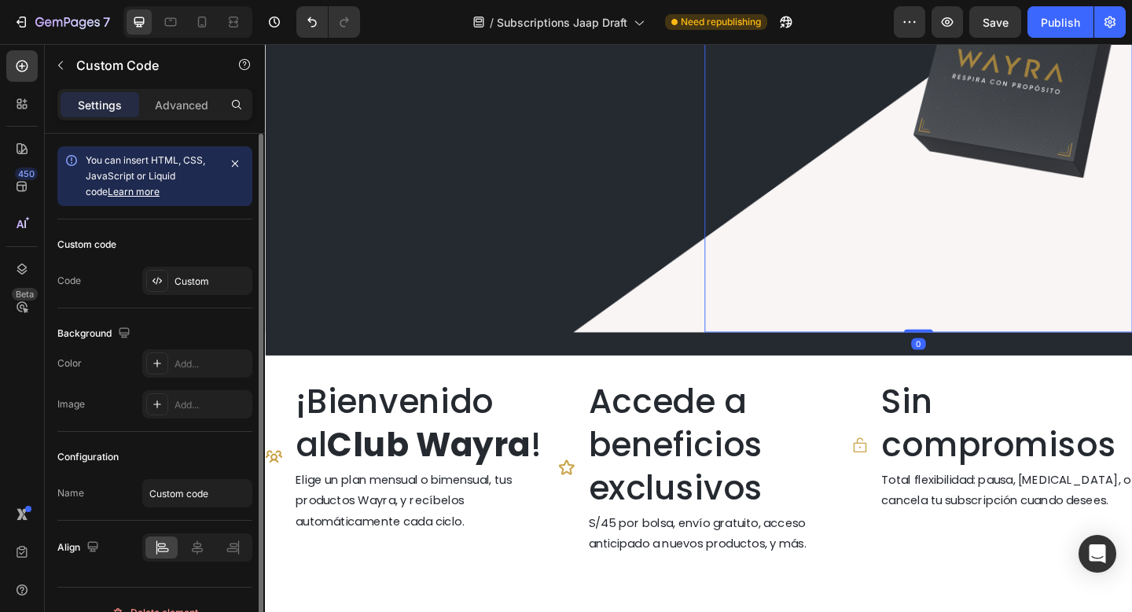
scroll to position [413, 0]
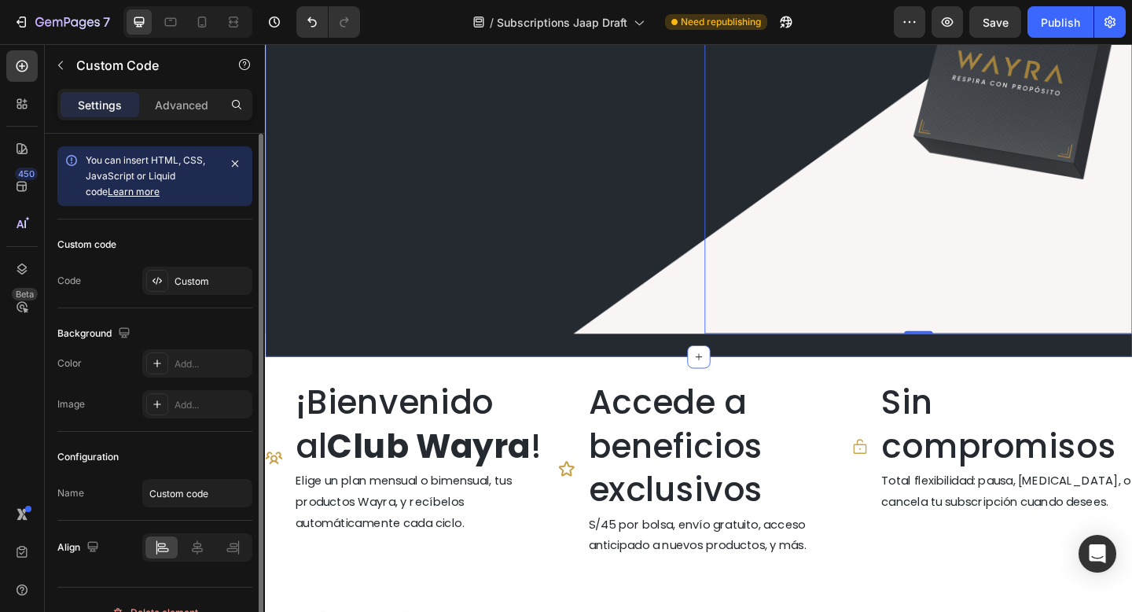
click at [588, 368] on div "CLUB WAYRA: LA ÚNICA SUBSCRIPCIÓN QUE MEJORA TU RENDIMIENTO Y RECUPERACIÓN Head…" at bounding box center [736, 24] width 943 height 722
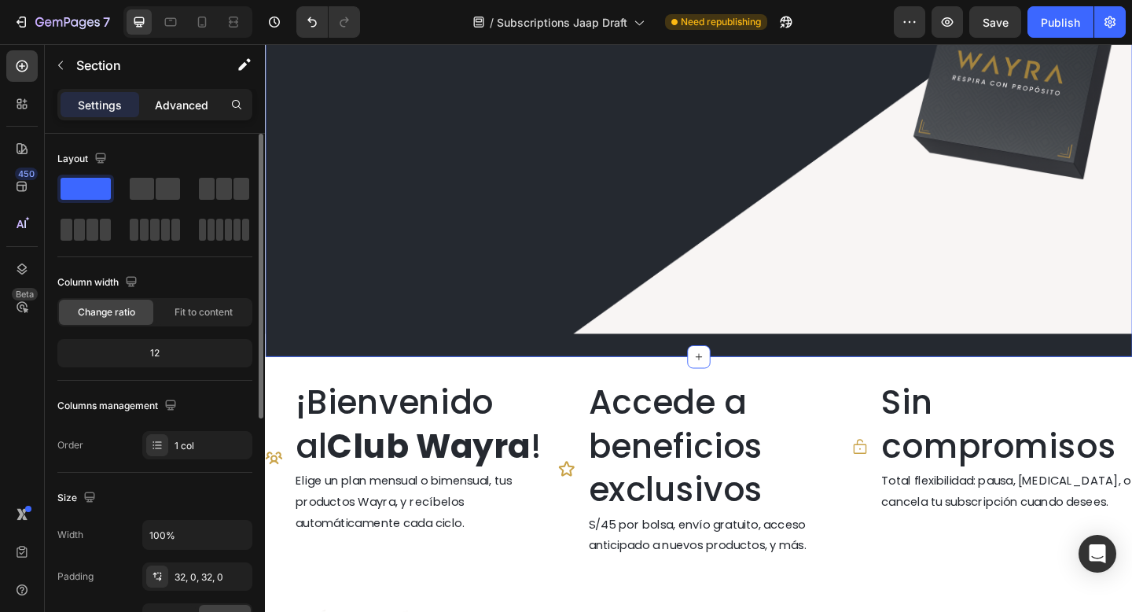
click at [184, 99] on p "Advanced" at bounding box center [181, 105] width 53 height 17
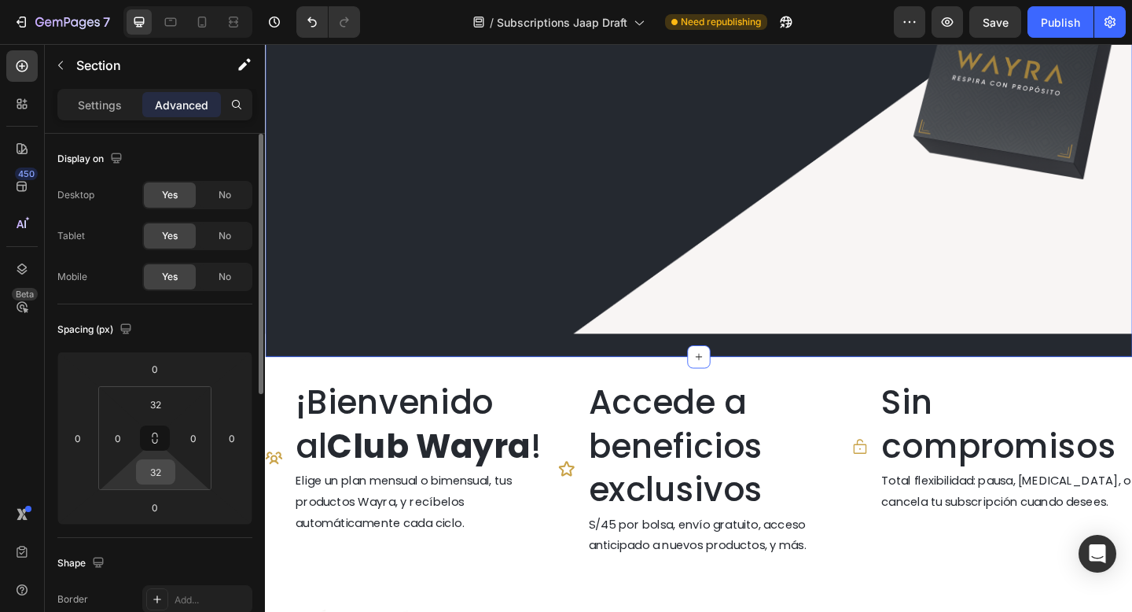
click at [158, 472] on input "32" at bounding box center [155, 472] width 31 height 24
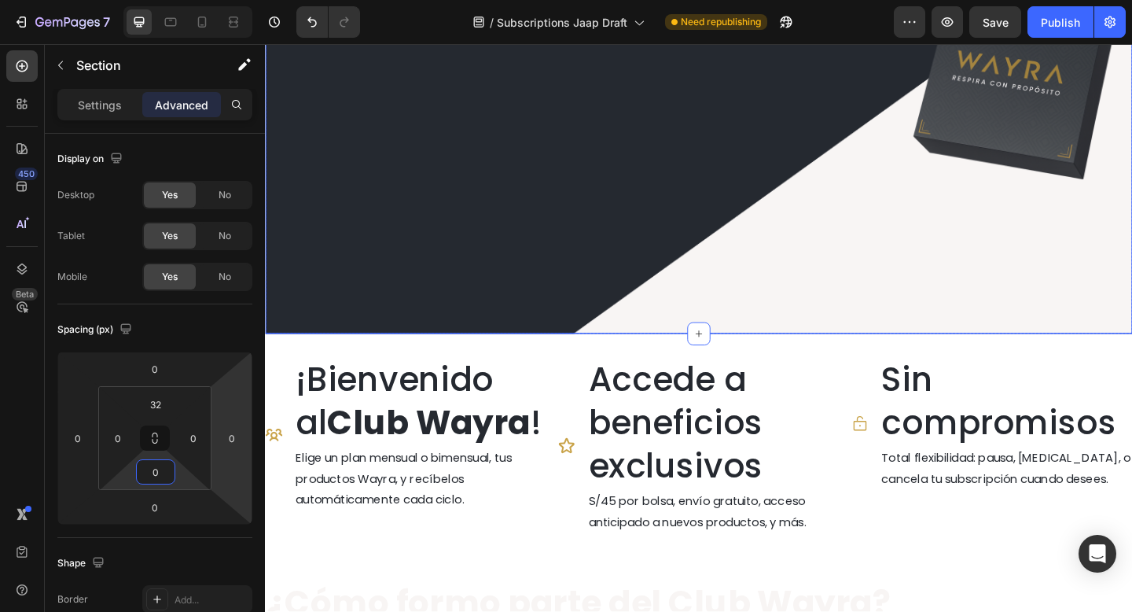
click at [664, 259] on div "Cada mes, tu respiración llega directo a tu puerta. Heading" at bounding box center [497, 82] width 465 height 556
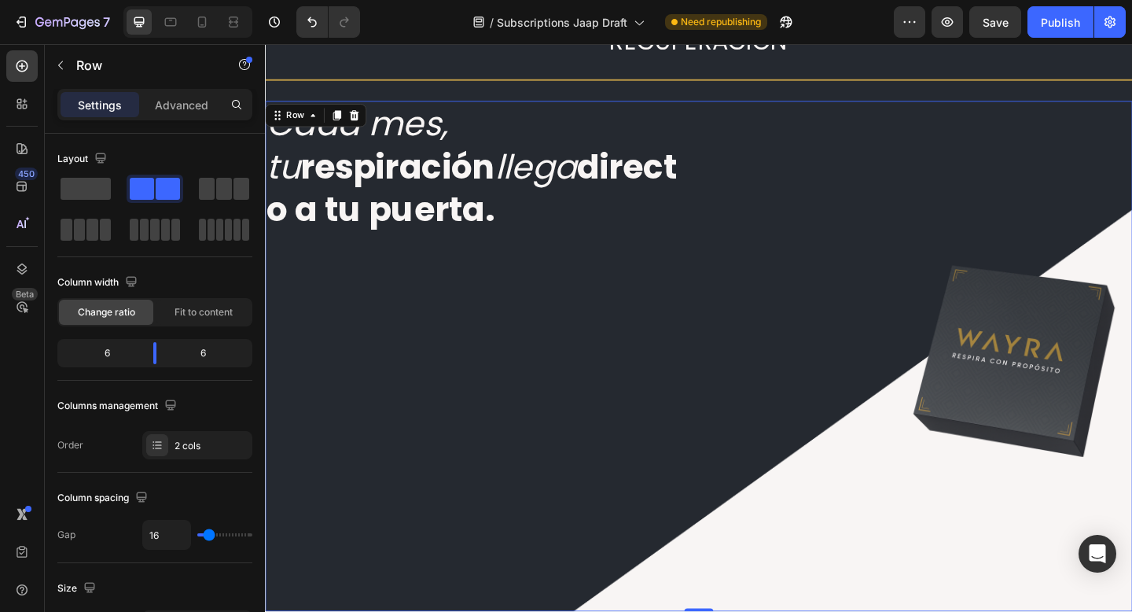
scroll to position [112, 0]
click at [159, 113] on div "Advanced" at bounding box center [181, 104] width 79 height 25
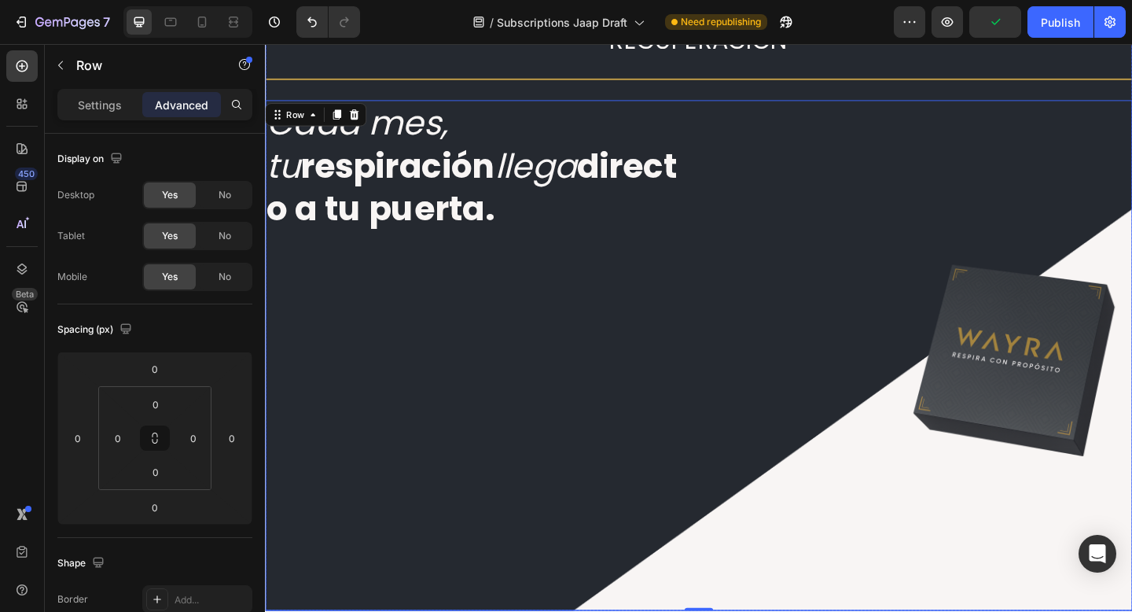
click at [476, 94] on div "CLUB WAYRA: LA ÚNICA SUBSCRIPCIÓN QUE MEJORA TU RENDIMIENTO Y RECUPERACIÓN Head…" at bounding box center [736, 324] width 943 height 671
click at [706, 310] on div "Cada mes, tu respiración llega directo a tu puerta. Heading" at bounding box center [497, 383] width 465 height 556
click at [84, 102] on p "Settings" at bounding box center [100, 105] width 44 height 17
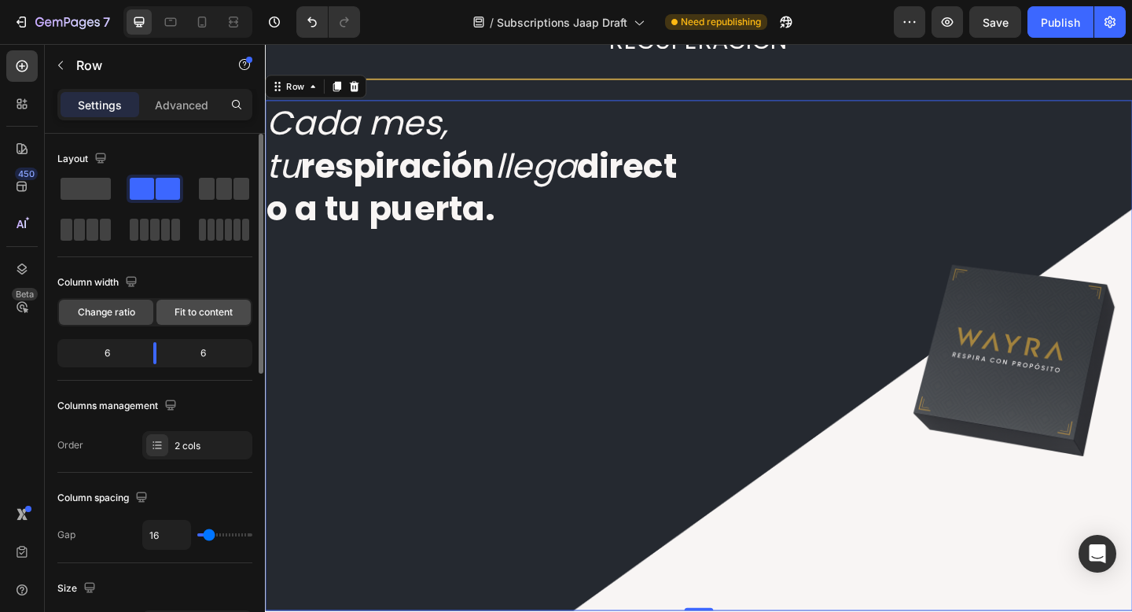
click at [203, 314] on span "Fit to content" at bounding box center [204, 312] width 58 height 14
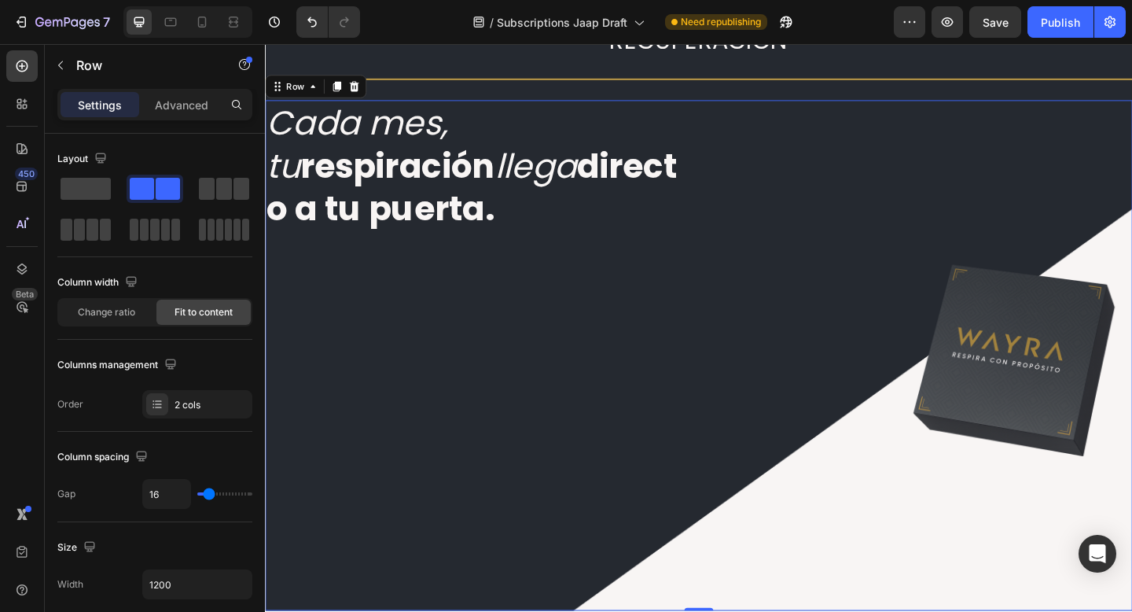
click at [514, 361] on div "Cada mes, tu respiración llega directo a tu puerta. Heading" at bounding box center [497, 383] width 465 height 556
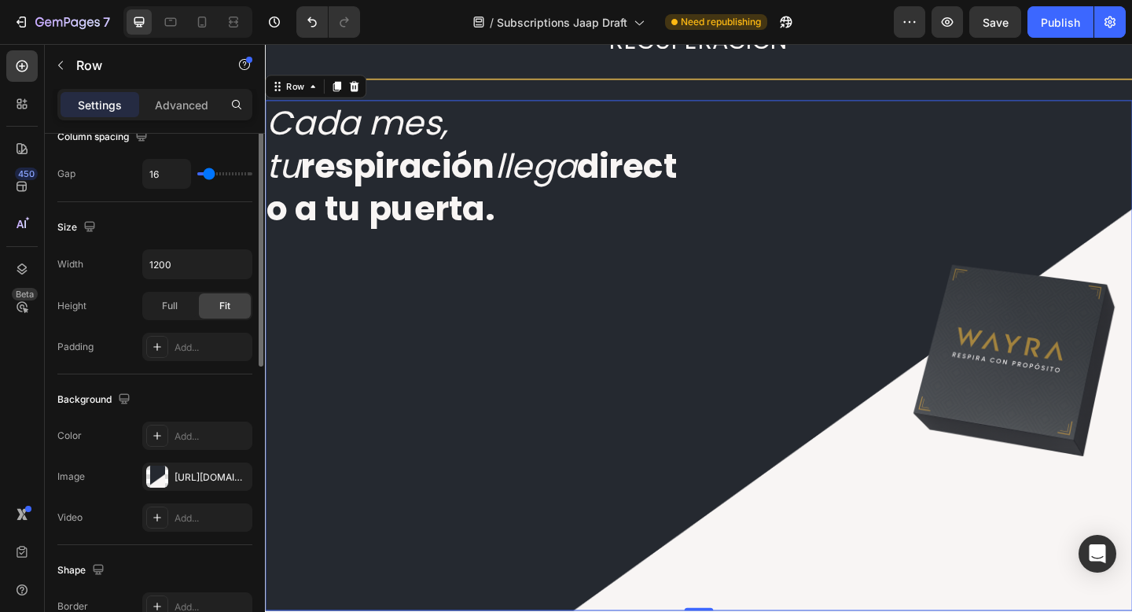
scroll to position [0, 0]
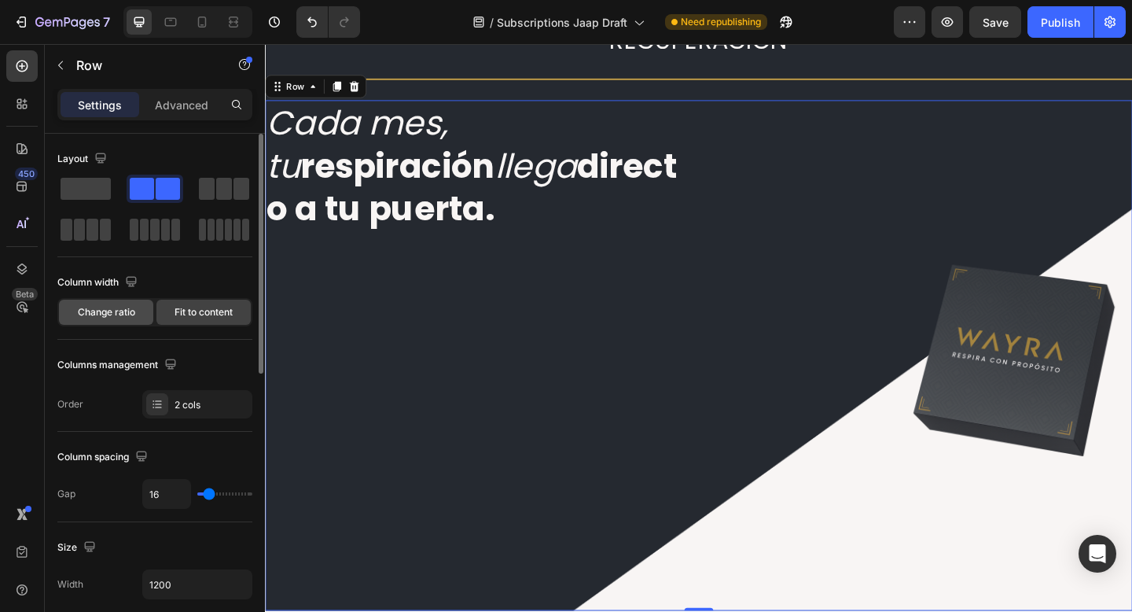
click at [119, 301] on div "Change ratio" at bounding box center [106, 311] width 94 height 25
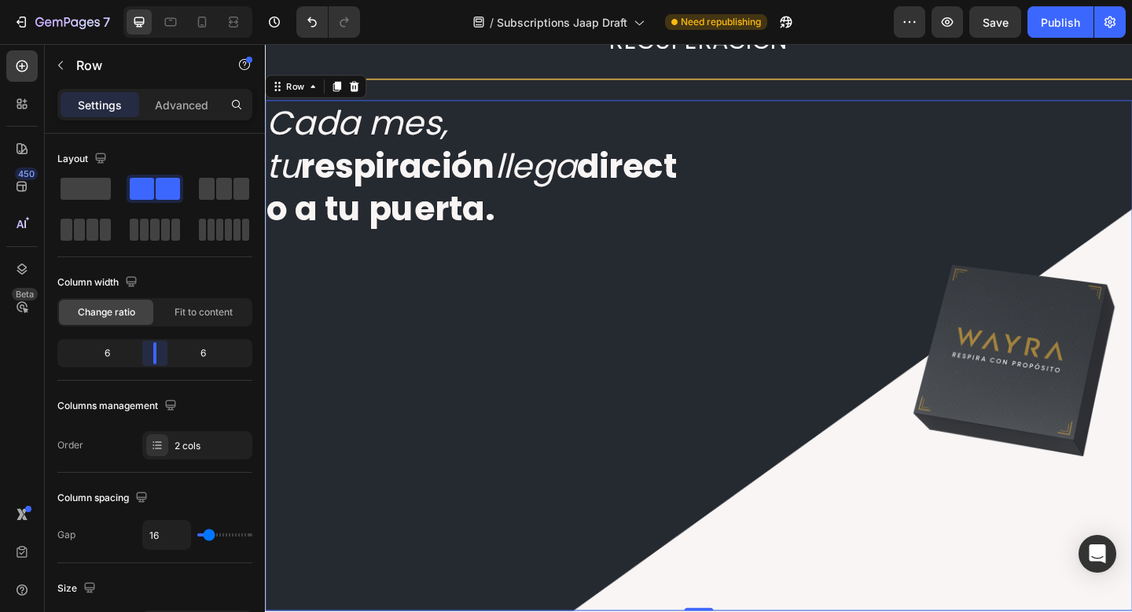
drag, startPoint x: 151, startPoint y: 352, endPoint x: 149, endPoint y: 343, distance: 9.6
click at [149, 0] on body "7 Version history / Subscriptions Jaap Draft Need republishing Preview Save Pub…" at bounding box center [566, 0] width 1132 height 0
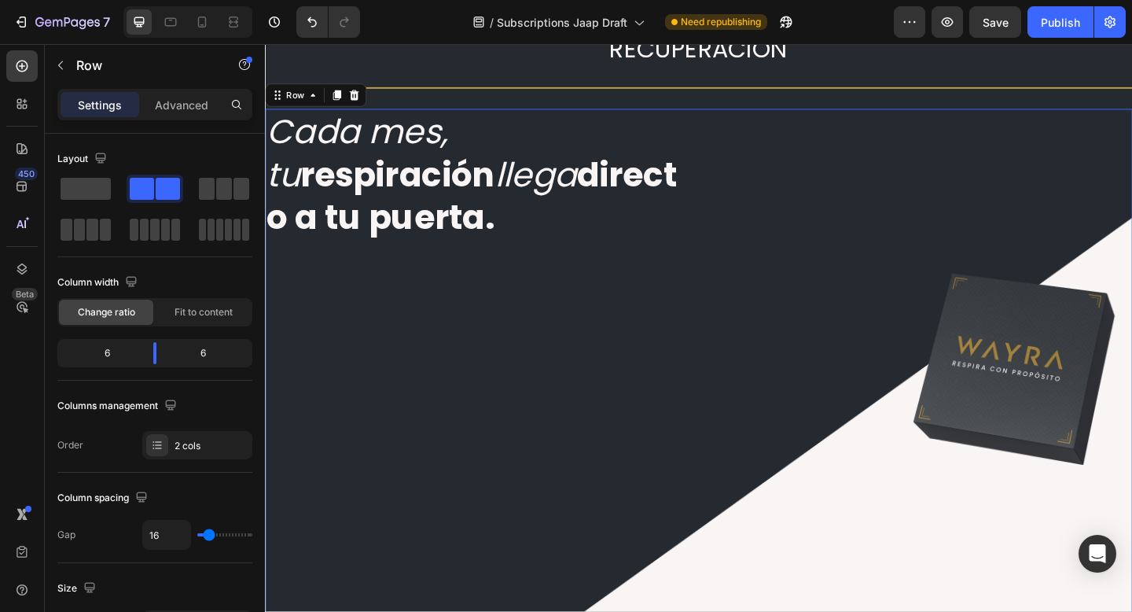
scroll to position [66, 0]
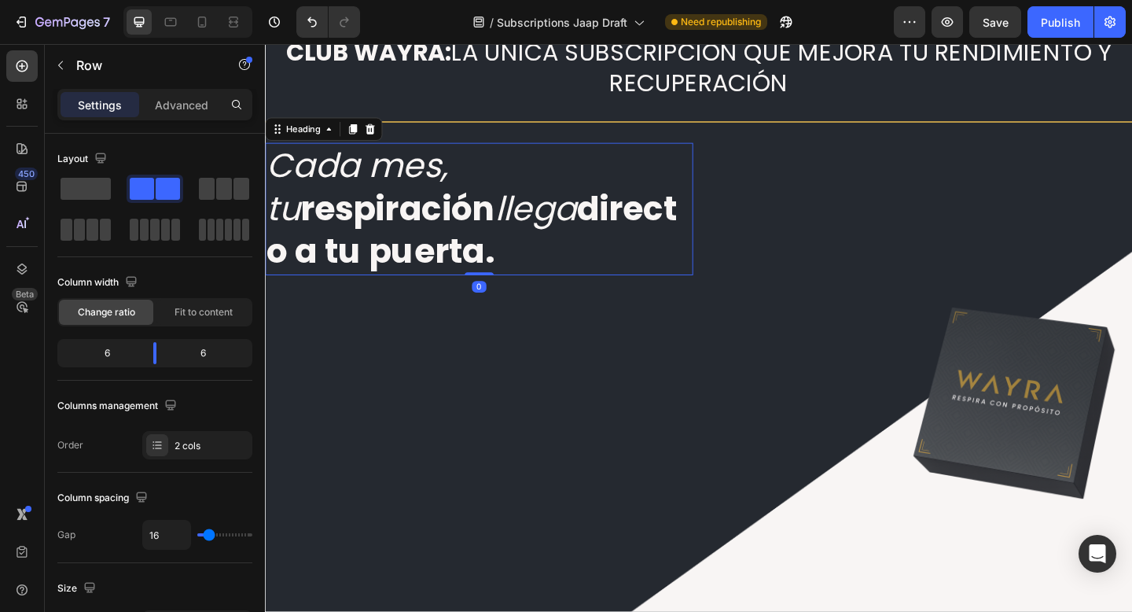
click at [534, 268] on h2 "Cada mes, tu respiración llega directo a tu puerta." at bounding box center [497, 224] width 465 height 144
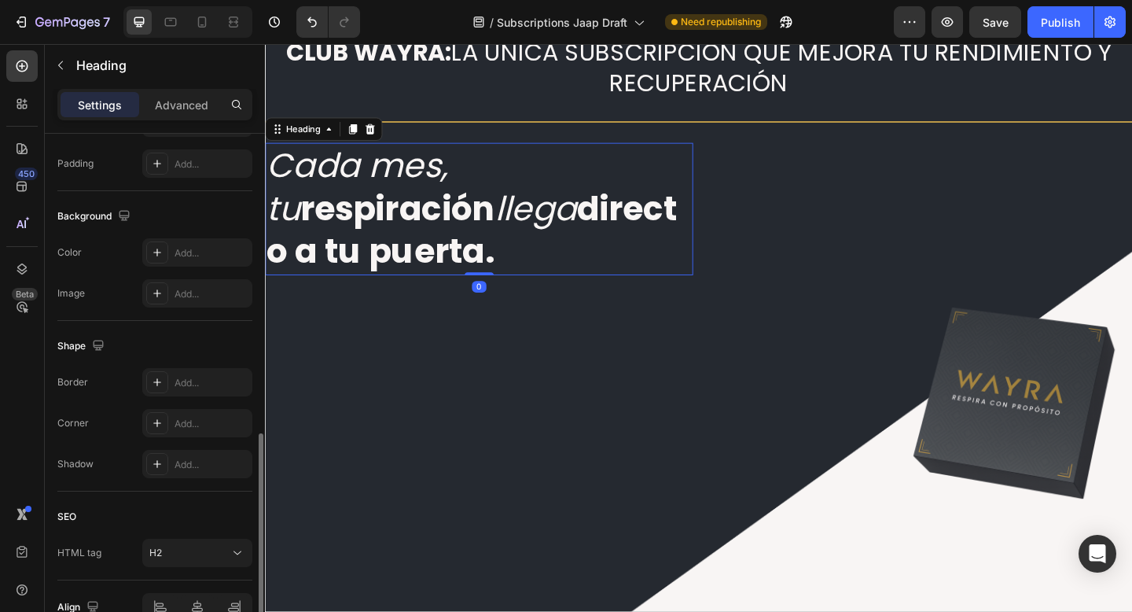
scroll to position [498, 0]
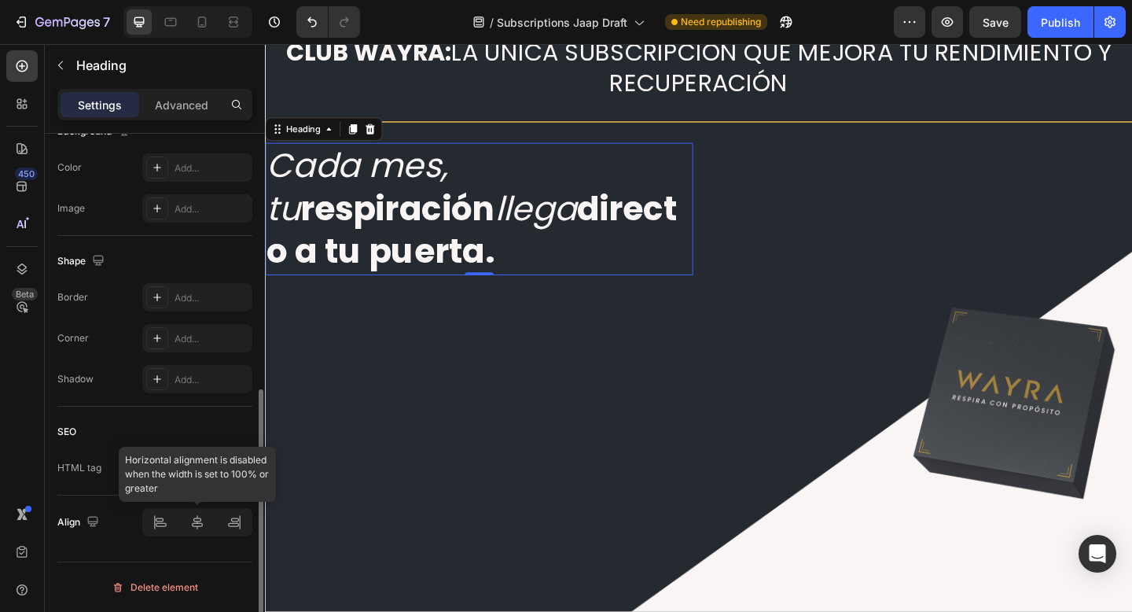
click at [200, 516] on div at bounding box center [197, 522] width 110 height 28
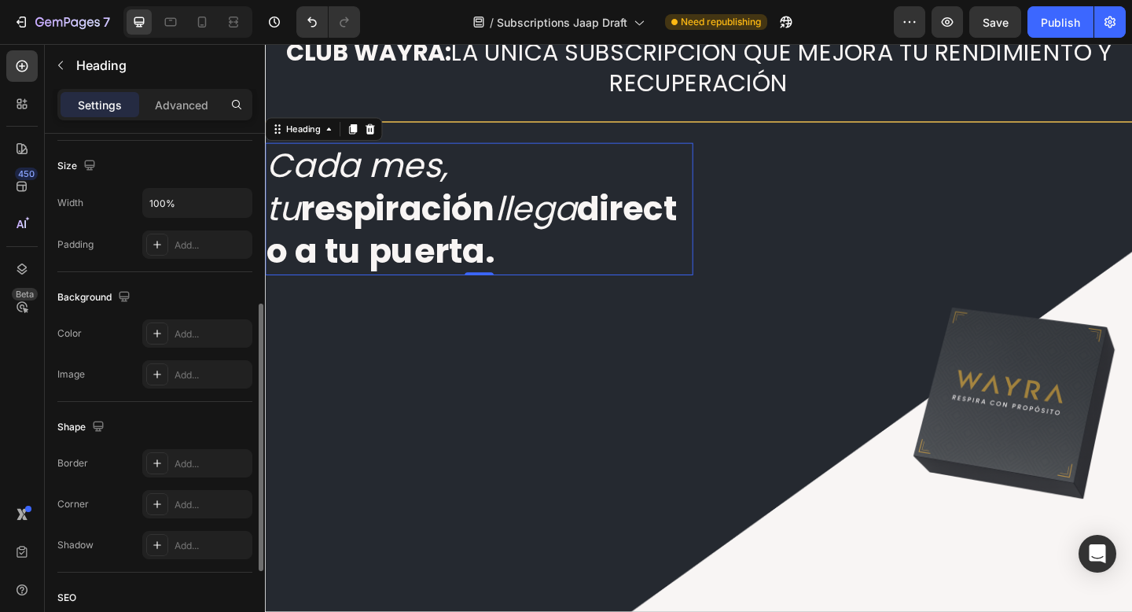
scroll to position [329, 0]
click at [183, 207] on input "100%" at bounding box center [197, 205] width 108 height 28
click at [237, 206] on icon "button" at bounding box center [237, 206] width 6 height 4
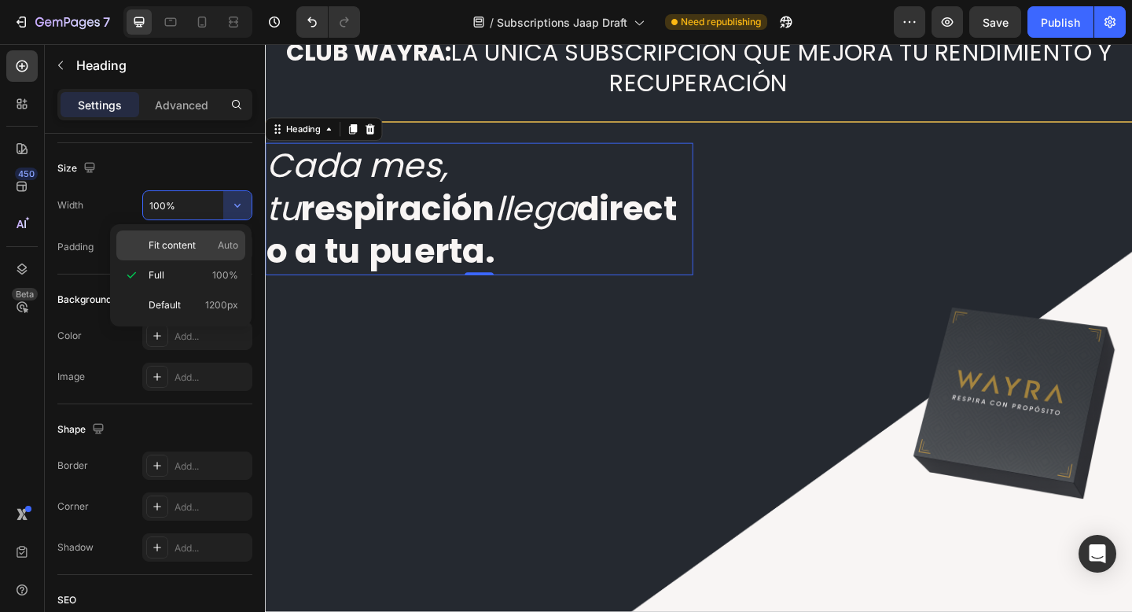
click at [218, 241] on span "Auto" at bounding box center [228, 245] width 20 height 14
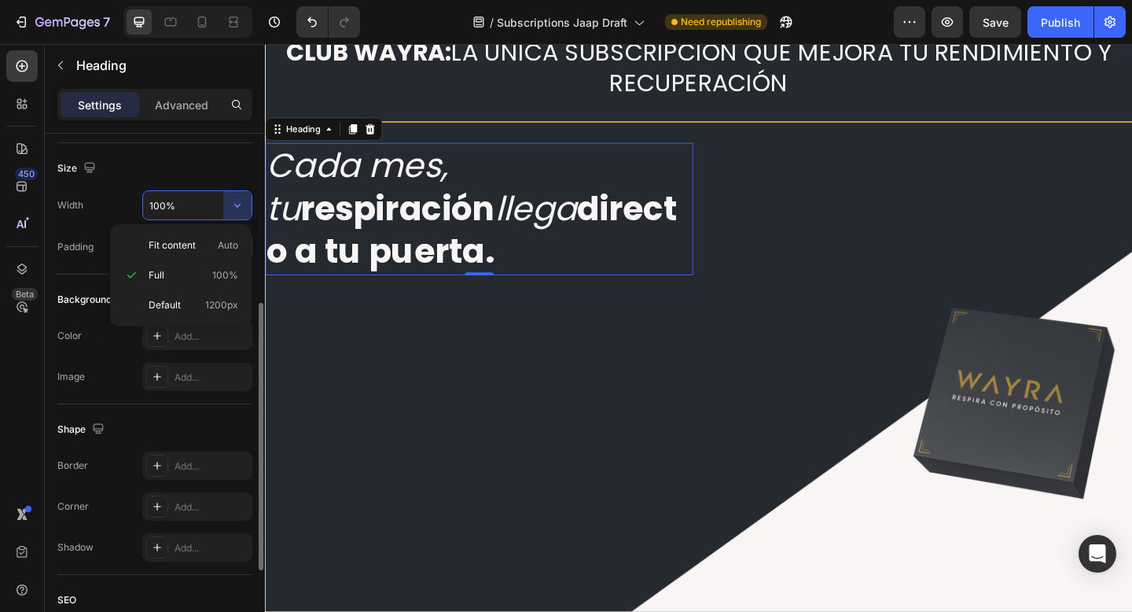
type input "Auto"
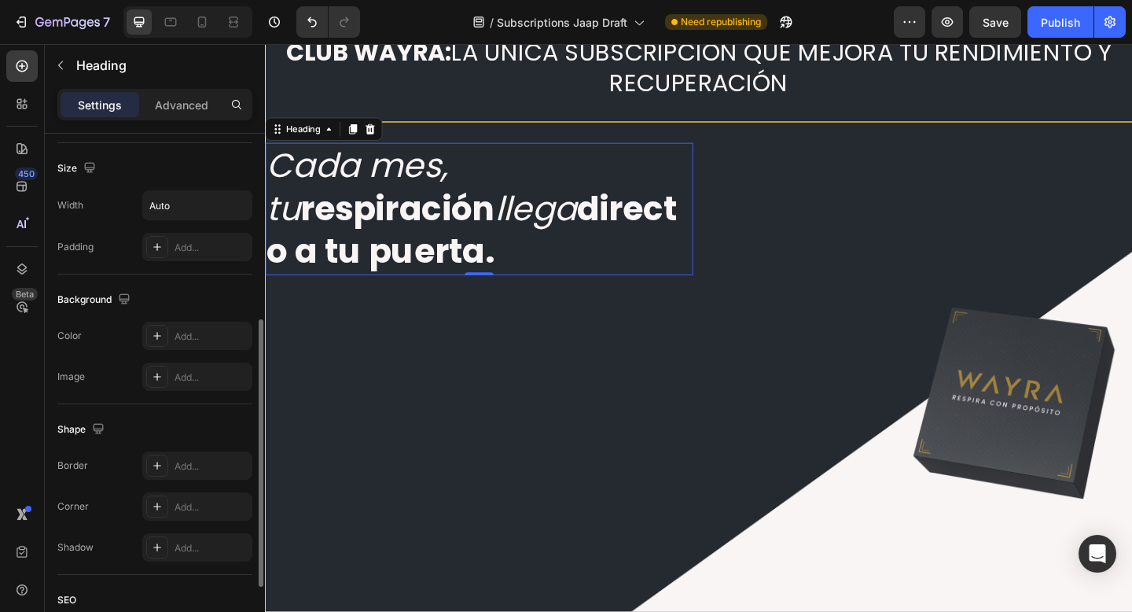
scroll to position [498, 0]
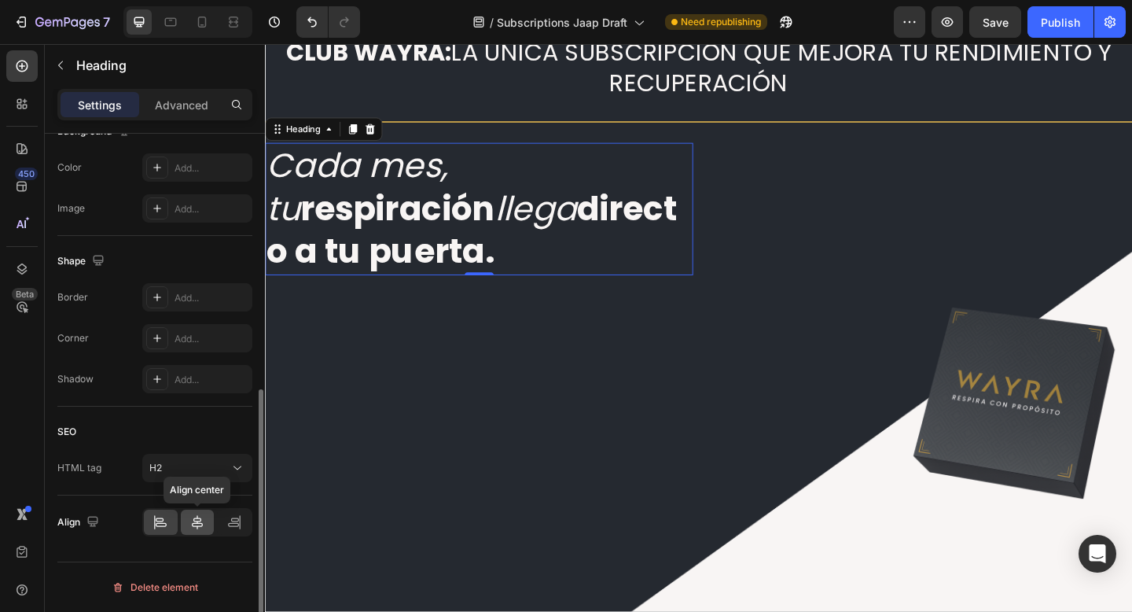
click at [194, 521] on icon at bounding box center [197, 522] width 16 height 16
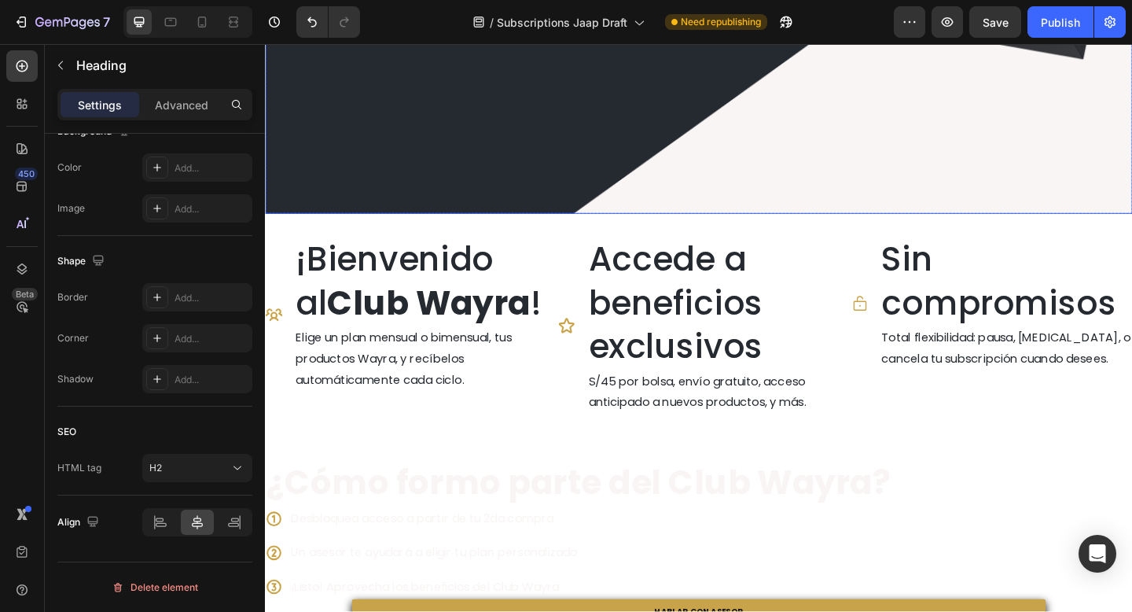
scroll to position [546, 0]
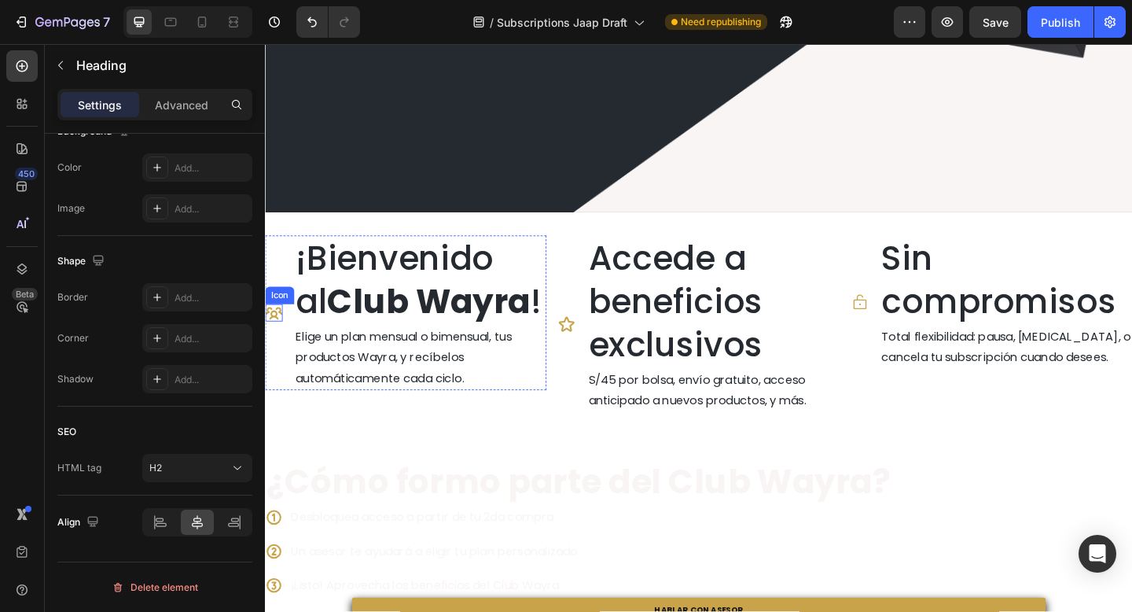
click at [276, 336] on icon at bounding box center [274, 336] width 18 height 13
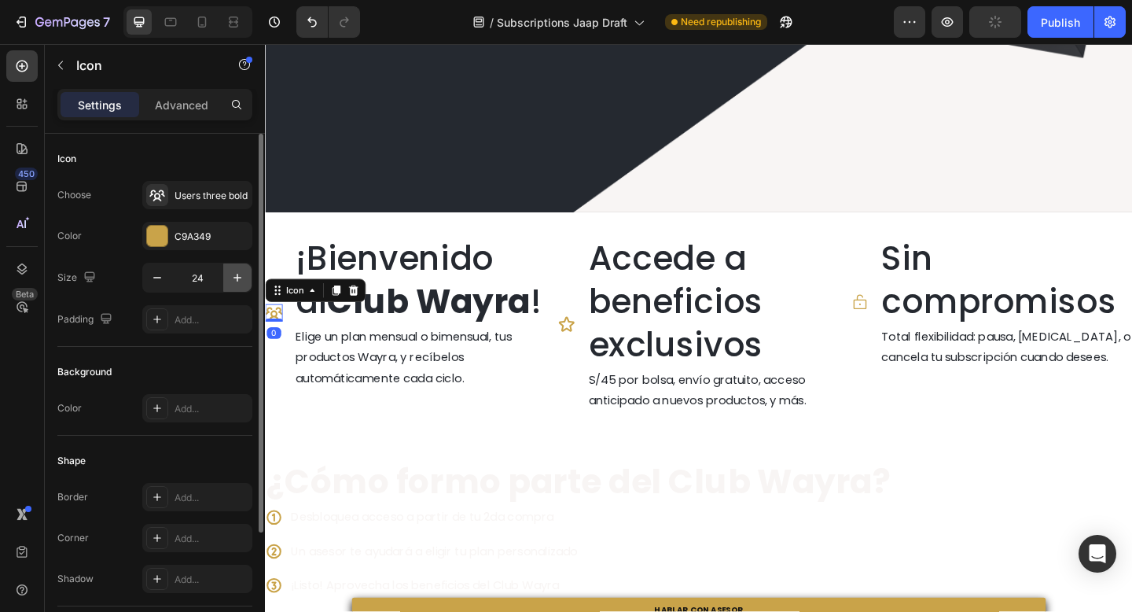
click at [232, 281] on icon "button" at bounding box center [238, 278] width 16 height 16
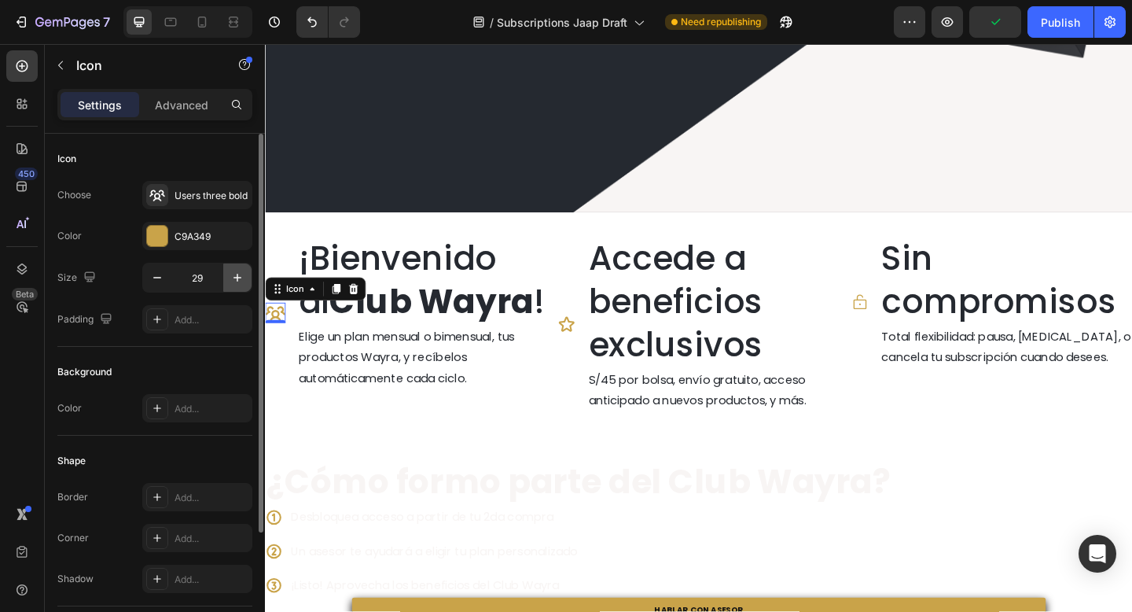
click at [232, 281] on icon "button" at bounding box center [238, 278] width 16 height 16
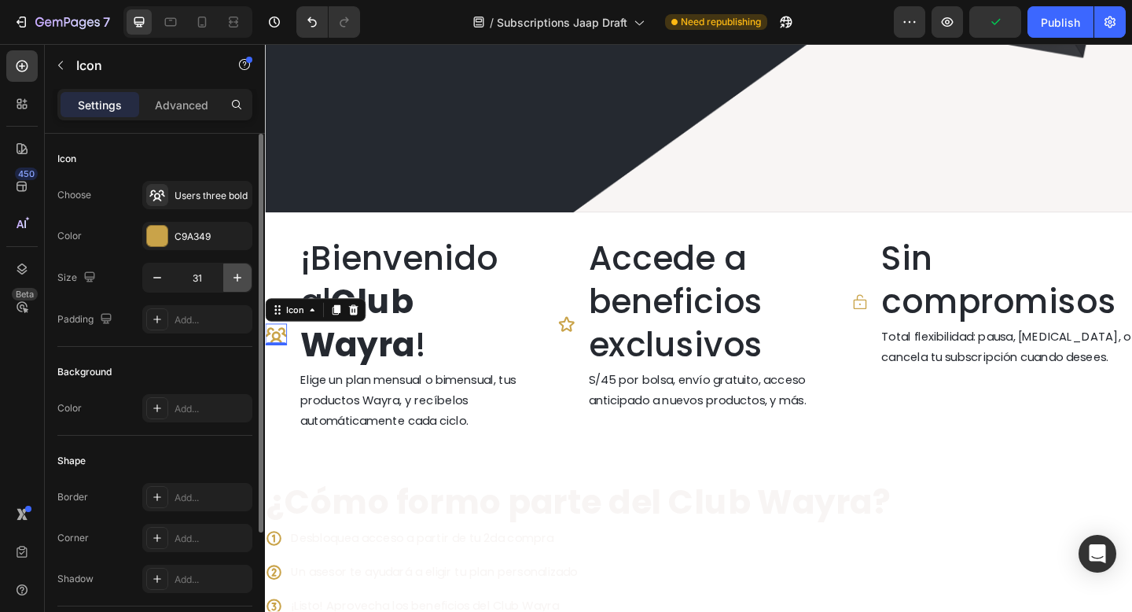
click at [232, 281] on icon "button" at bounding box center [238, 278] width 16 height 16
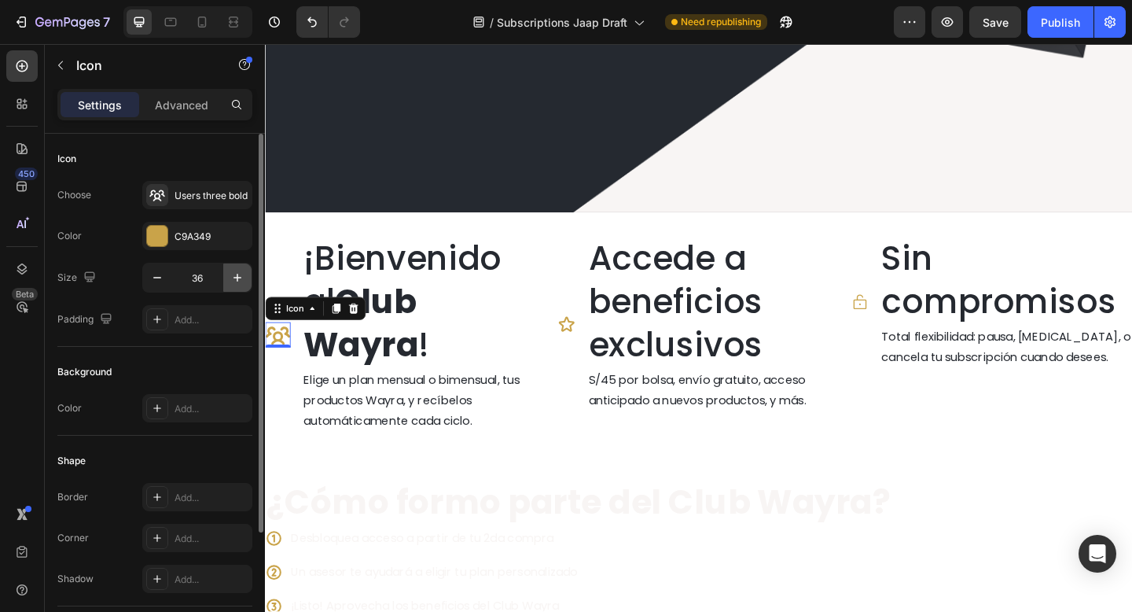
click at [232, 281] on icon "button" at bounding box center [238, 278] width 16 height 16
type input "40"
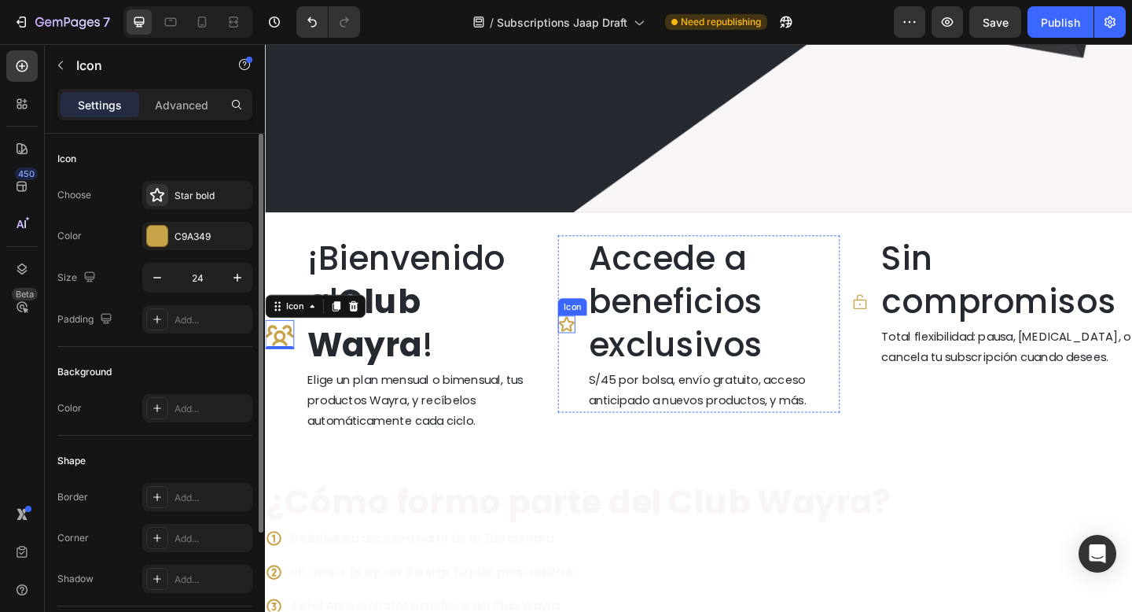
click at [594, 354] on icon at bounding box center [592, 348] width 17 height 17
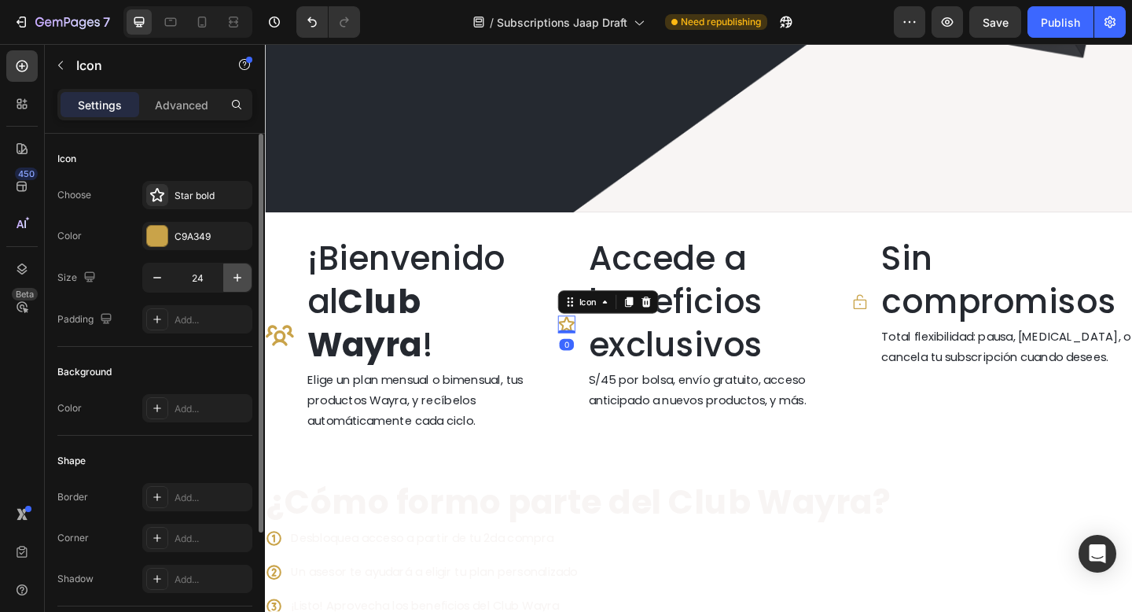
click at [233, 288] on button "button" at bounding box center [237, 277] width 28 height 28
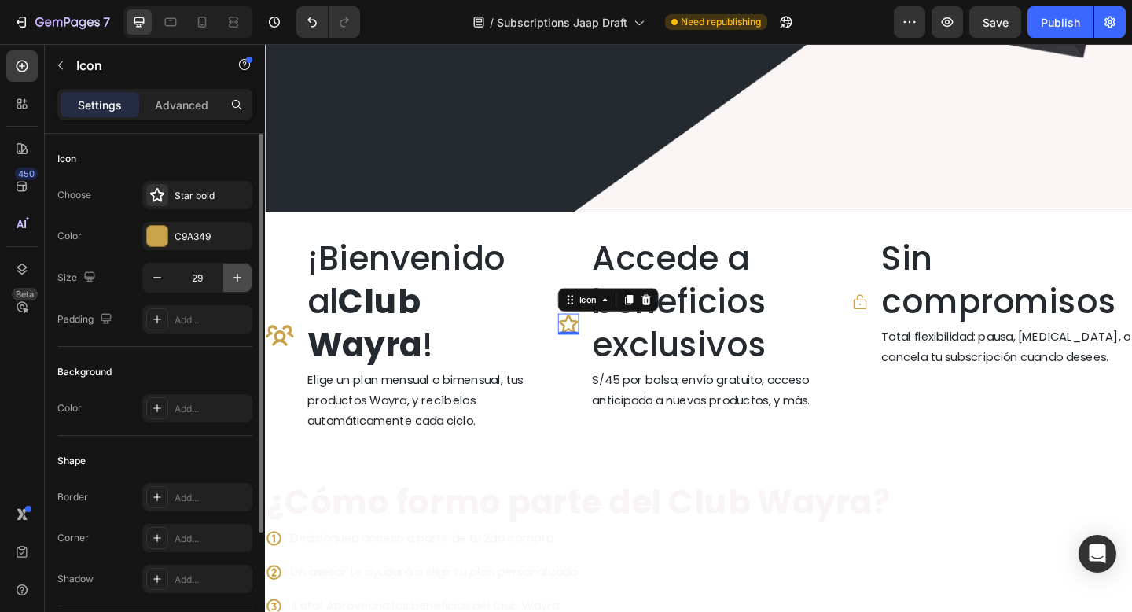
click at [233, 288] on button "button" at bounding box center [237, 277] width 28 height 28
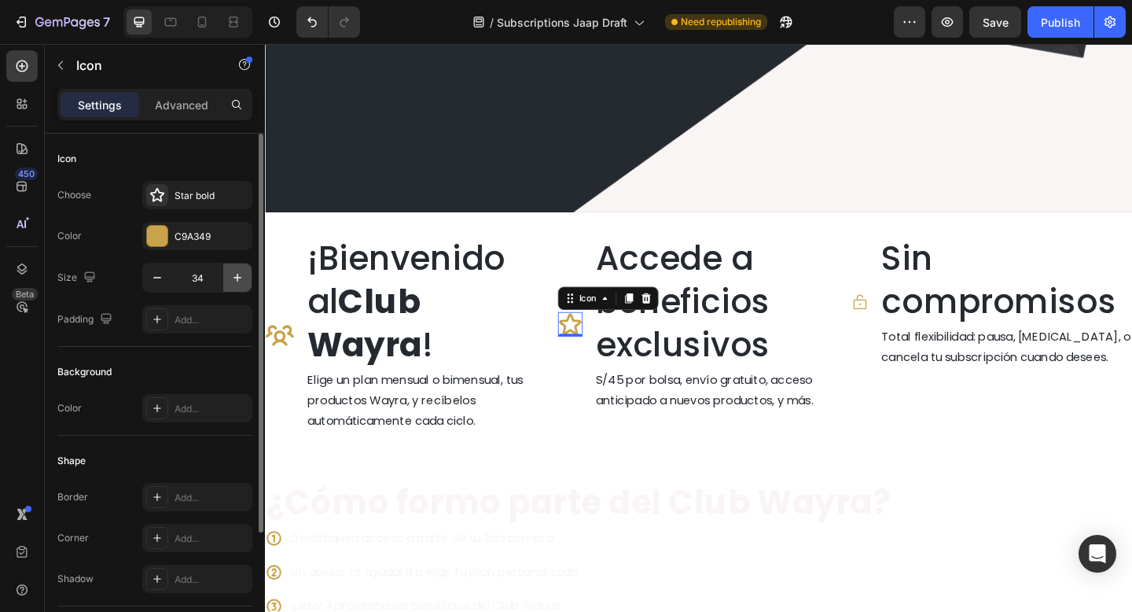
click at [233, 288] on button "button" at bounding box center [237, 277] width 28 height 28
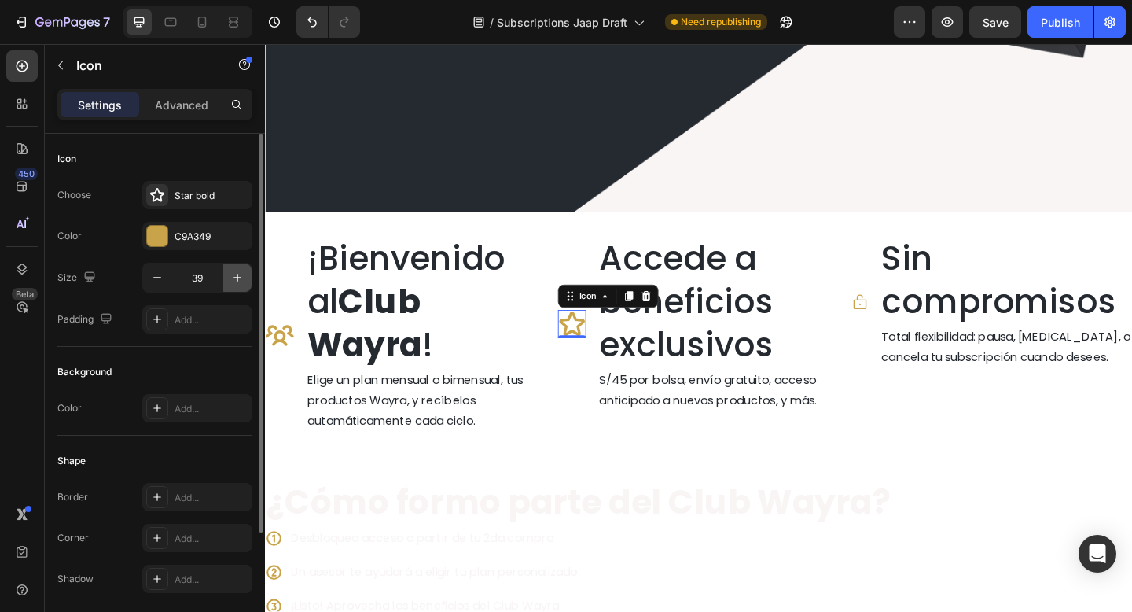
click at [233, 288] on button "button" at bounding box center [237, 277] width 28 height 28
type input "40"
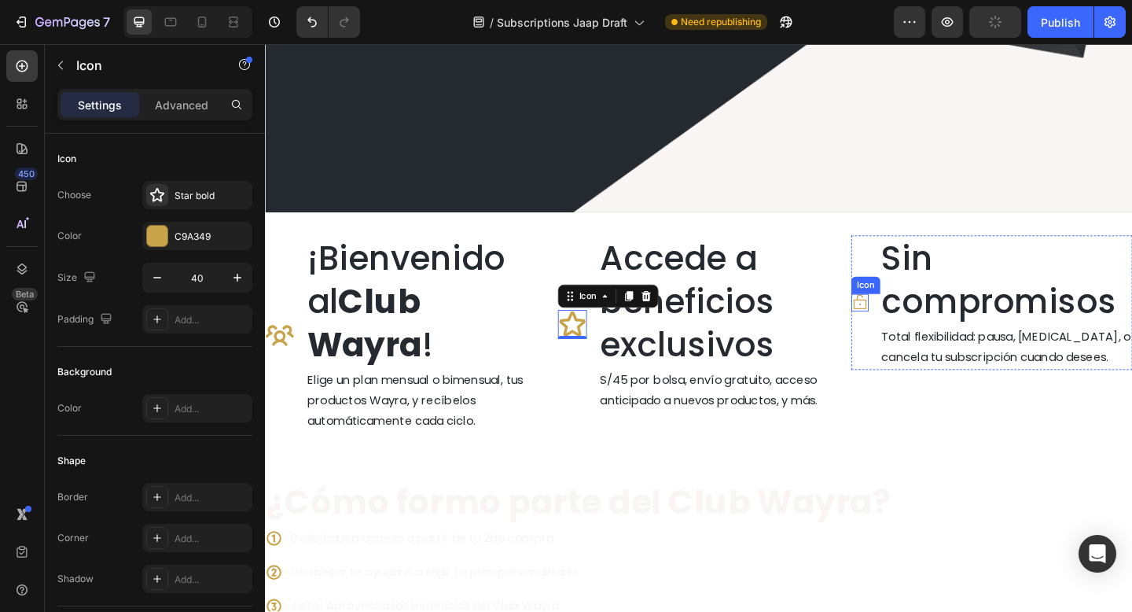
click at [909, 330] on icon at bounding box center [911, 325] width 19 height 19
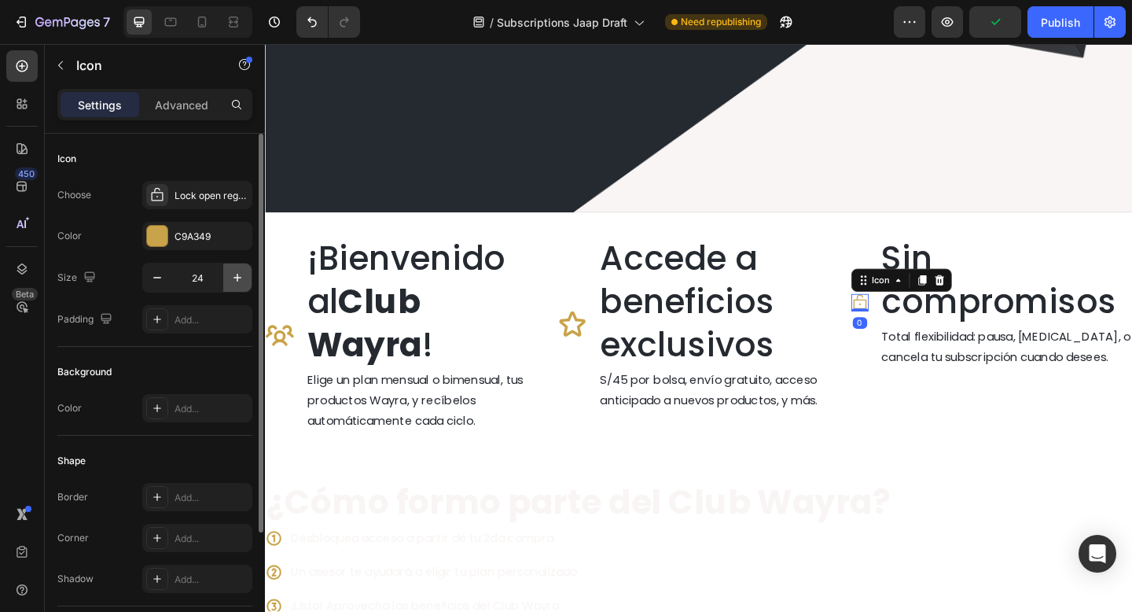
click at [233, 278] on icon "button" at bounding box center [238, 278] width 16 height 16
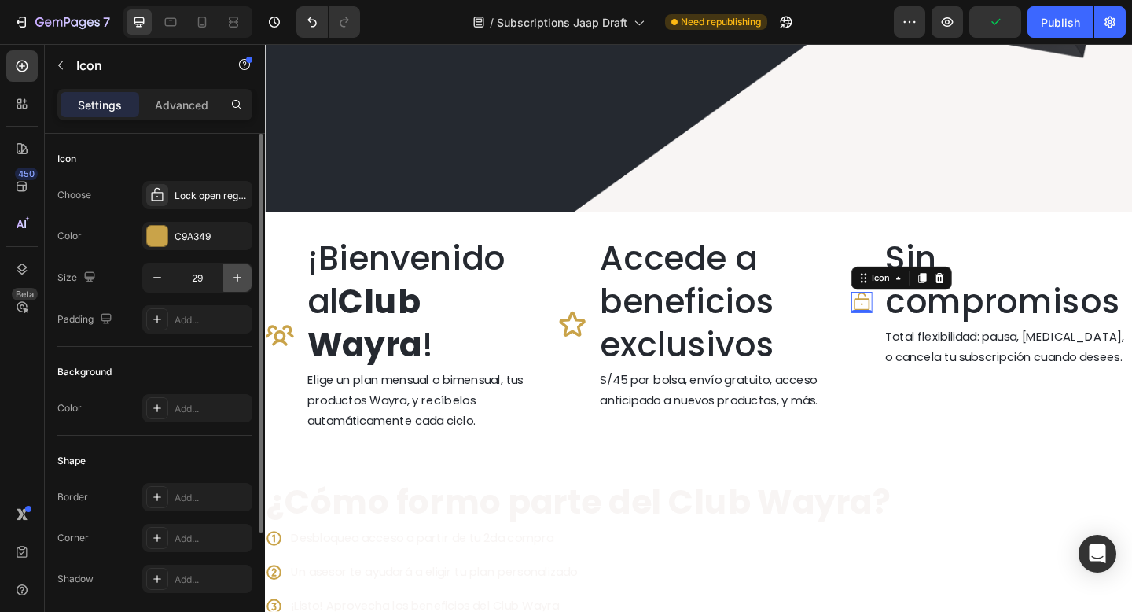
click at [233, 278] on icon "button" at bounding box center [238, 278] width 16 height 16
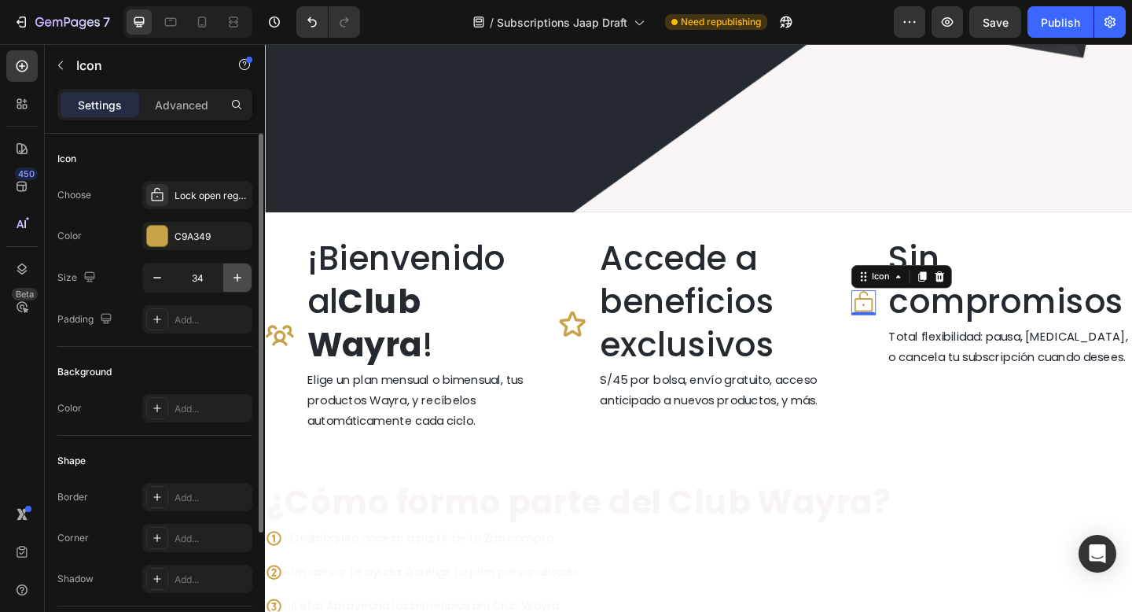
click at [233, 278] on icon "button" at bounding box center [238, 278] width 16 height 16
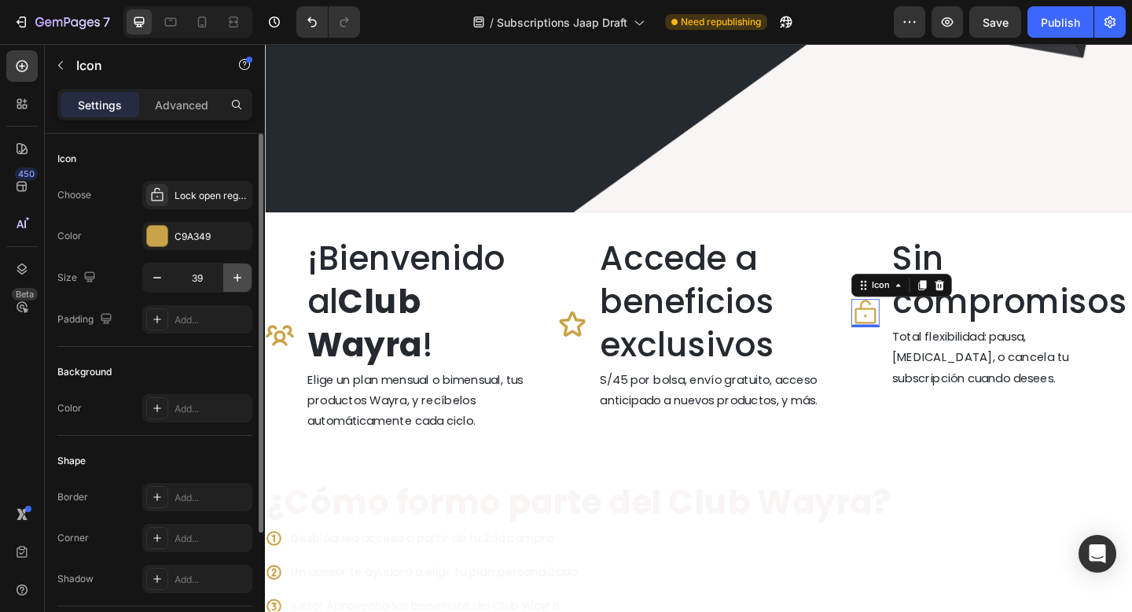
click at [233, 278] on icon "button" at bounding box center [238, 278] width 16 height 16
click at [160, 276] on icon "button" at bounding box center [157, 278] width 16 height 16
type input "40"
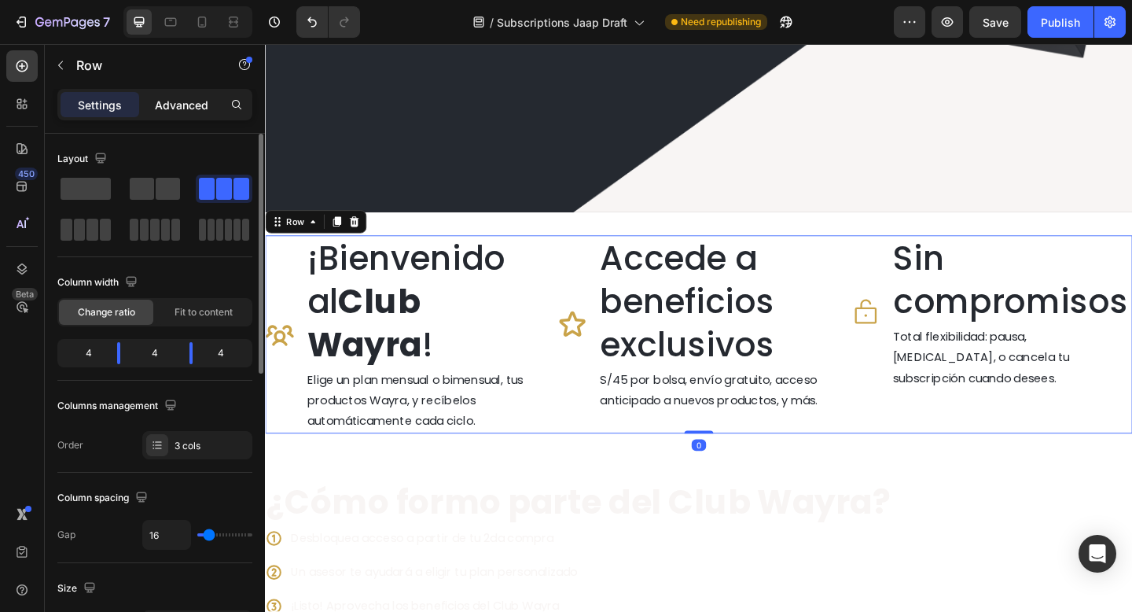
click at [186, 97] on p "Advanced" at bounding box center [181, 105] width 53 height 17
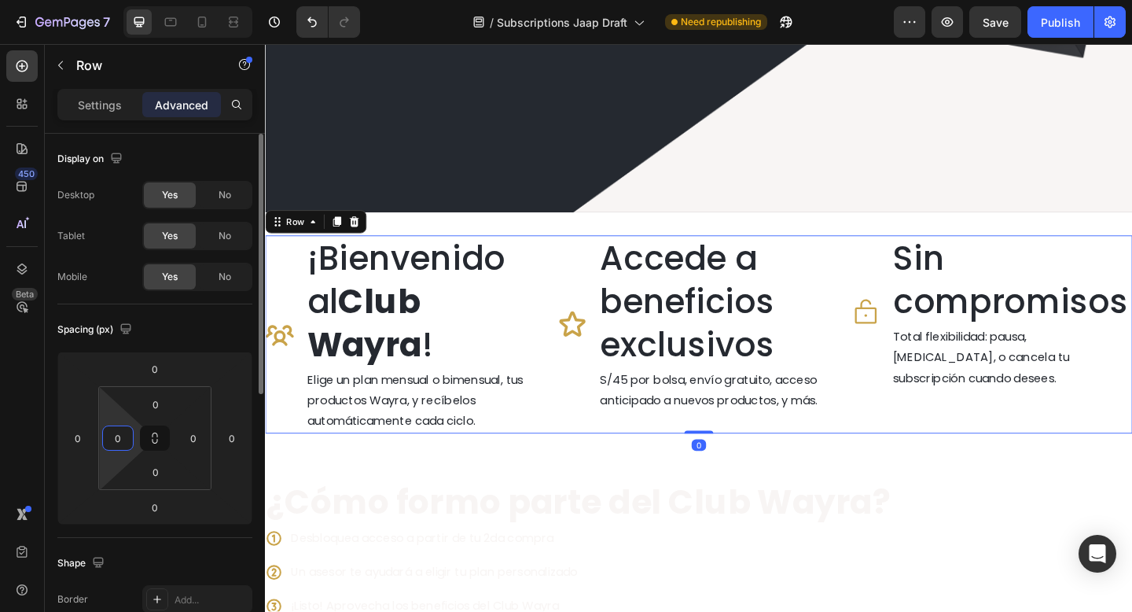
click at [116, 439] on input "0" at bounding box center [118, 438] width 24 height 24
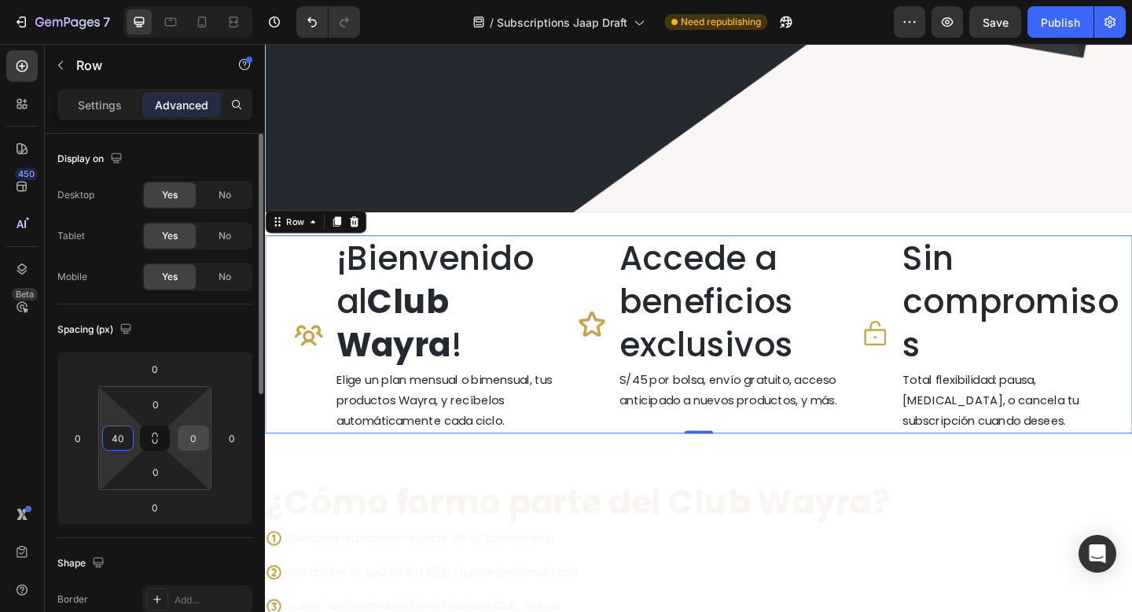
type input "40"
click at [197, 440] on input "0" at bounding box center [194, 438] width 24 height 24
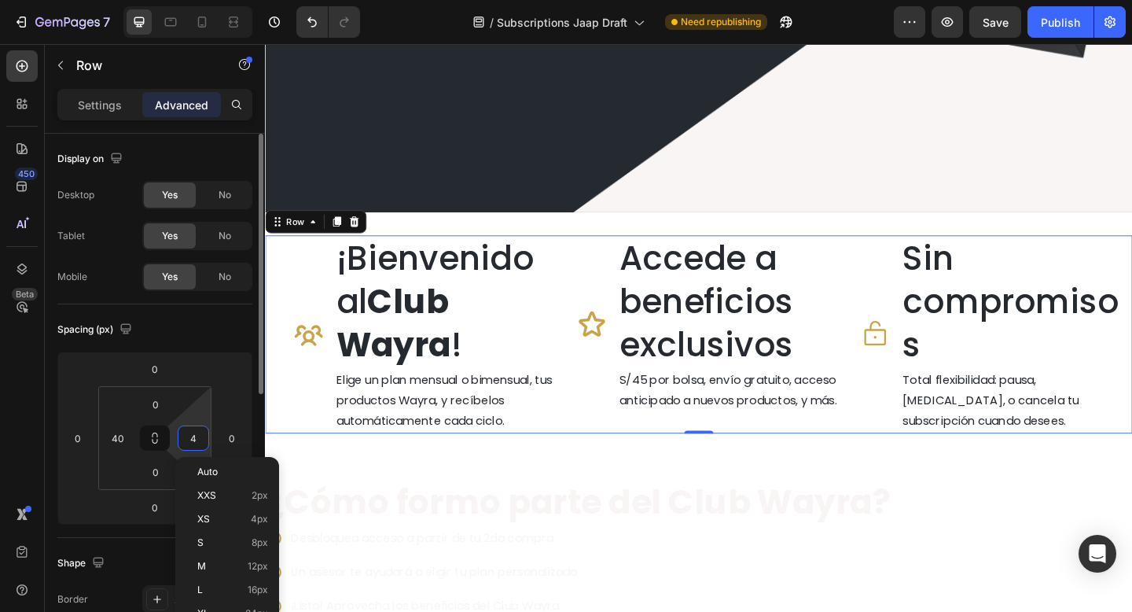
type input "40"
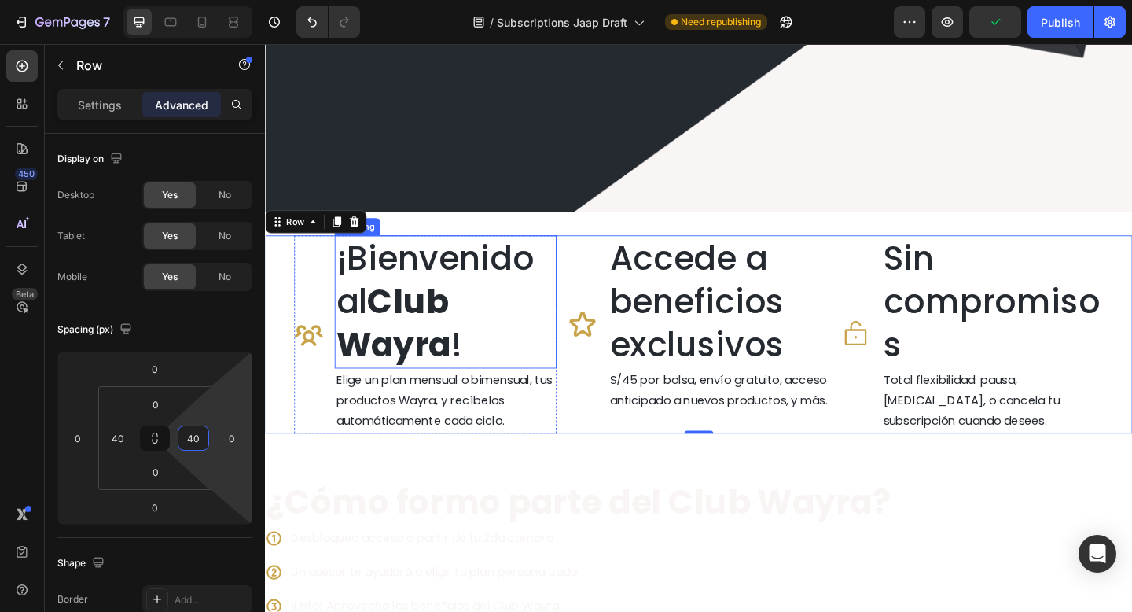
click at [432, 333] on strong "Club Wayra" at bounding box center [404, 347] width 125 height 97
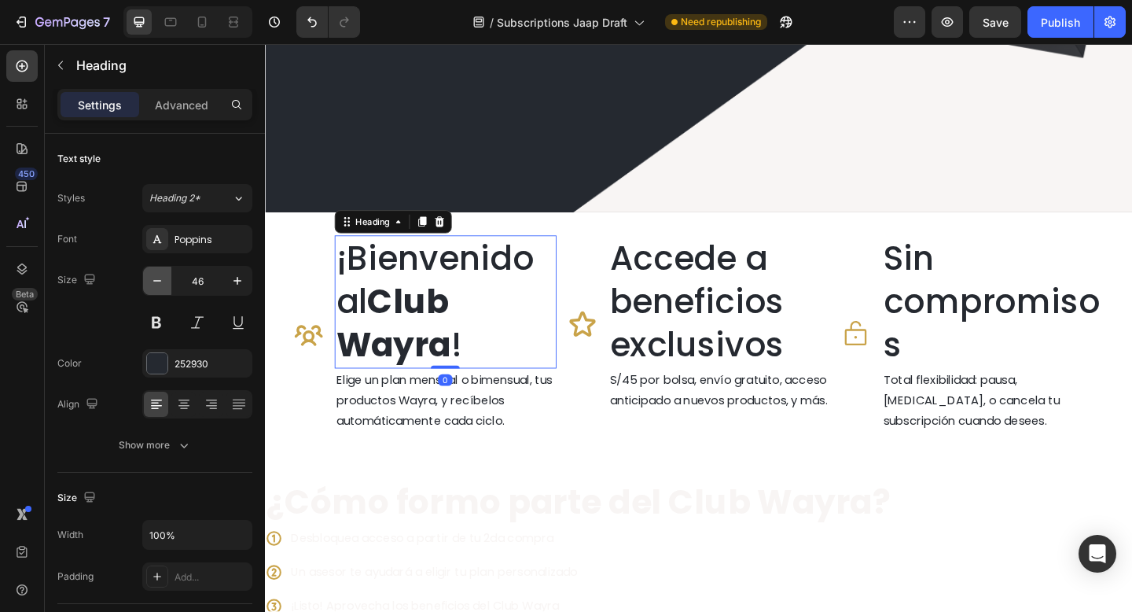
click at [163, 281] on icon "button" at bounding box center [157, 281] width 16 height 16
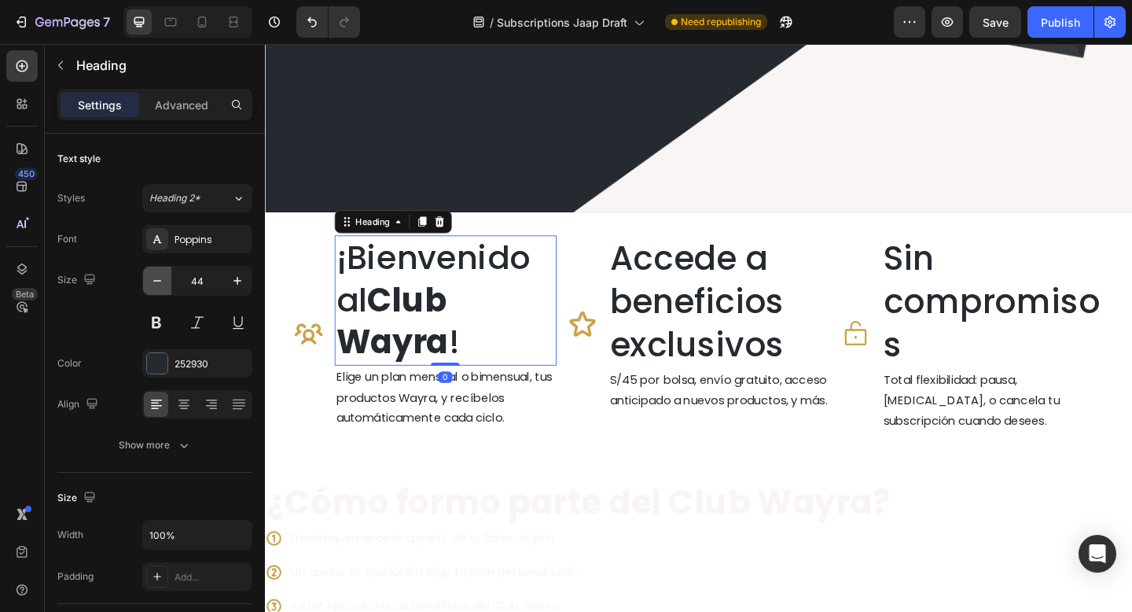
click at [163, 281] on icon "button" at bounding box center [157, 281] width 16 height 16
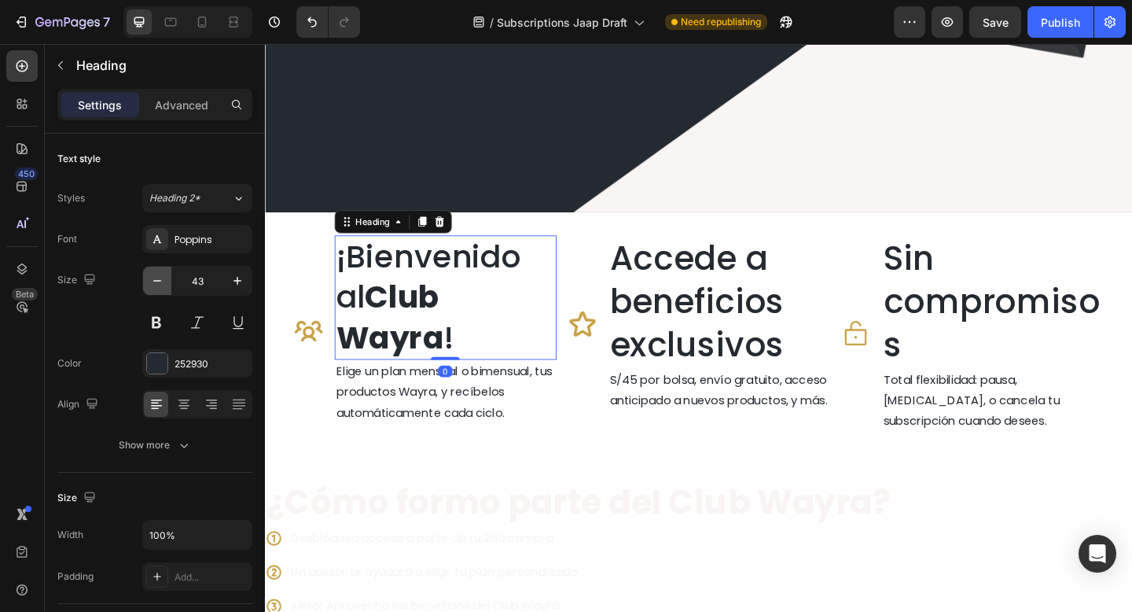
click at [163, 281] on icon "button" at bounding box center [157, 281] width 16 height 16
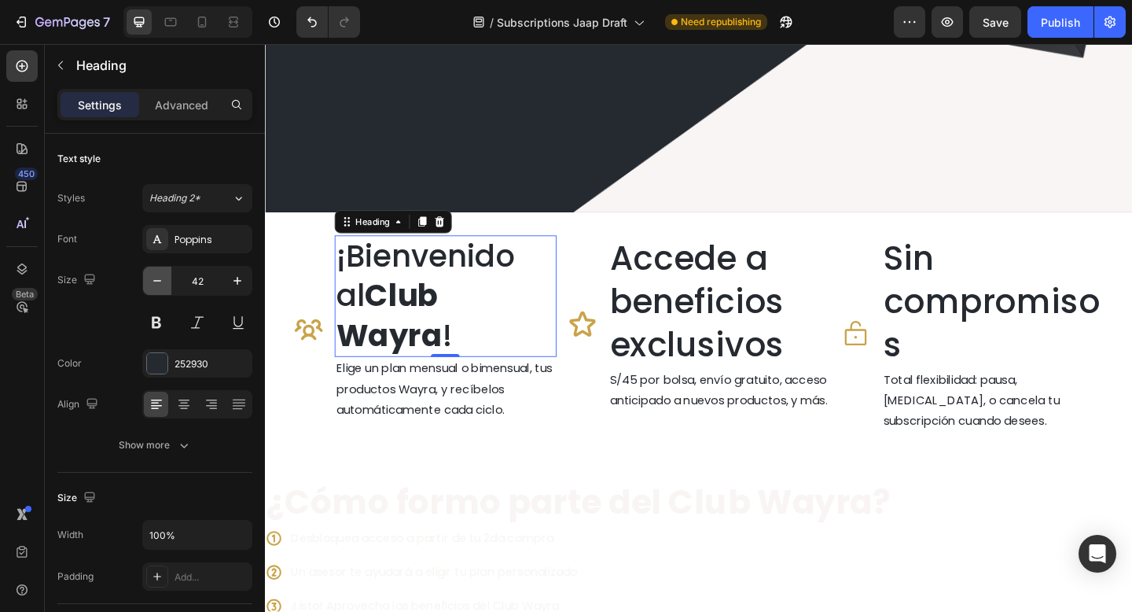
click at [160, 283] on icon "button" at bounding box center [157, 281] width 16 height 16
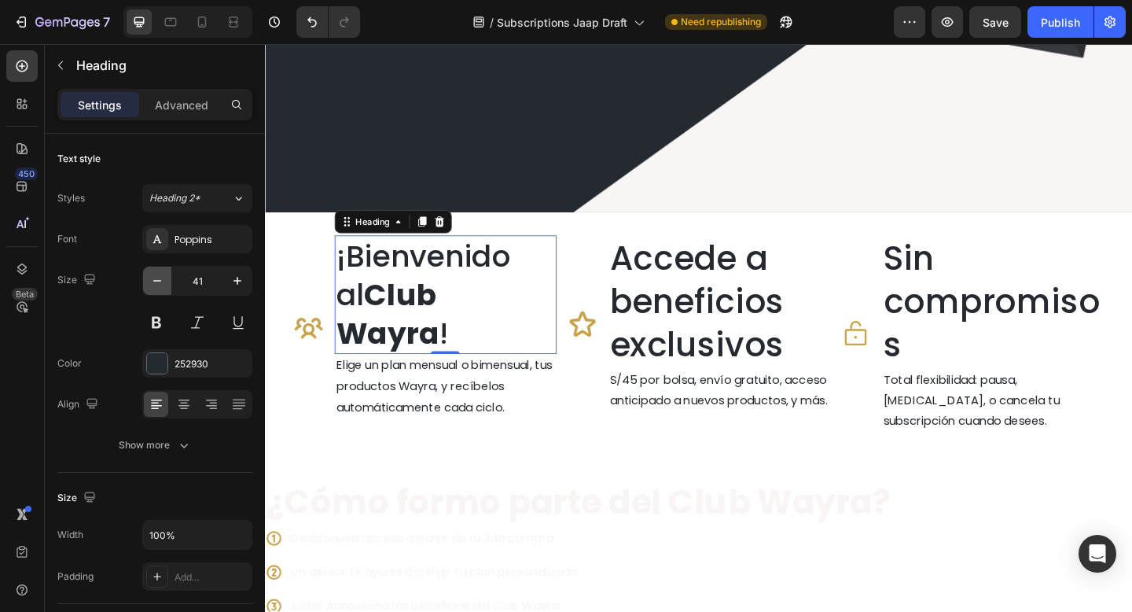
click at [160, 283] on icon "button" at bounding box center [157, 281] width 16 height 16
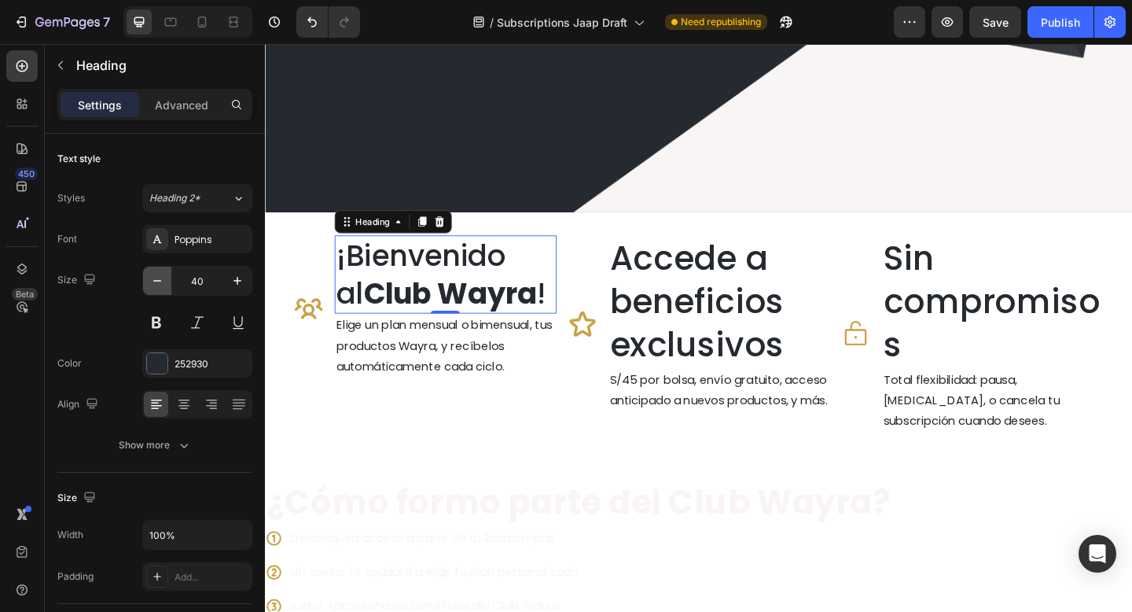
click at [160, 283] on icon "button" at bounding box center [157, 281] width 16 height 16
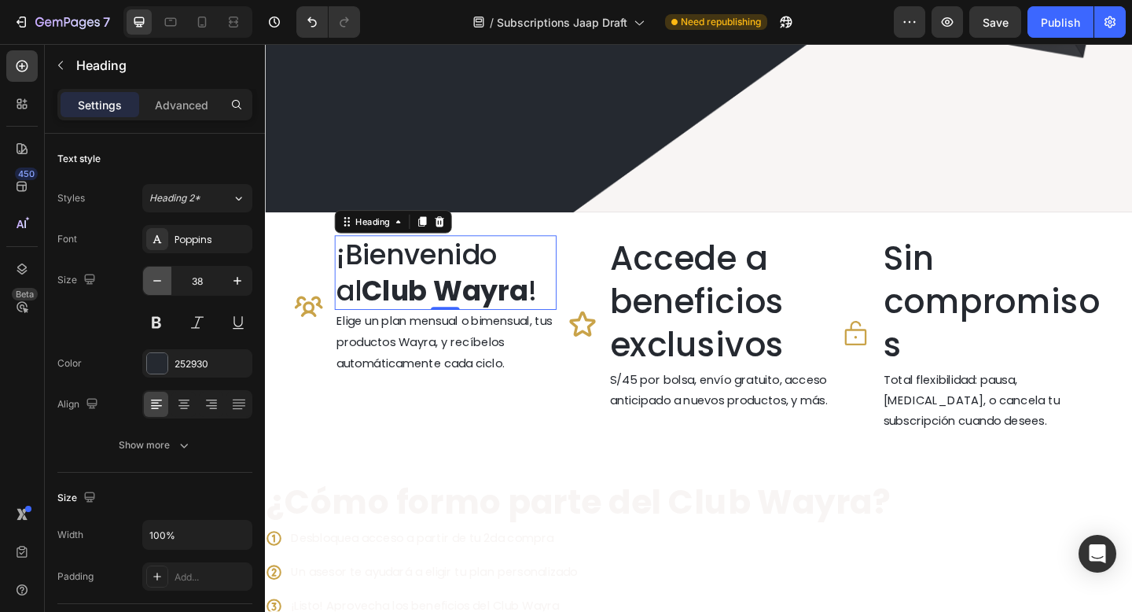
click at [160, 283] on icon "button" at bounding box center [157, 281] width 16 height 16
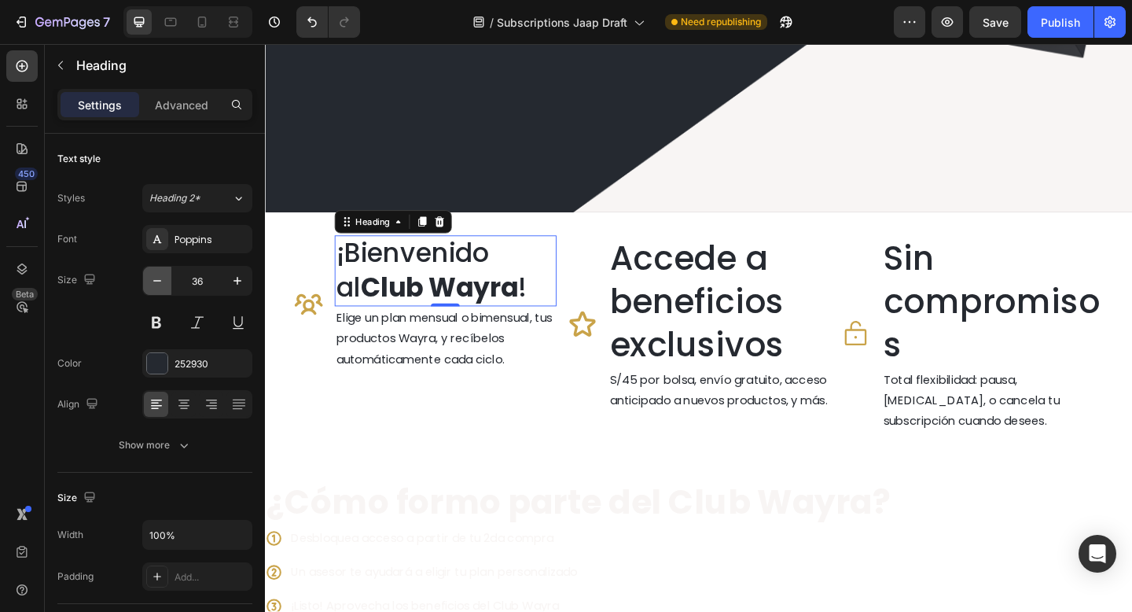
click at [160, 283] on icon "button" at bounding box center [157, 281] width 16 height 16
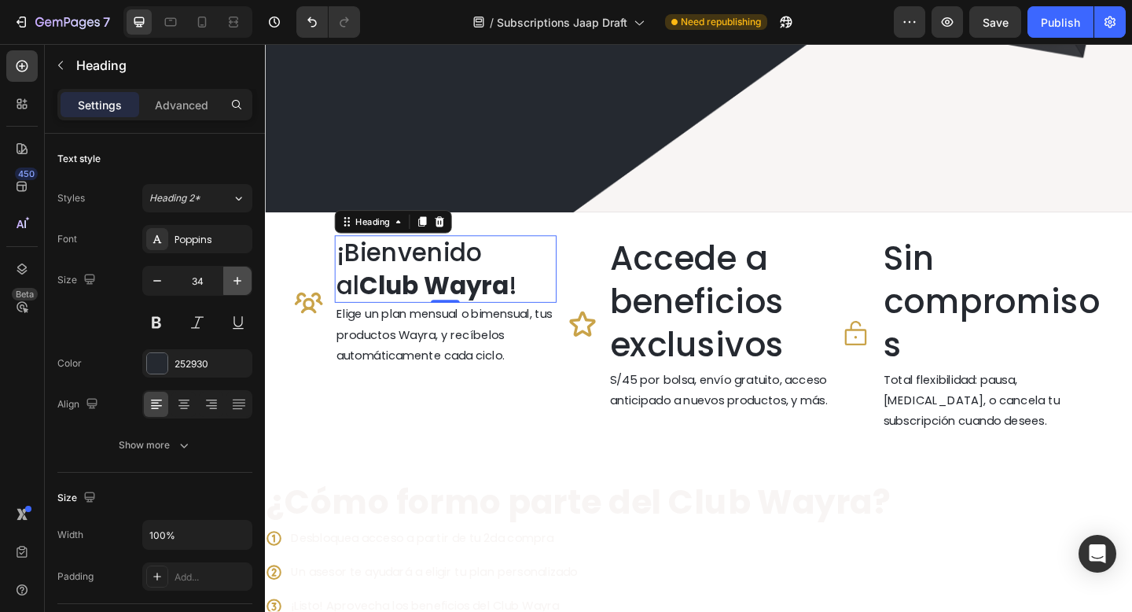
click at [235, 279] on icon "button" at bounding box center [238, 281] width 16 height 16
type input "35"
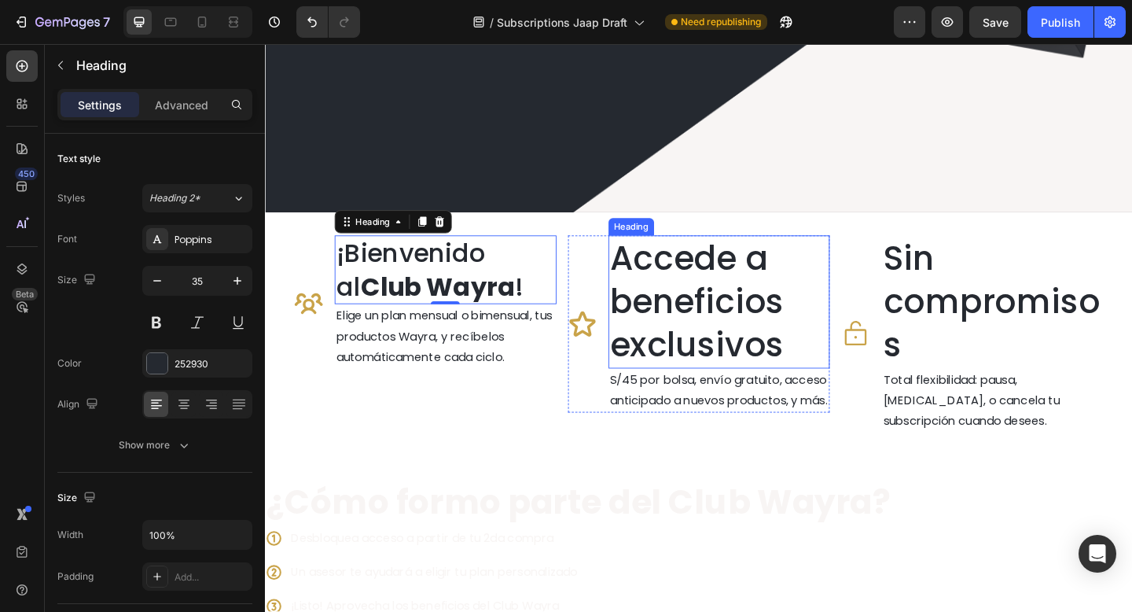
click at [676, 304] on h2 "Accede a beneficios exclusivos" at bounding box center [758, 324] width 241 height 144
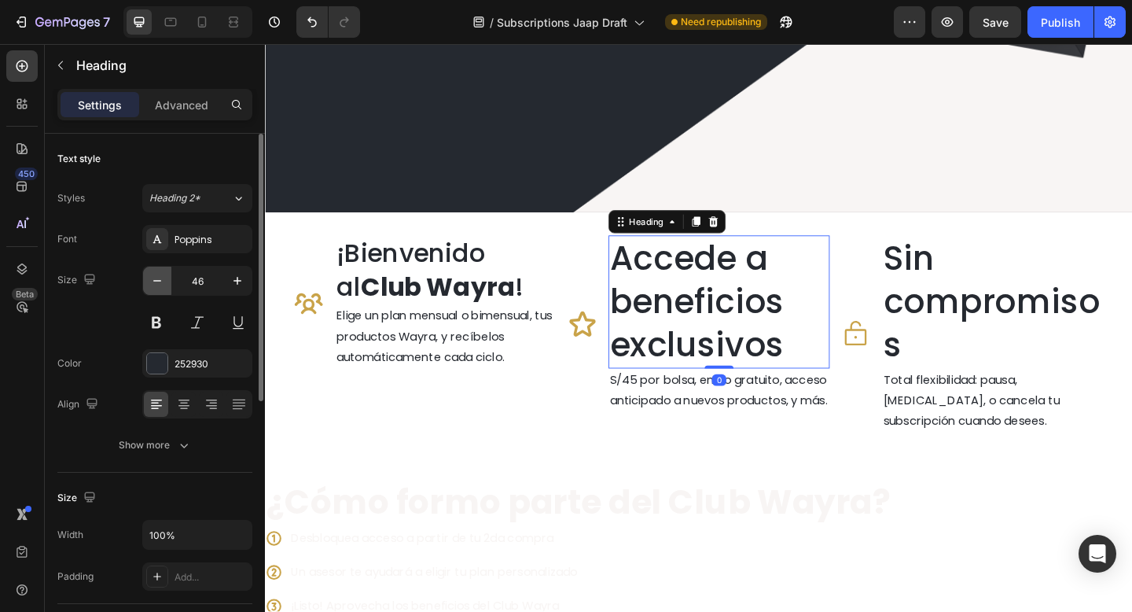
click at [159, 285] on icon "button" at bounding box center [157, 281] width 16 height 16
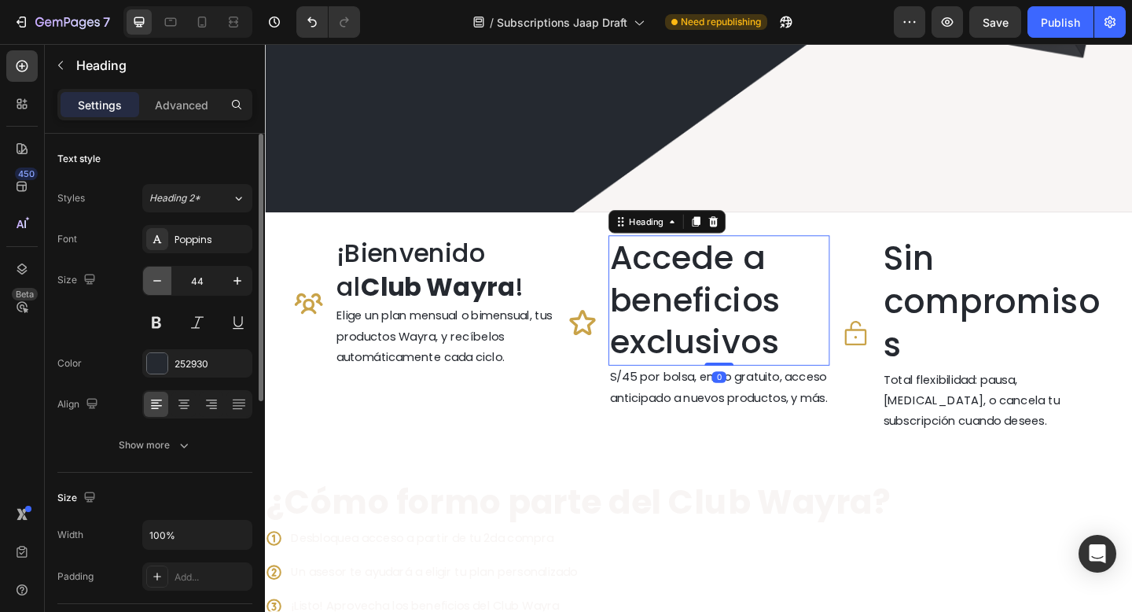
click at [159, 285] on icon "button" at bounding box center [157, 281] width 16 height 16
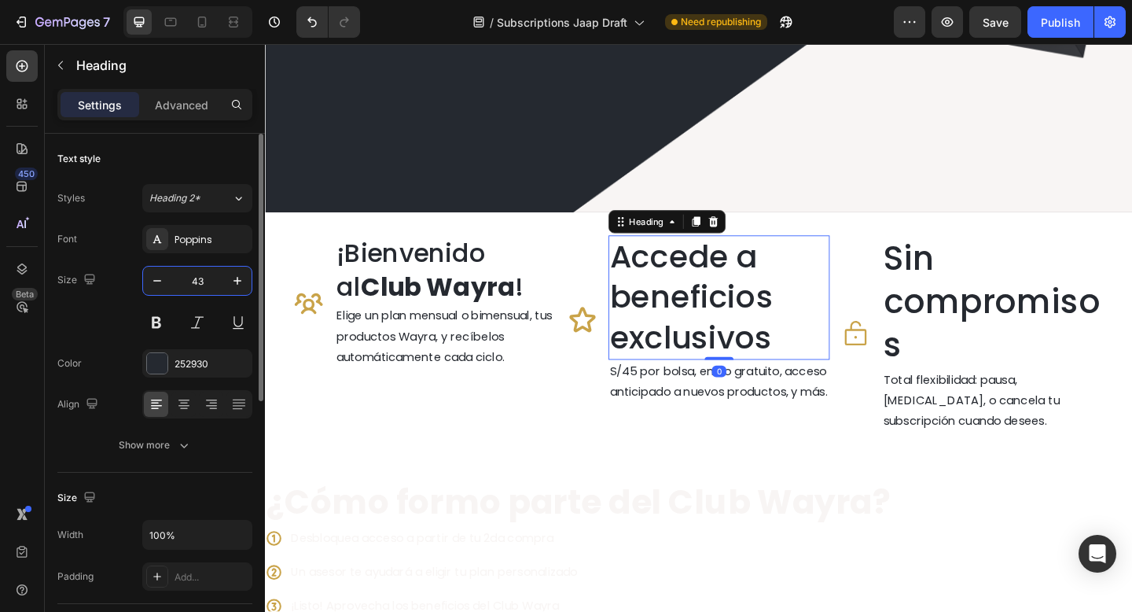
click at [199, 278] on input "43" at bounding box center [197, 280] width 52 height 28
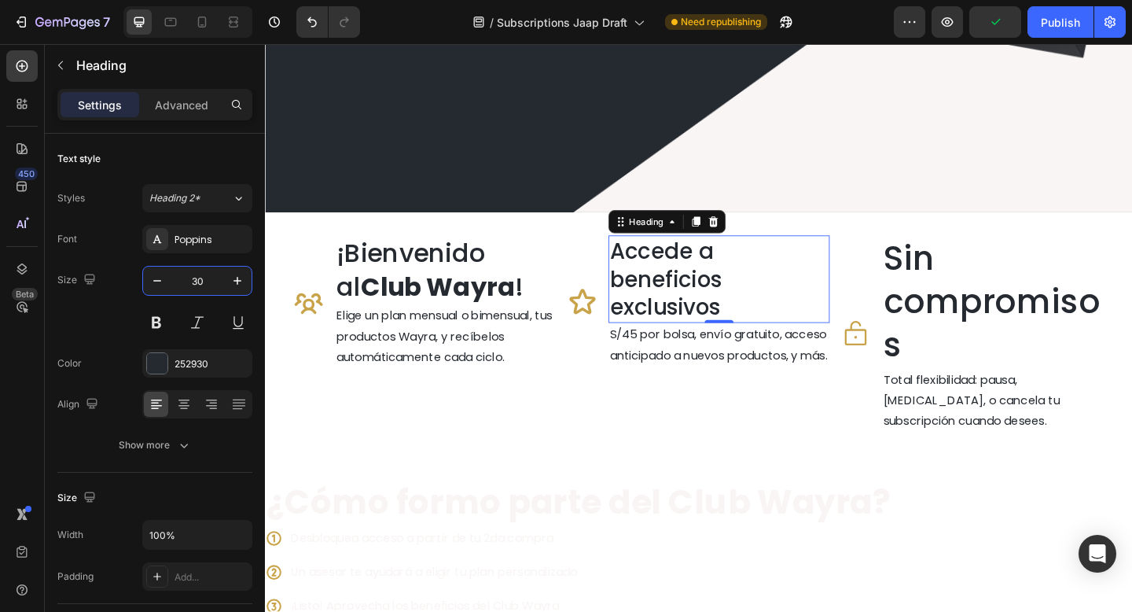
type input "30"
click at [650, 297] on h2 "Accede a beneficios exclusivos" at bounding box center [758, 299] width 241 height 95
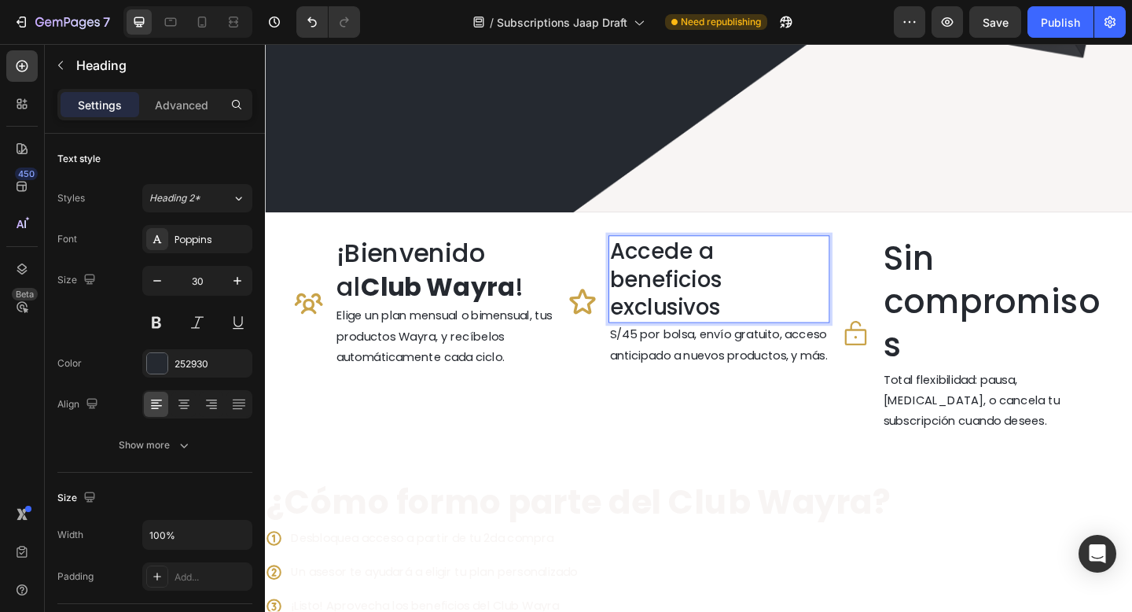
click at [642, 332] on p "Accede a beneficios exclusivos" at bounding box center [759, 300] width 238 height 92
click at [978, 303] on h2 "Sin compromisos" at bounding box center [1055, 324] width 241 height 144
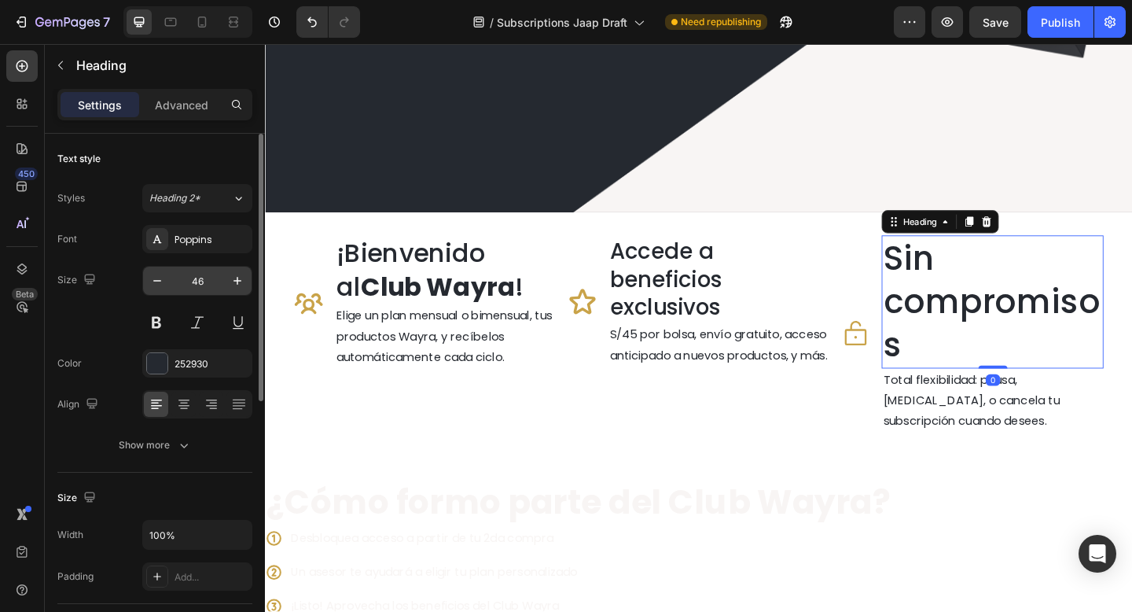
click at [204, 281] on input "46" at bounding box center [197, 280] width 52 height 28
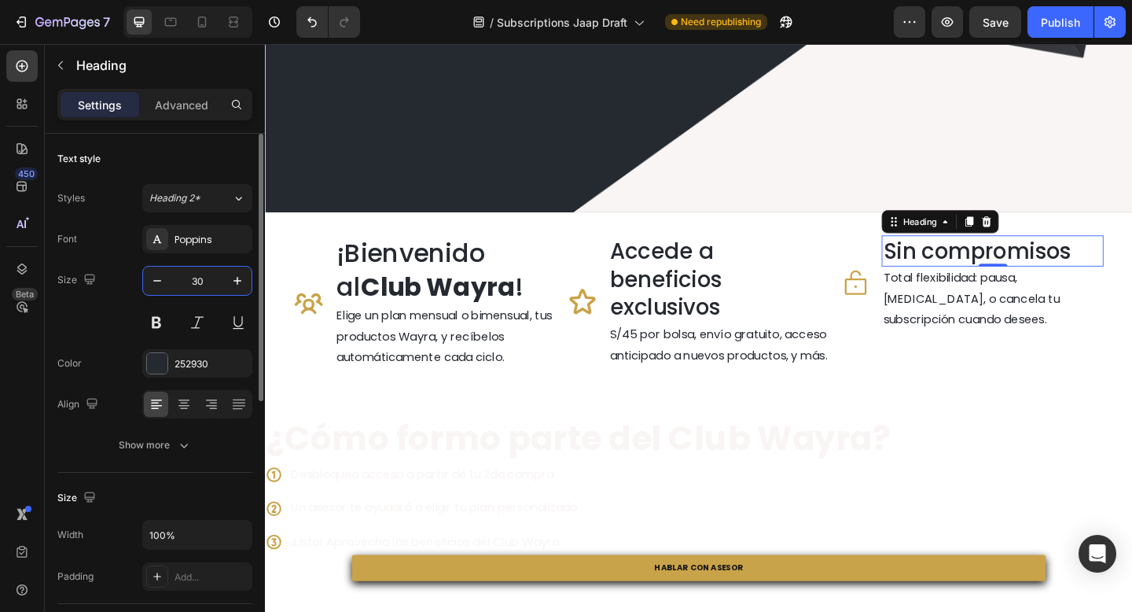
type input "30"
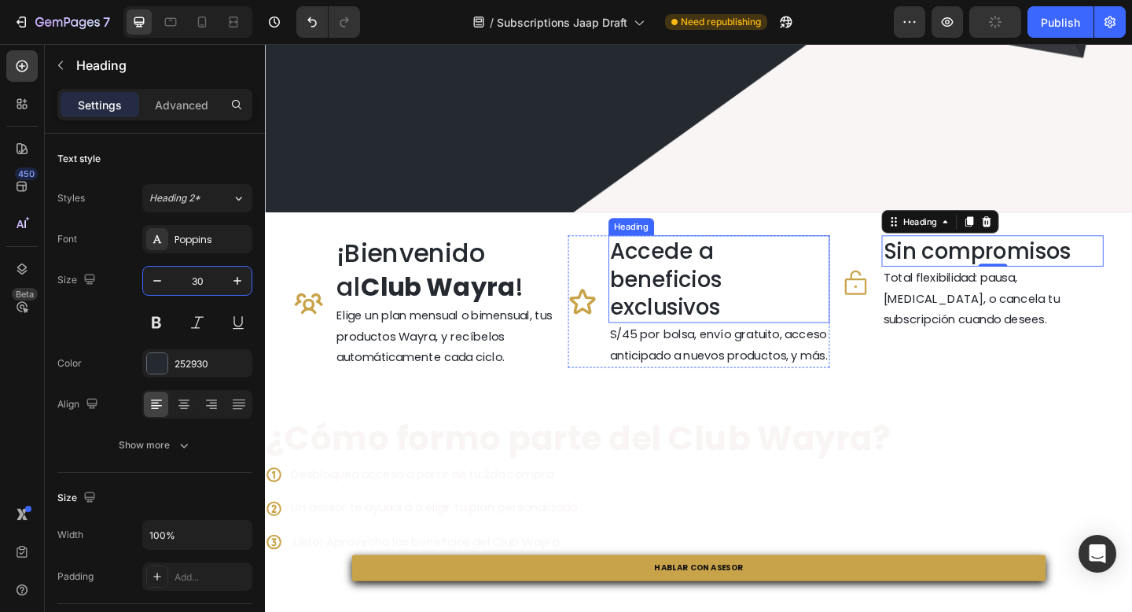
click at [731, 295] on p "Accede a beneficios exclusivos" at bounding box center [759, 300] width 238 height 92
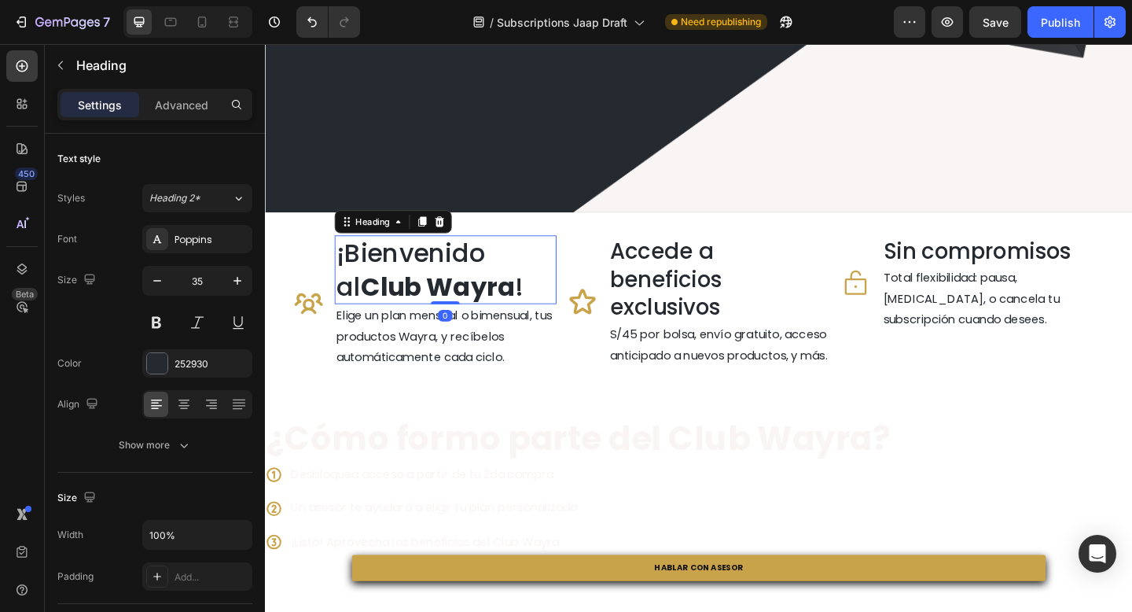
click at [427, 293] on strong "Club Wayra" at bounding box center [452, 307] width 167 height 39
click at [206, 287] on input "35" at bounding box center [197, 280] width 52 height 28
type input "30"
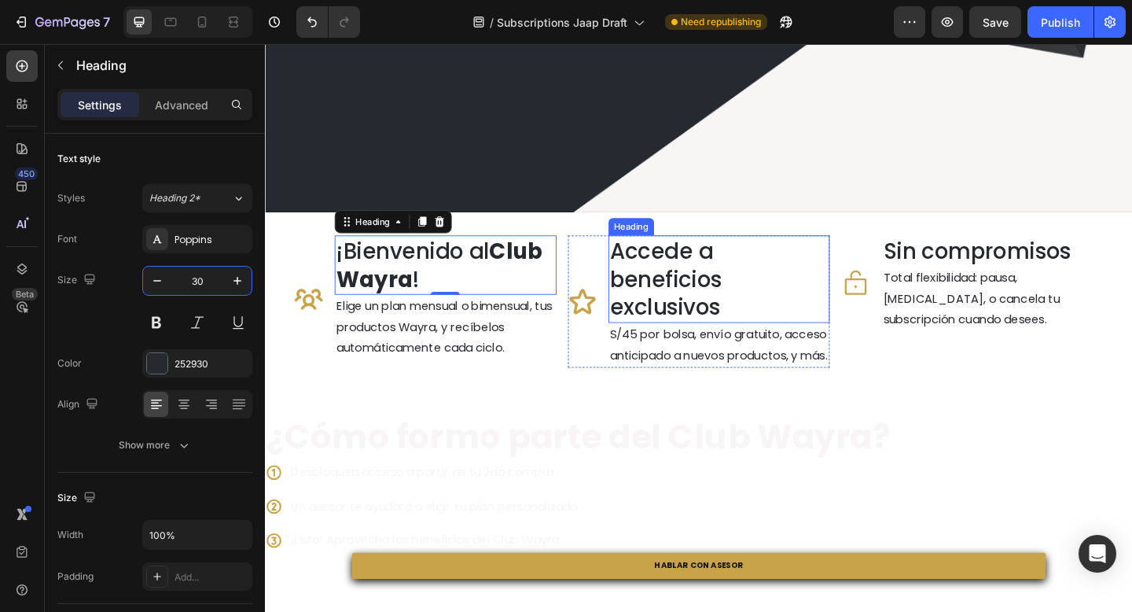
click at [685, 287] on p "Accede a beneficios exclusivos" at bounding box center [759, 300] width 238 height 92
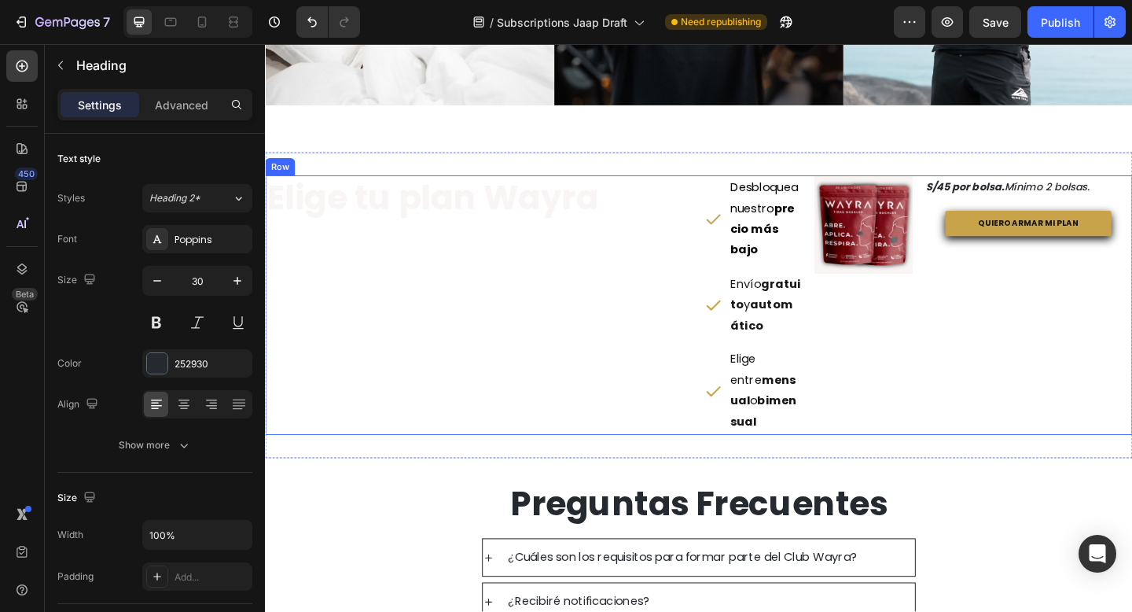
scroll to position [1502, 0]
